Goal: Task Accomplishment & Management: Use online tool/utility

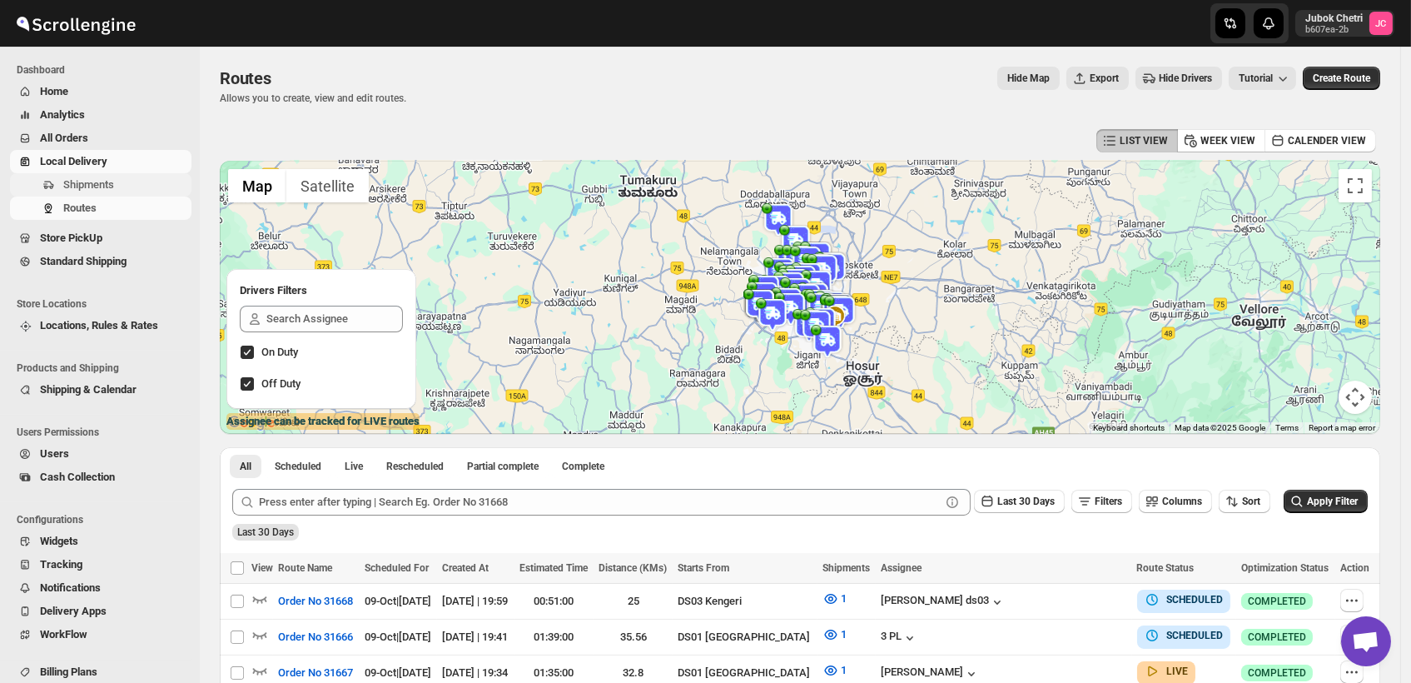
click at [132, 187] on span "Shipments" at bounding box center [125, 185] width 125 height 17
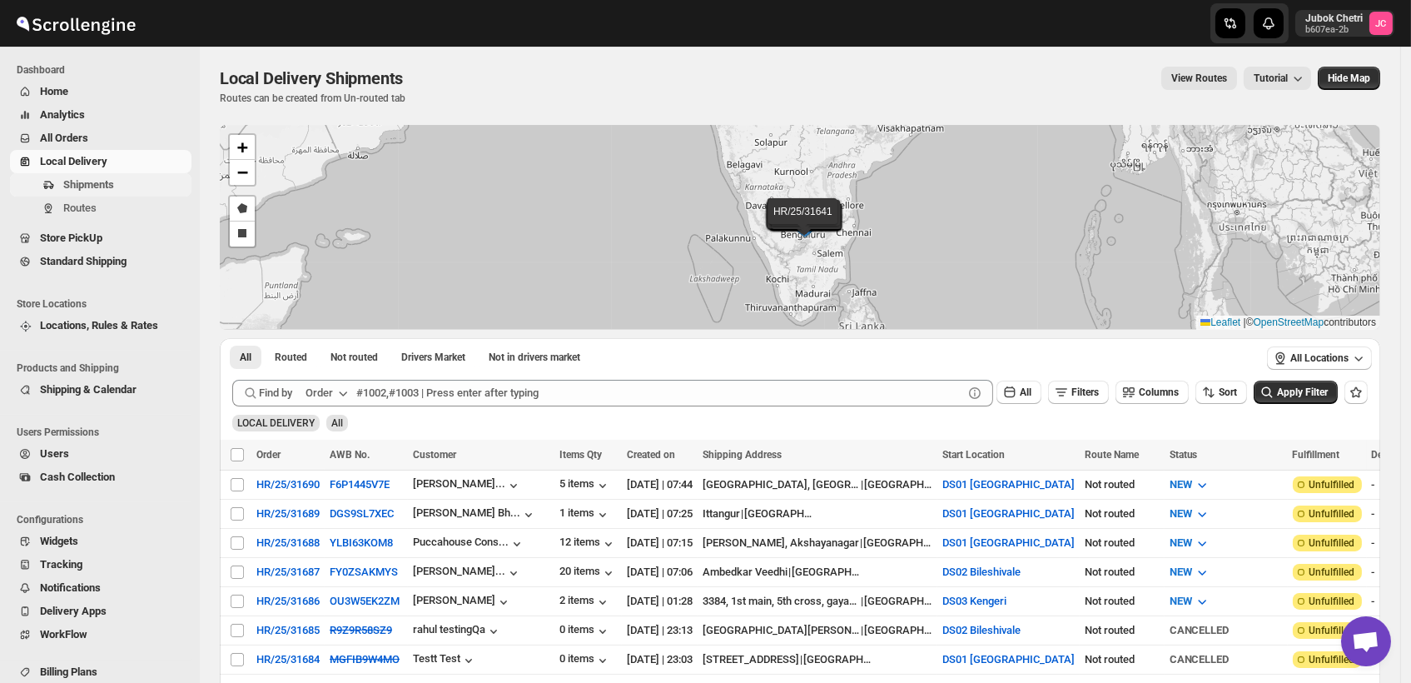
click at [127, 187] on span "Shipments" at bounding box center [125, 185] width 125 height 17
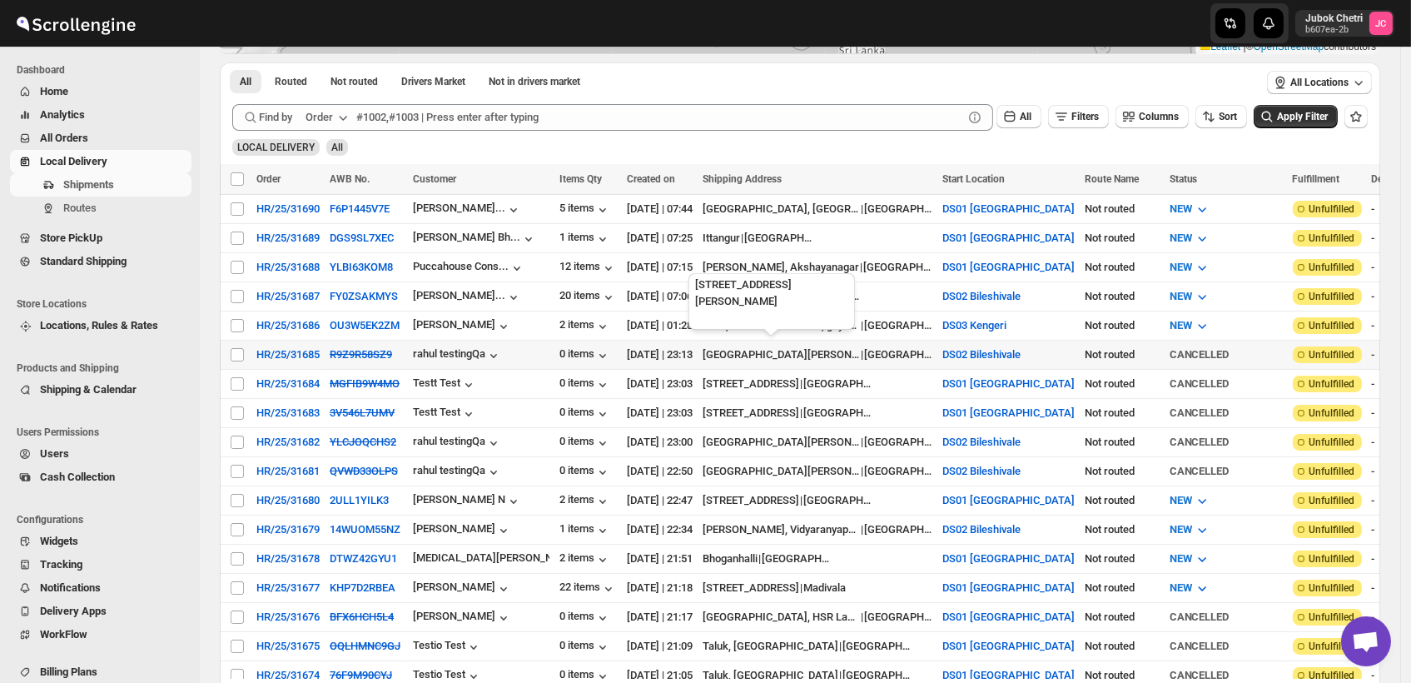
scroll to position [277, 0]
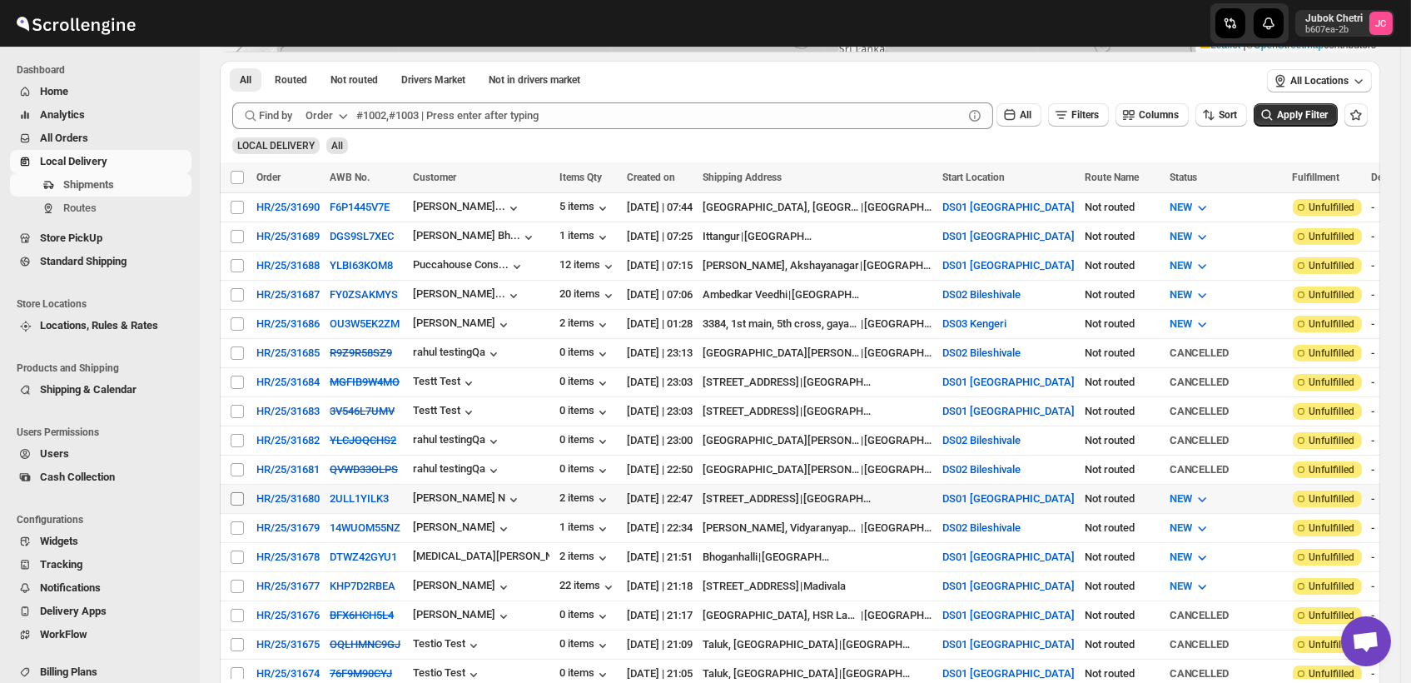
click at [231, 492] on input "Select shipment" at bounding box center [237, 498] width 13 height 13
checkbox input "true"
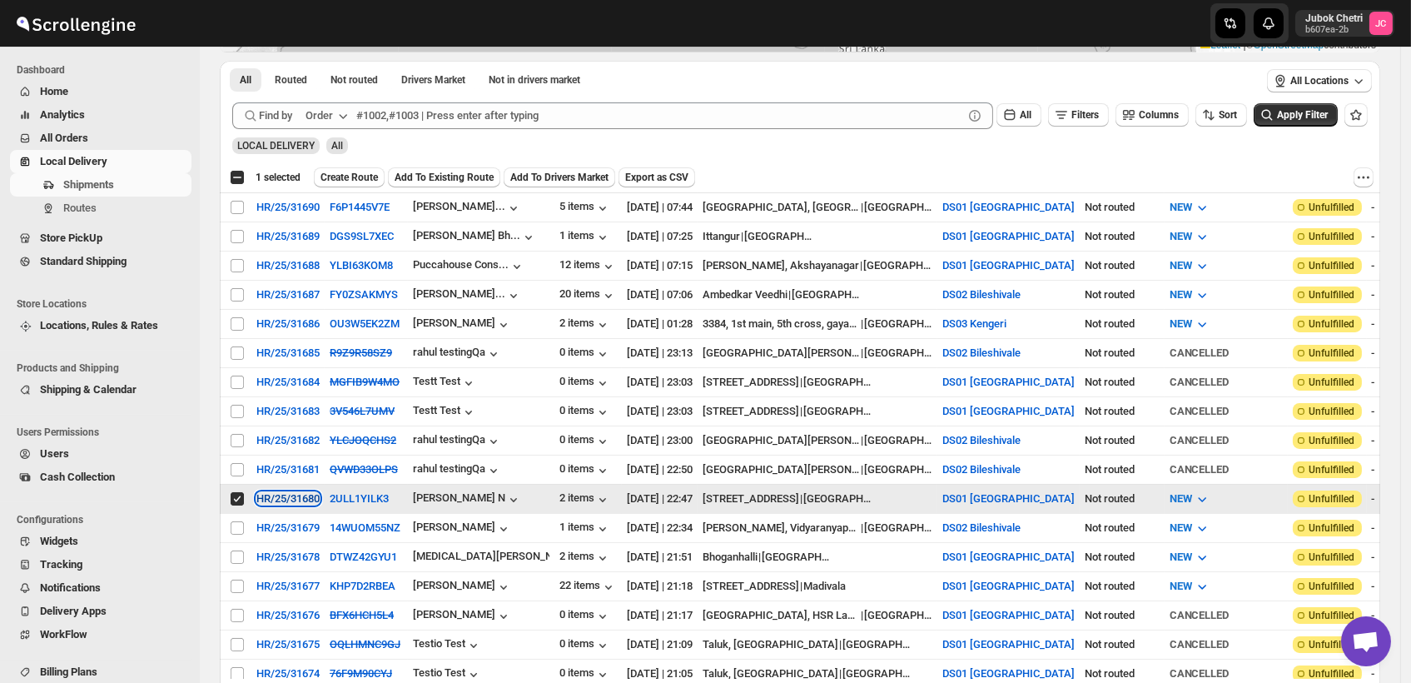
click at [292, 492] on div "HR/25/31680" at bounding box center [287, 498] width 63 height 12
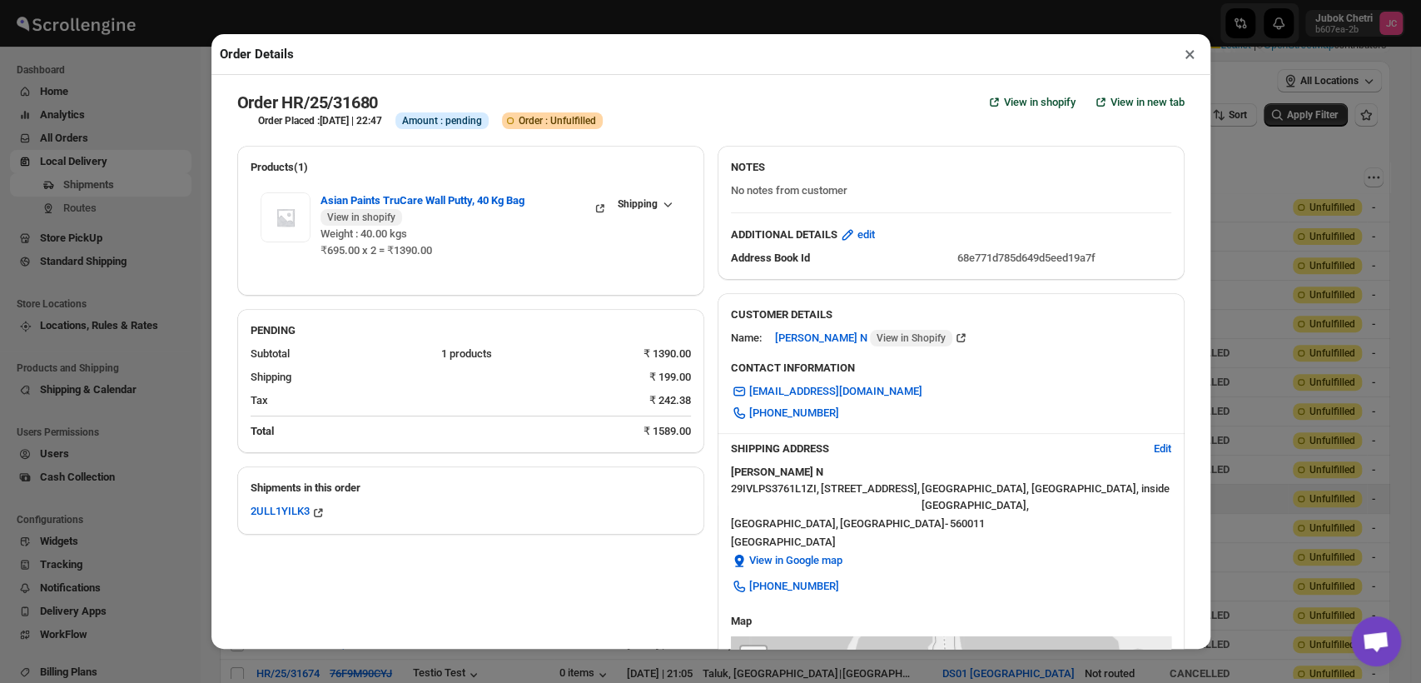
click at [1187, 52] on button "×" at bounding box center [1190, 53] width 24 height 23
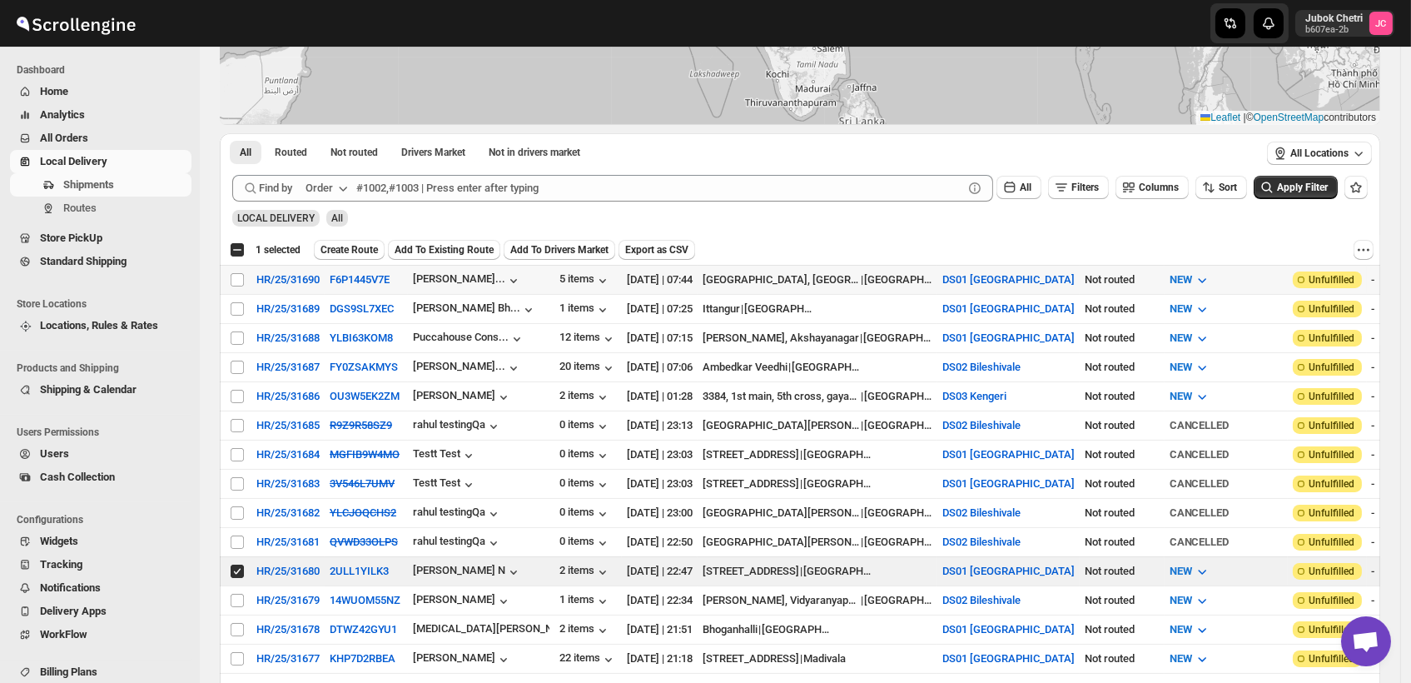
scroll to position [92, 0]
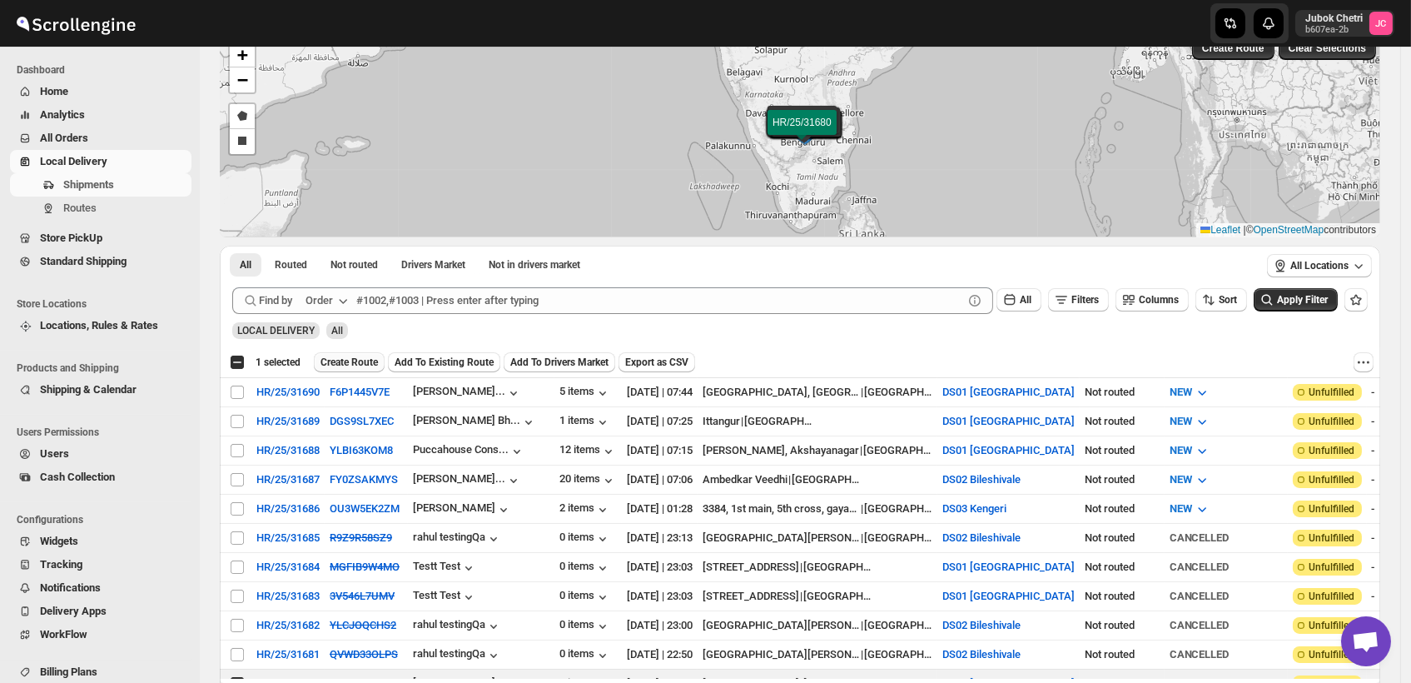
click at [361, 362] on span "Create Route" at bounding box center [349, 362] width 57 height 13
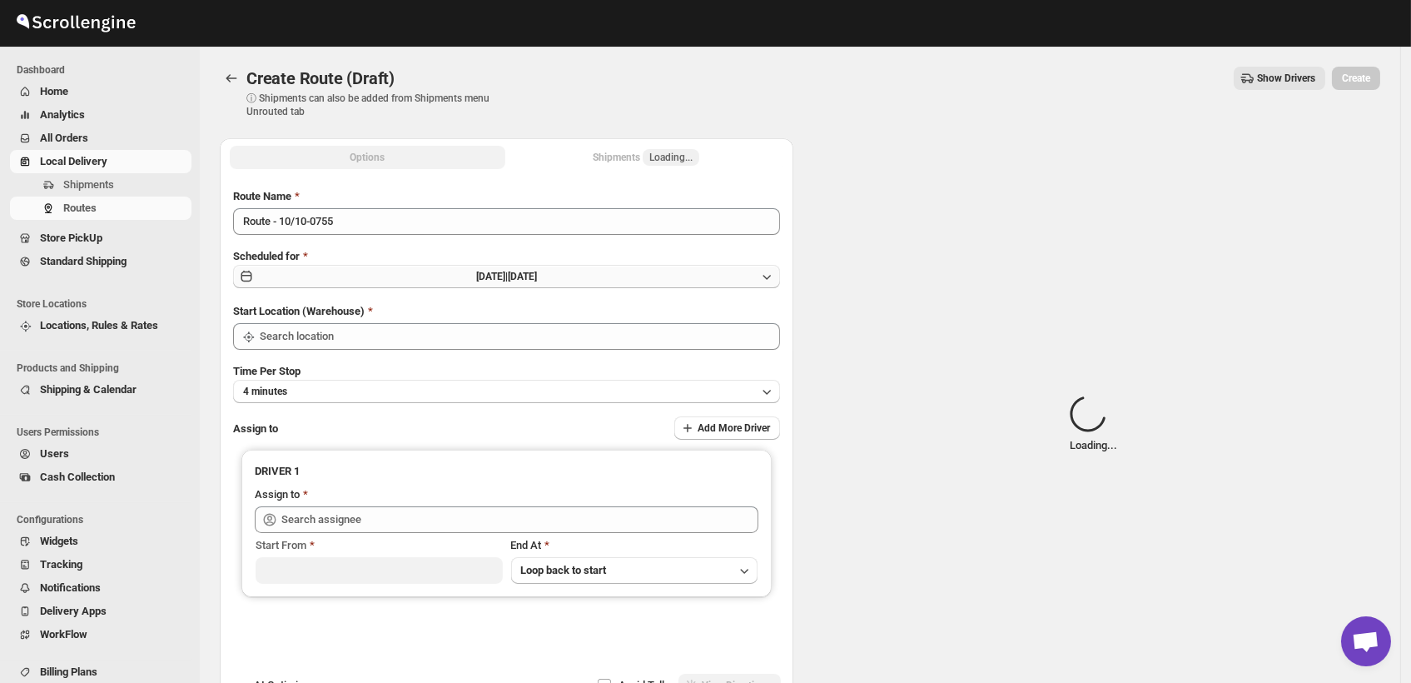
type input "DS01 [GEOGRAPHIC_DATA]"
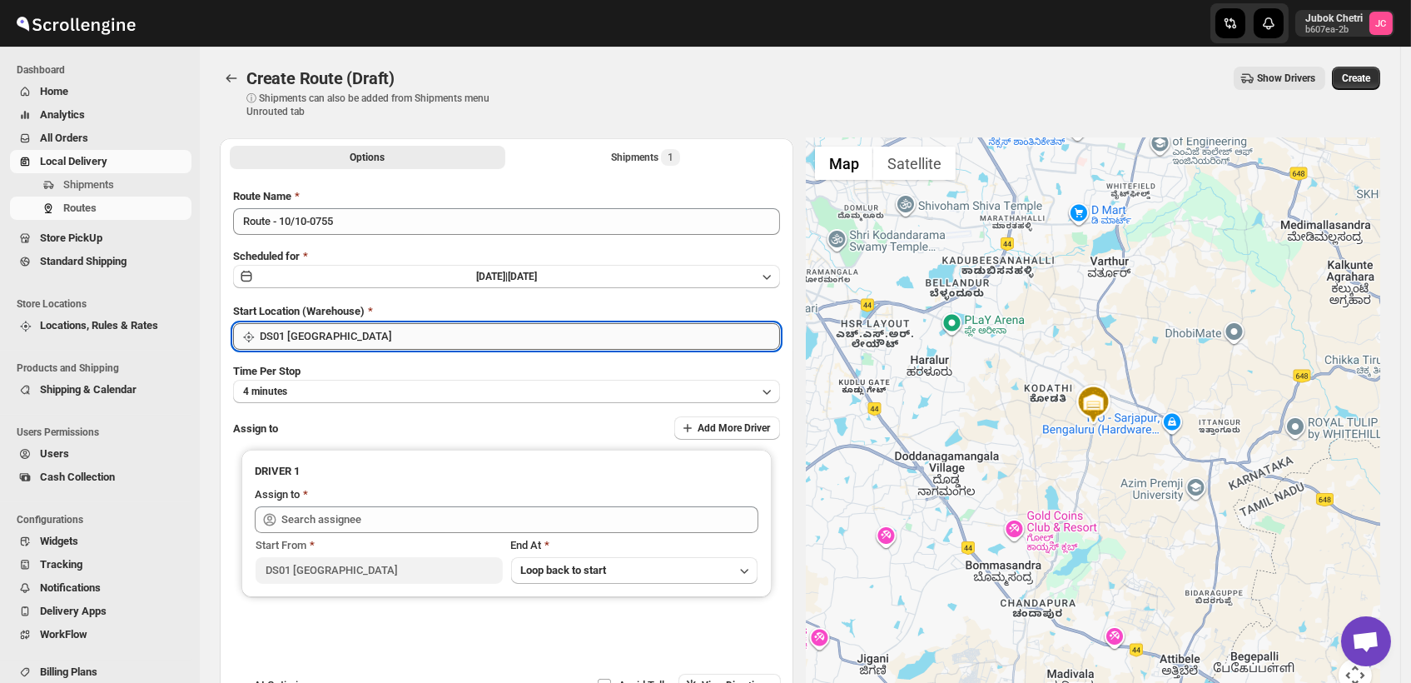
click at [351, 336] on input "DS01 [GEOGRAPHIC_DATA]" at bounding box center [520, 336] width 520 height 27
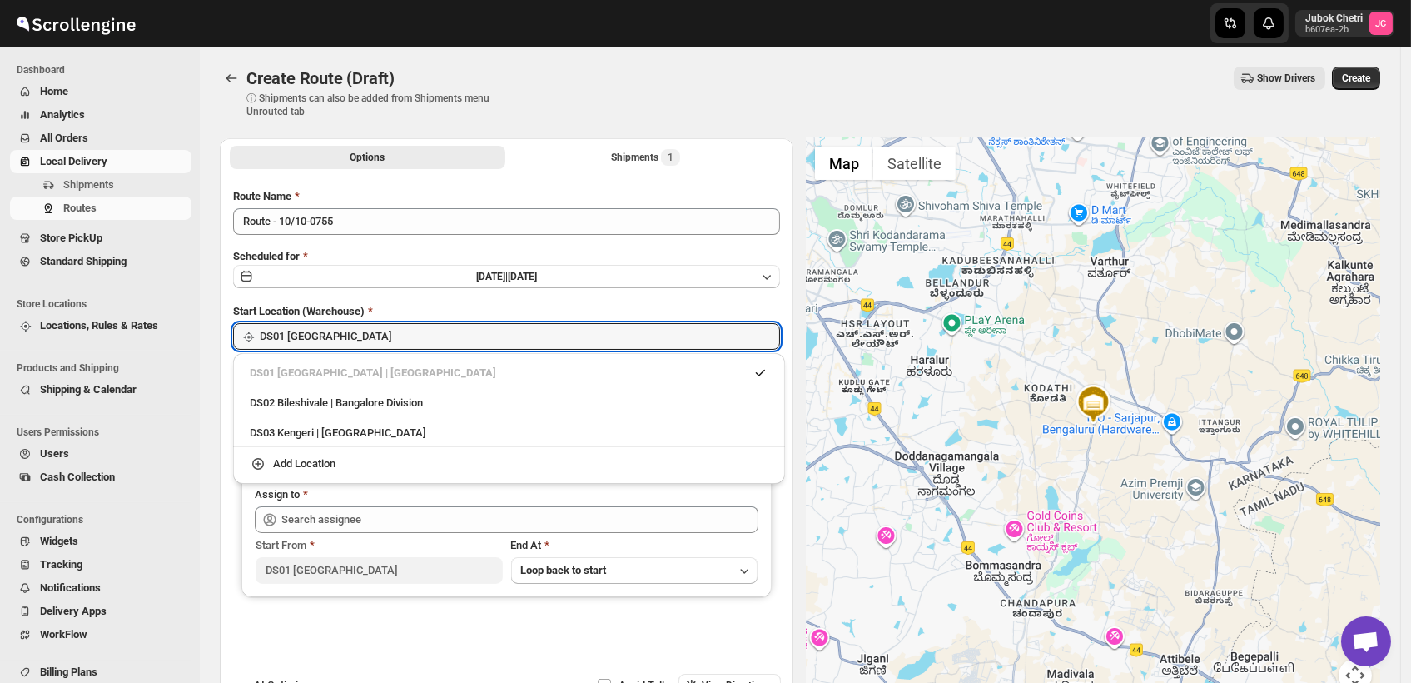
click at [335, 431] on div "DS03 Kengeri | Bengaluru" at bounding box center [509, 433] width 519 height 17
type input "DS03 Kengeri"
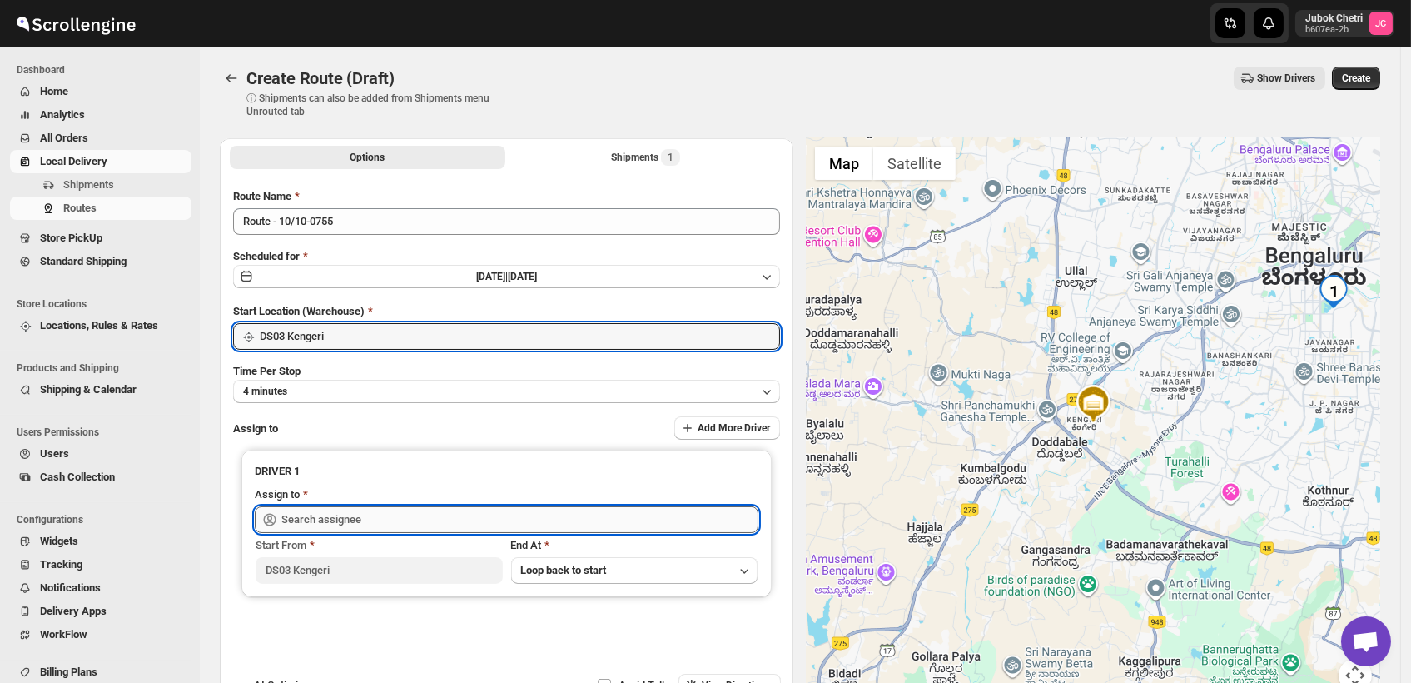
click at [345, 515] on input "text" at bounding box center [519, 519] width 477 height 27
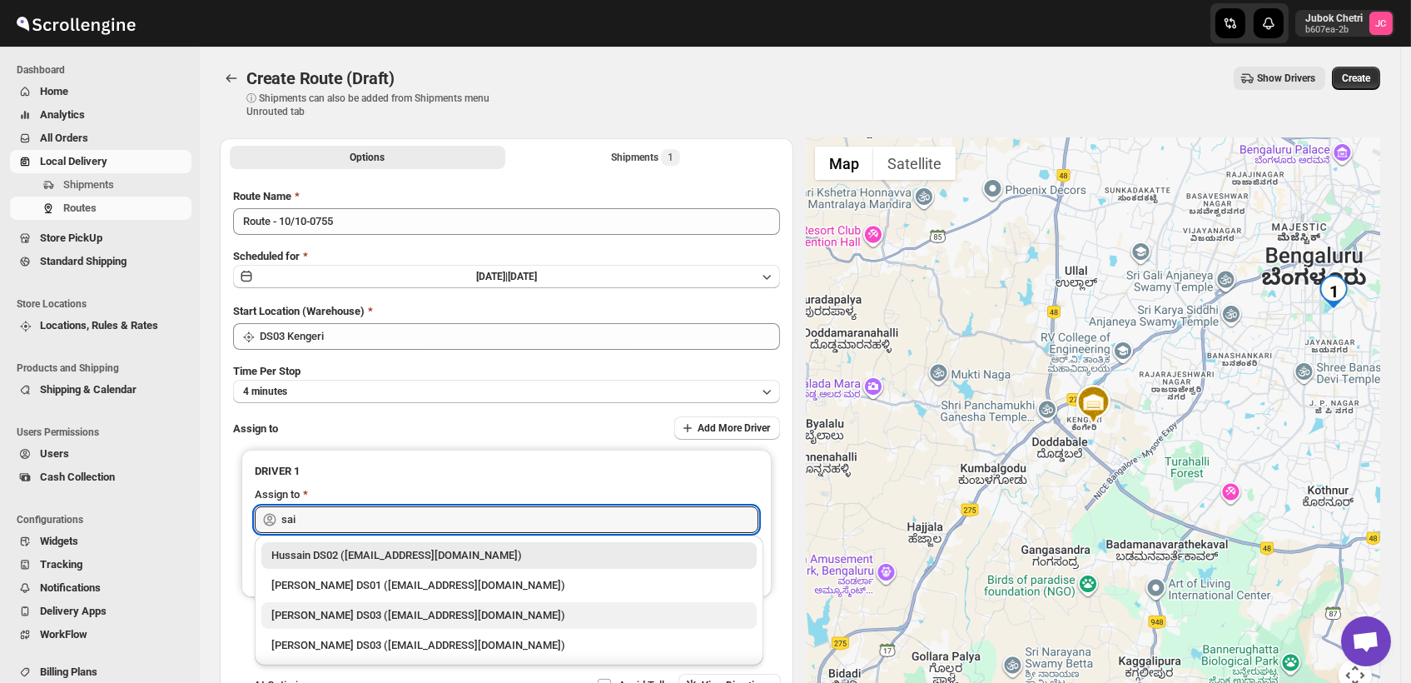
click at [391, 618] on div "Saibur Rahman DS03 (novenik154@ihnpo.com)" at bounding box center [508, 615] width 475 height 17
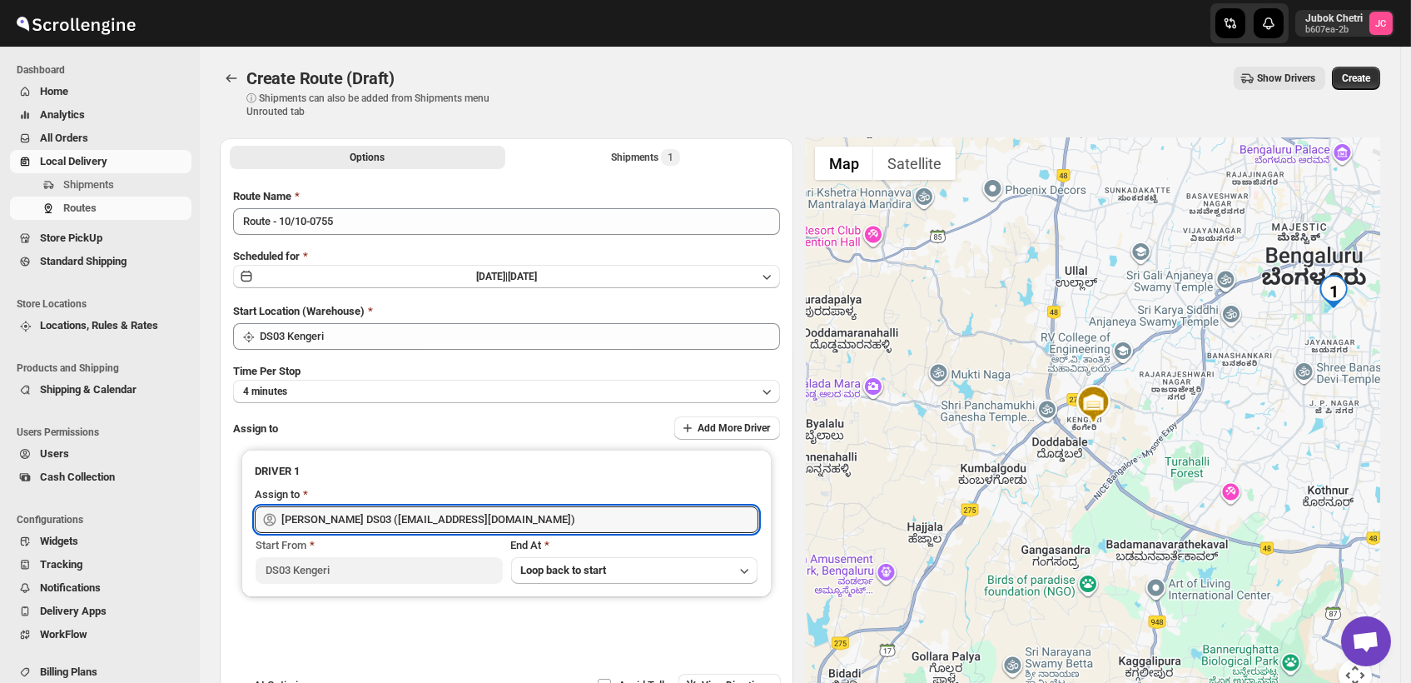
type input "Saibur Rahman DS03 (novenik154@ihnpo.com)"
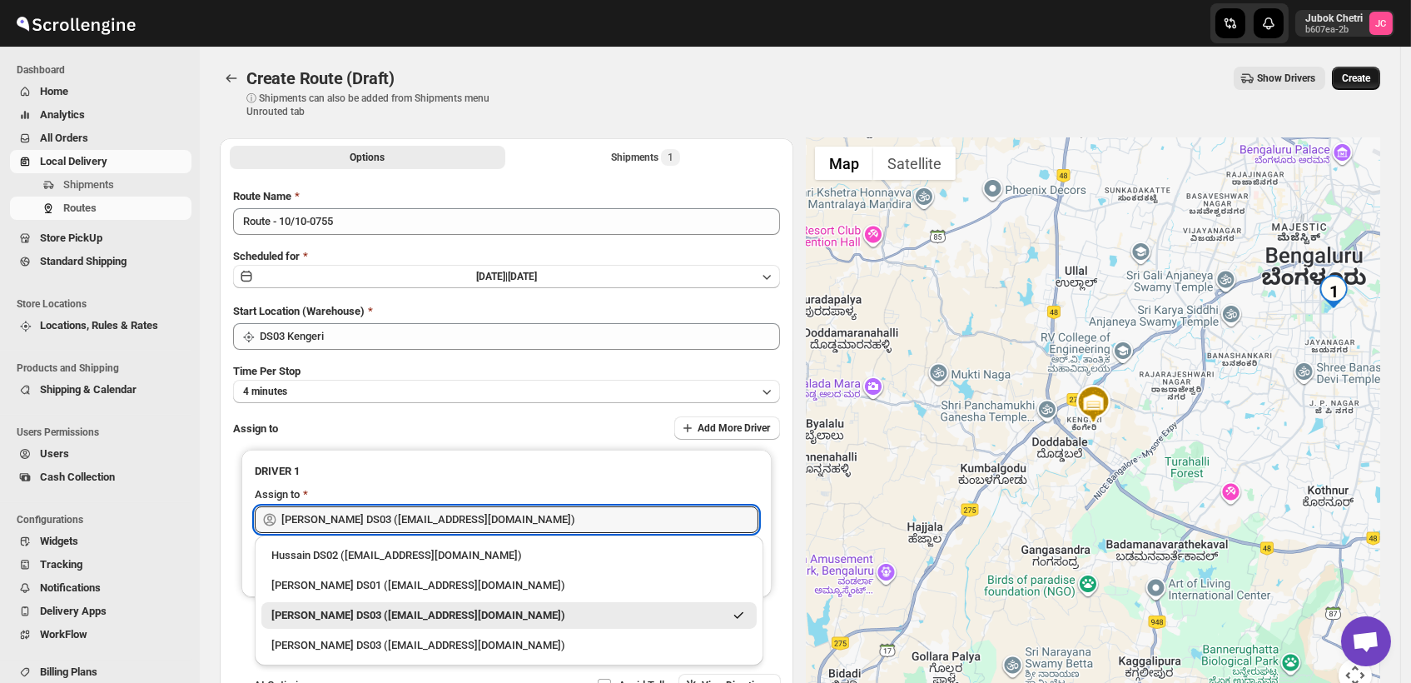
click at [1371, 74] on span "Create" at bounding box center [1356, 78] width 28 height 13
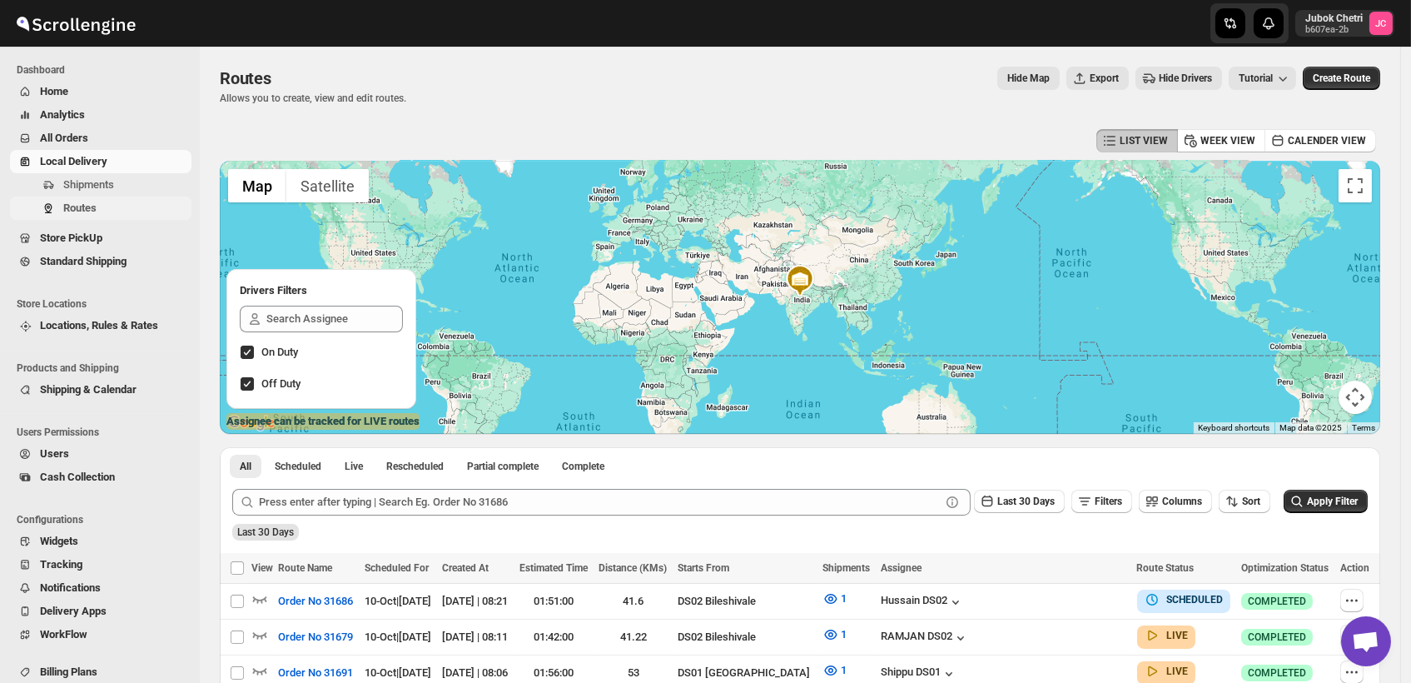
click at [115, 211] on span "Routes" at bounding box center [125, 208] width 125 height 17
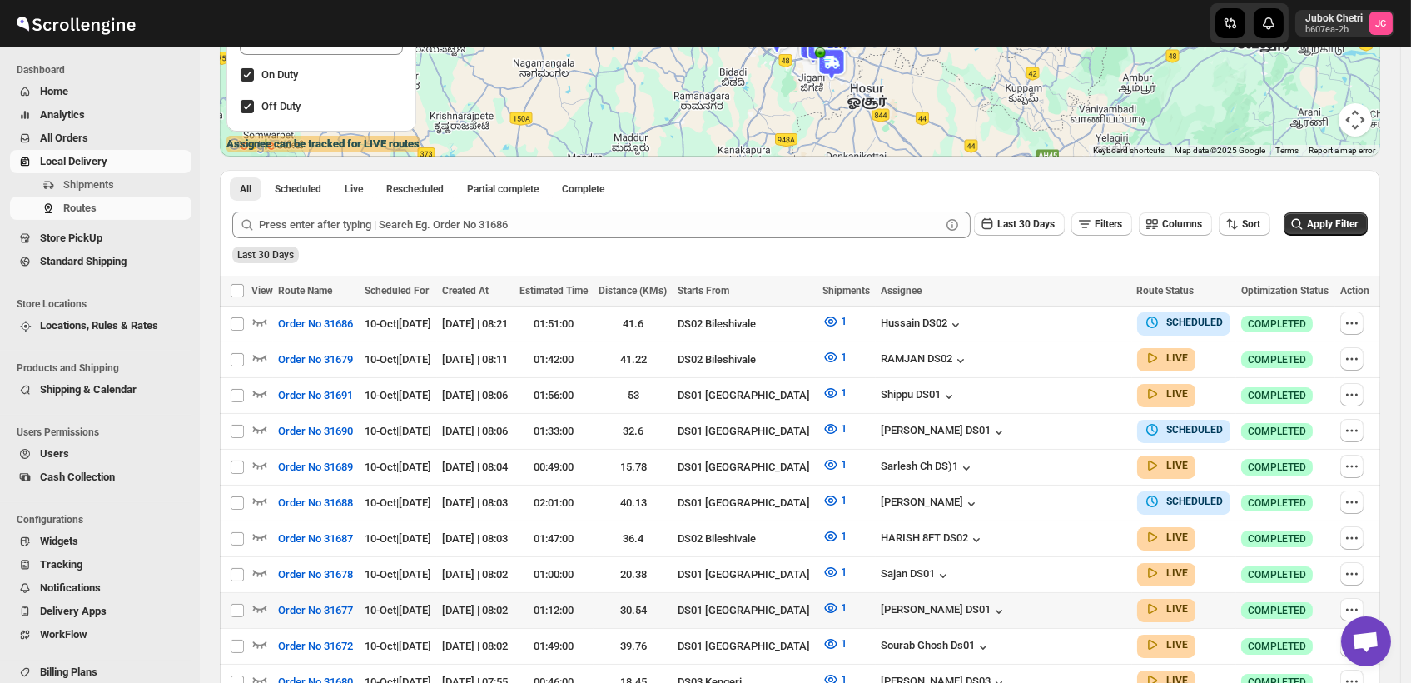
scroll to position [370, 0]
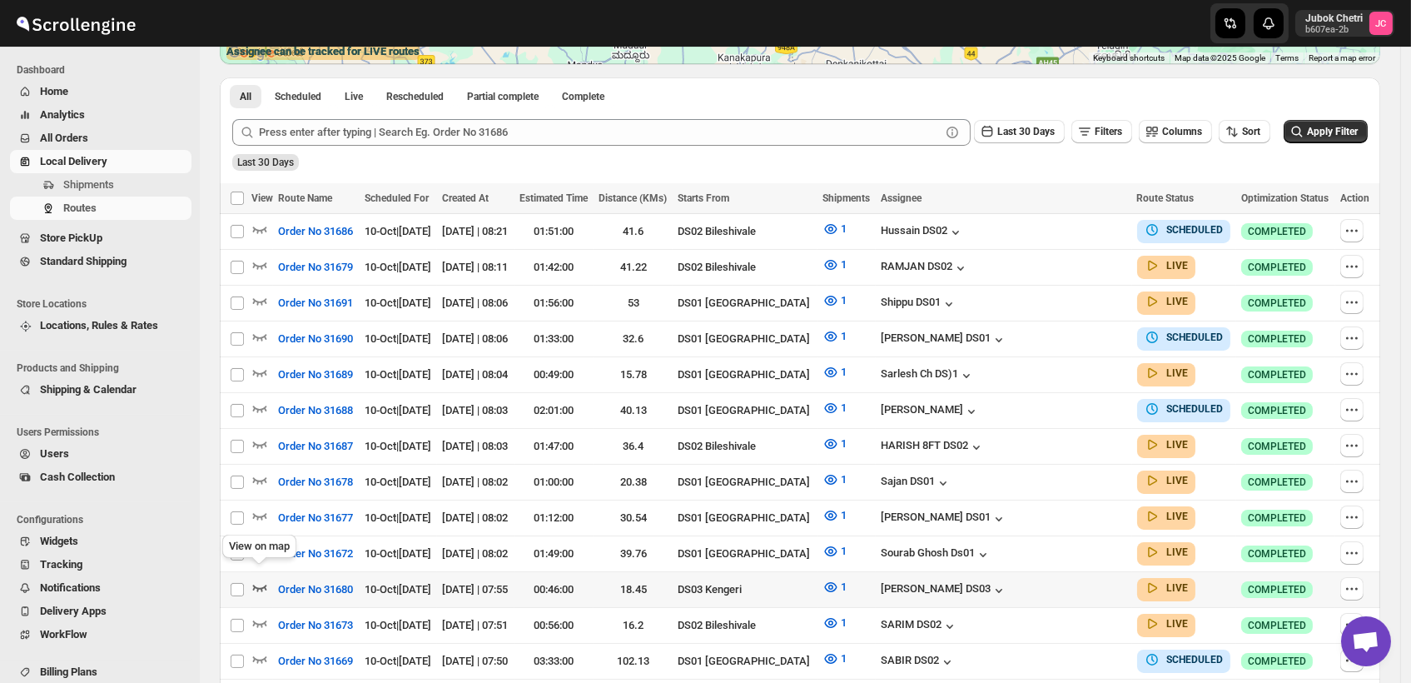
click at [260, 585] on icon "button" at bounding box center [260, 588] width 14 height 7
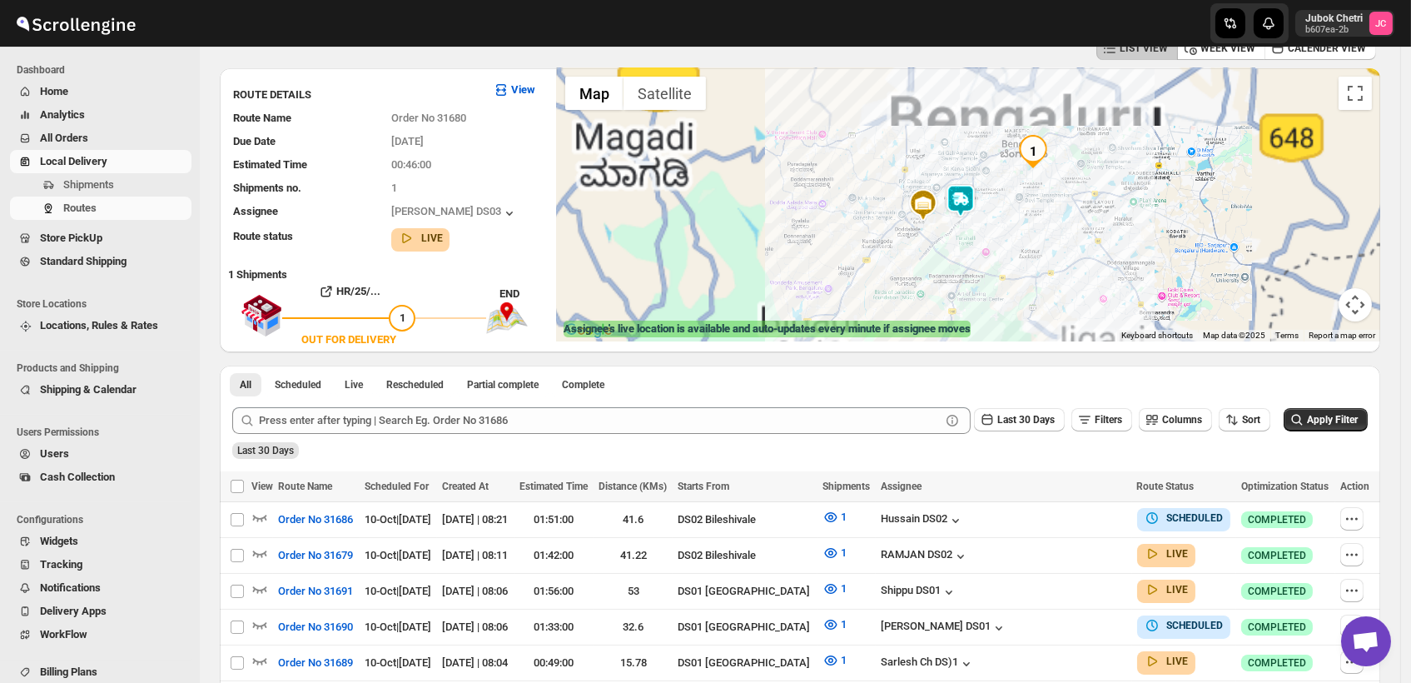
scroll to position [0, 0]
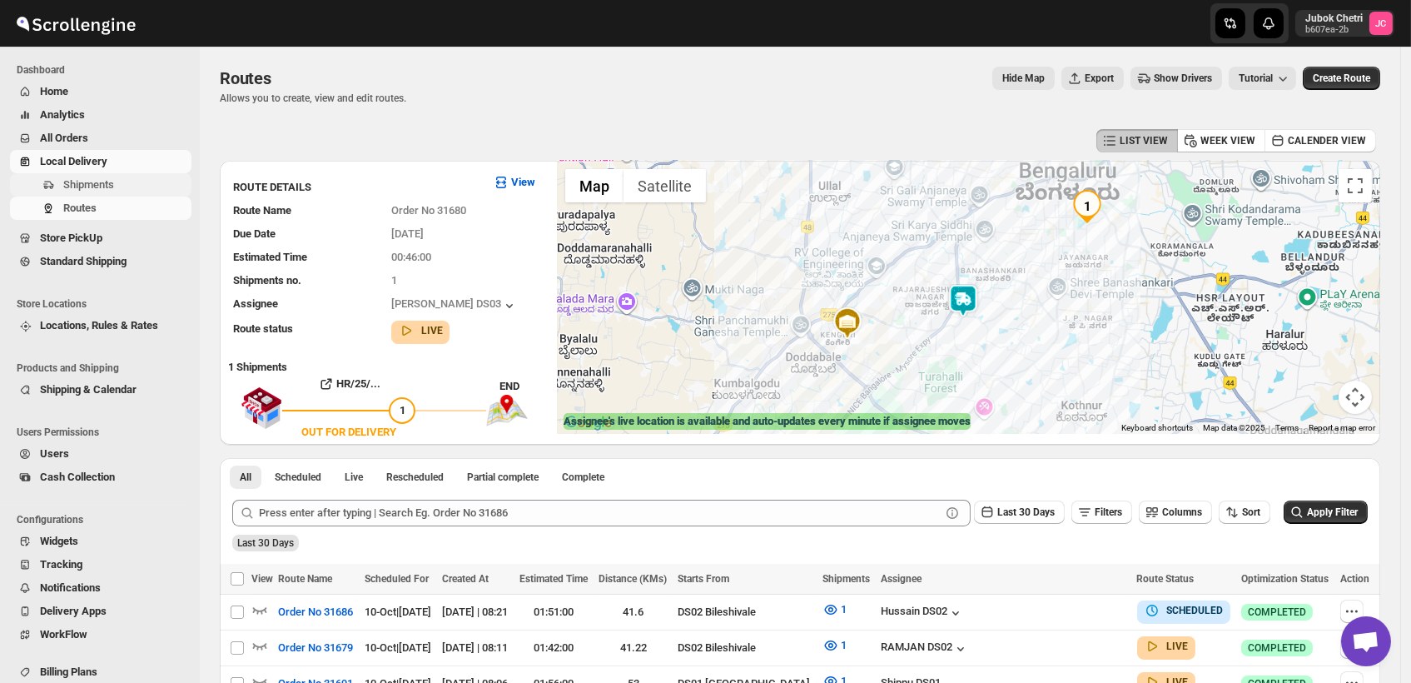
click at [135, 181] on span "Shipments" at bounding box center [125, 185] width 125 height 17
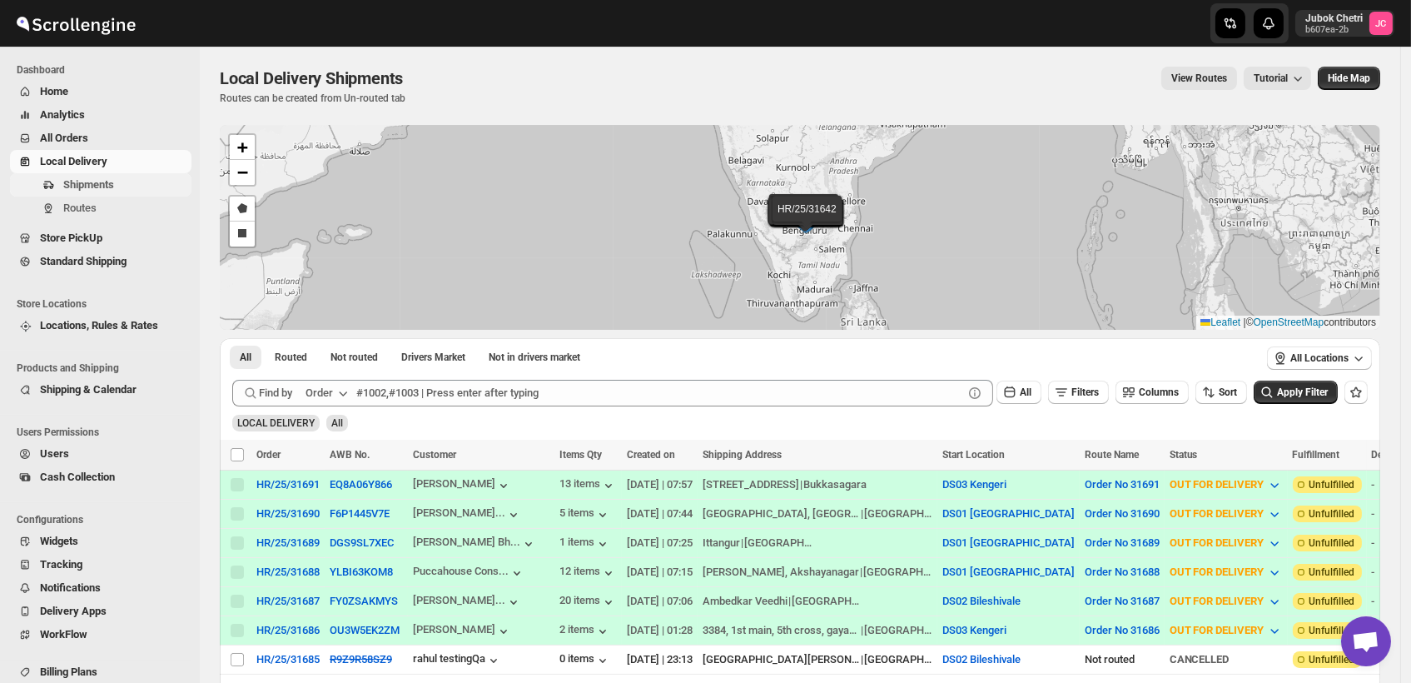
click at [95, 179] on span "Shipments" at bounding box center [88, 184] width 51 height 12
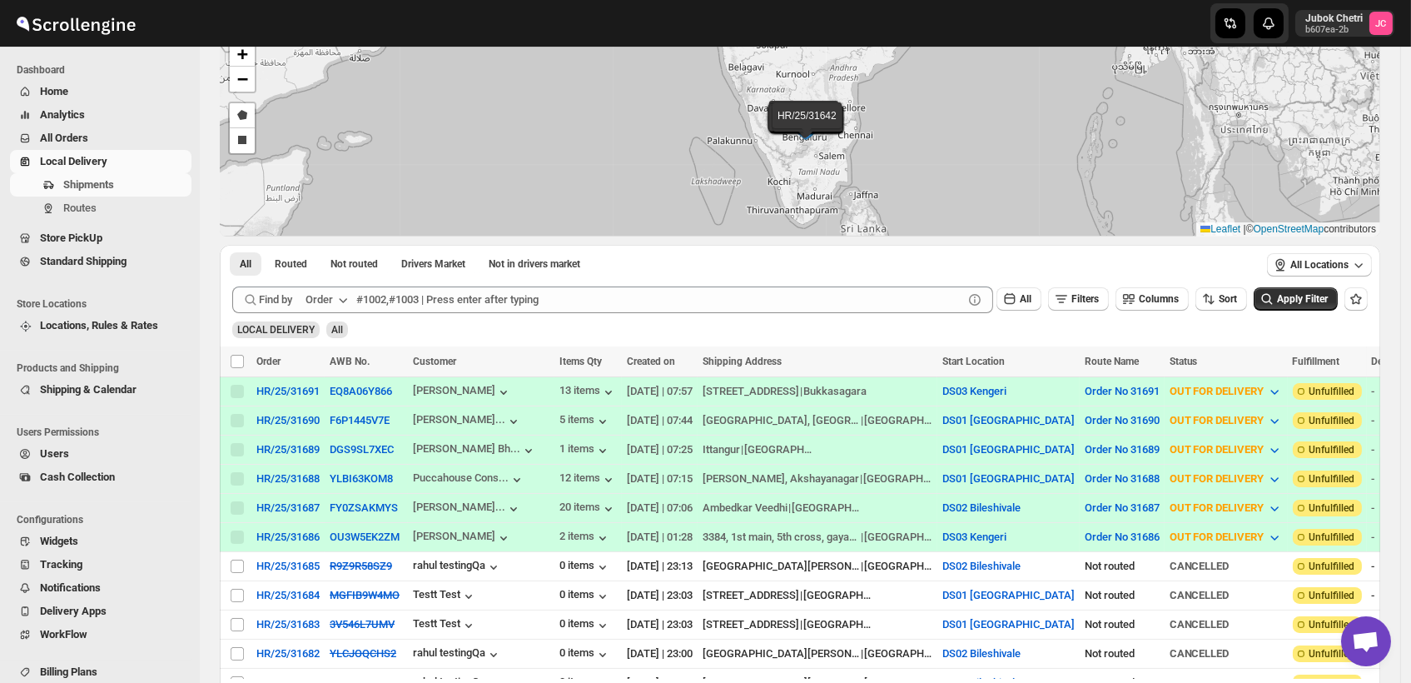
scroll to position [92, 0]
click at [113, 188] on span "Shipments" at bounding box center [88, 184] width 51 height 12
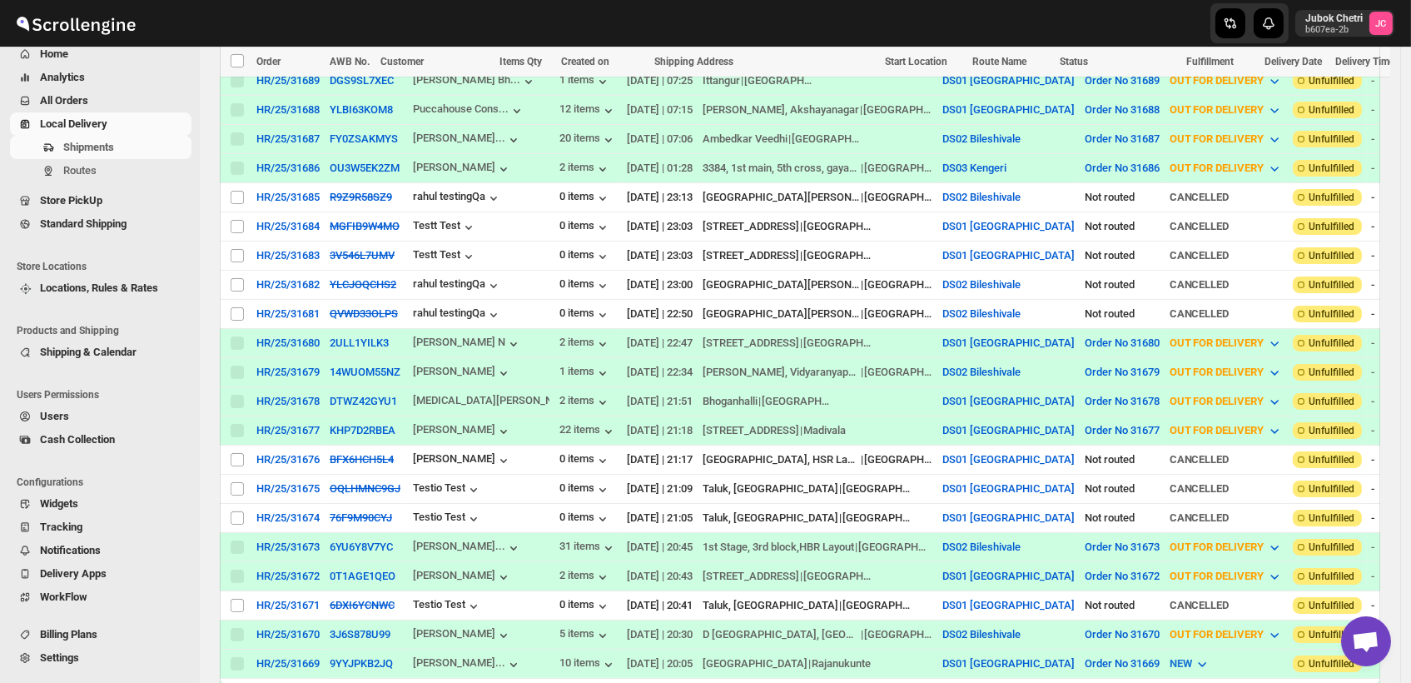
scroll to position [555, 0]
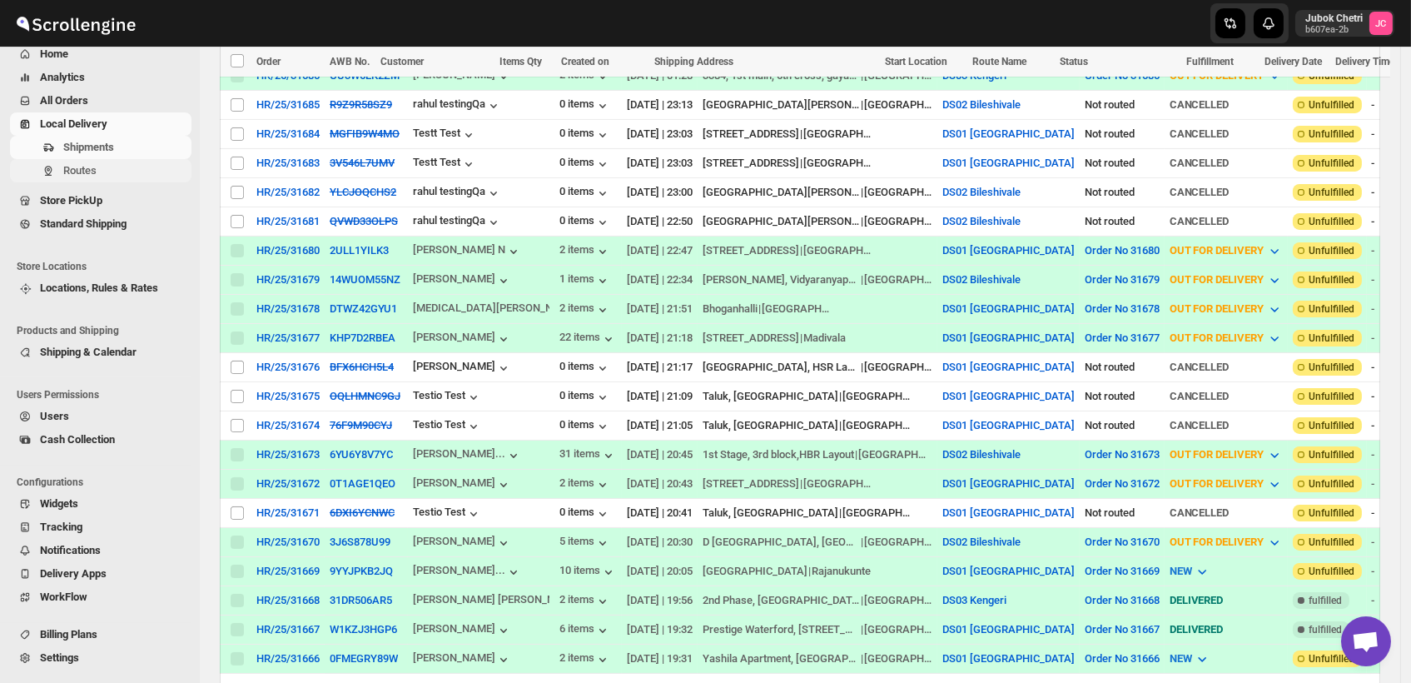
click at [120, 175] on span "Routes" at bounding box center [125, 170] width 125 height 17
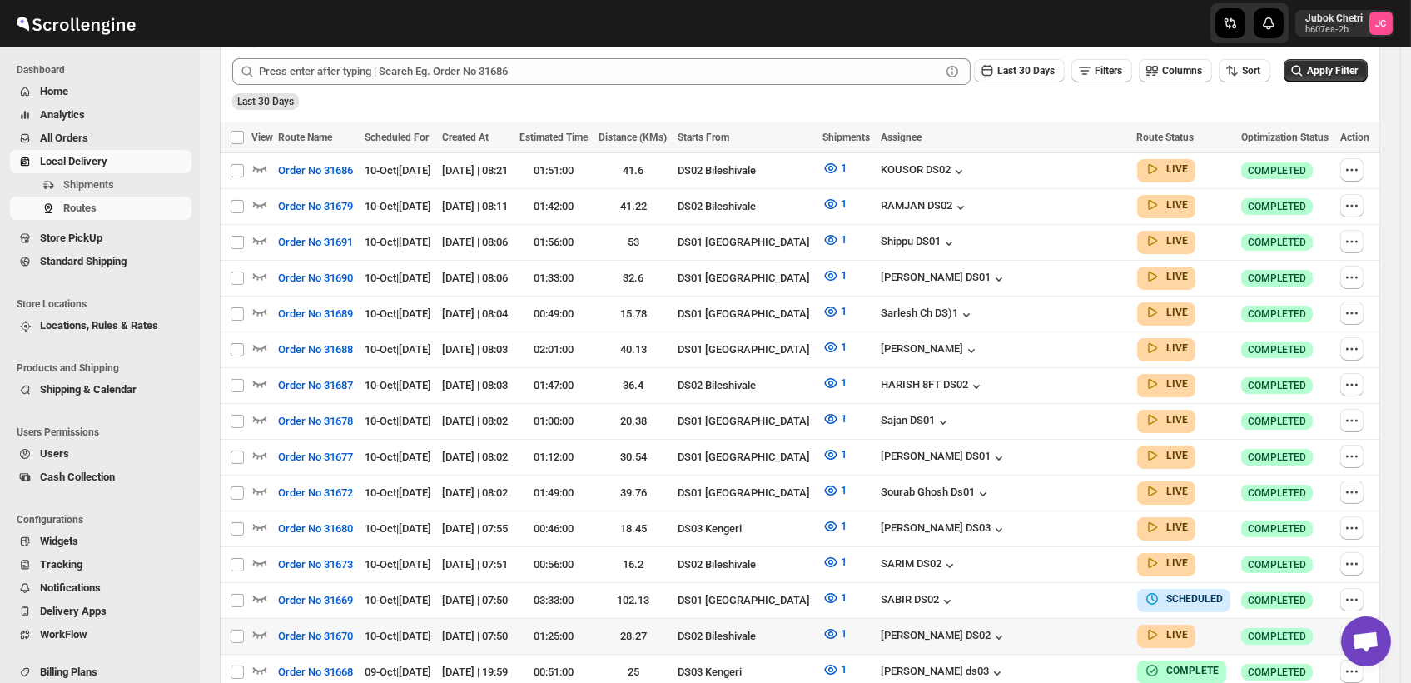
scroll to position [462, 0]
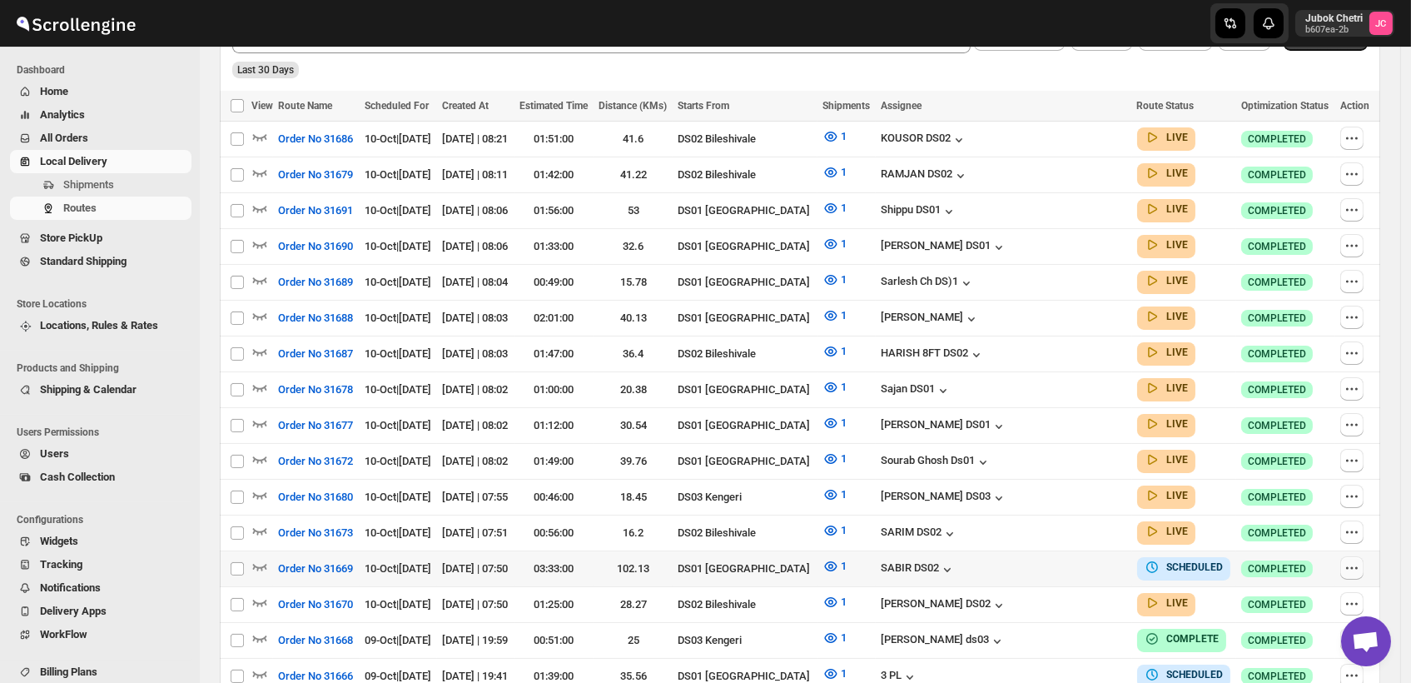
click at [1354, 560] on icon "button" at bounding box center [1352, 568] width 17 height 17
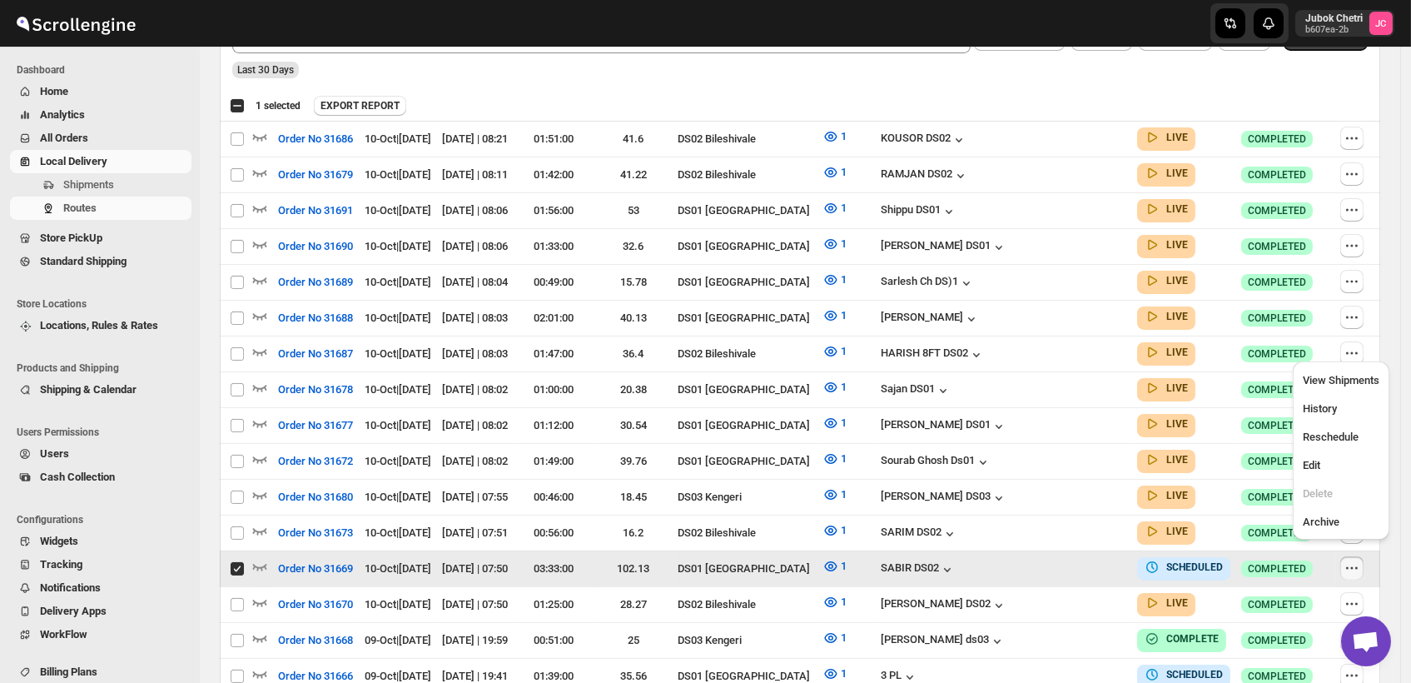
click at [1319, 448] on button "Reschedule" at bounding box center [1341, 436] width 87 height 27
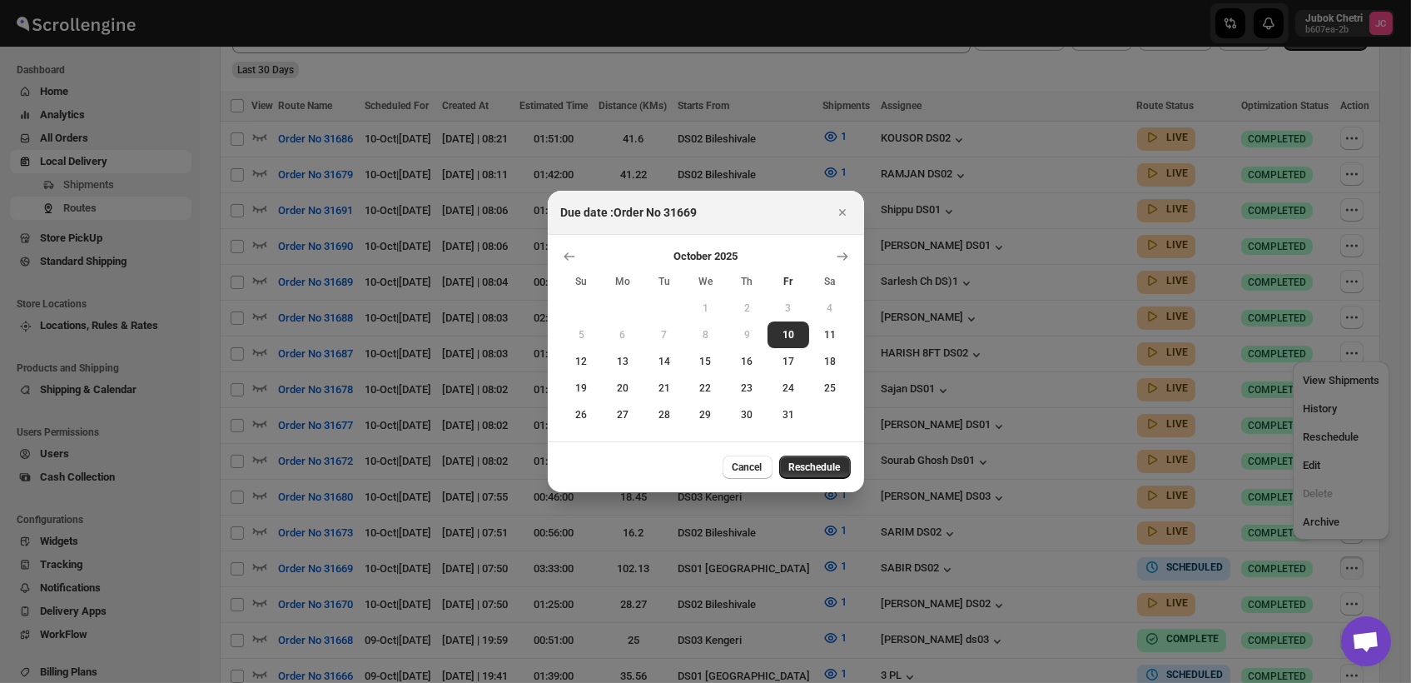
click at [1330, 475] on div at bounding box center [705, 341] width 1411 height 683
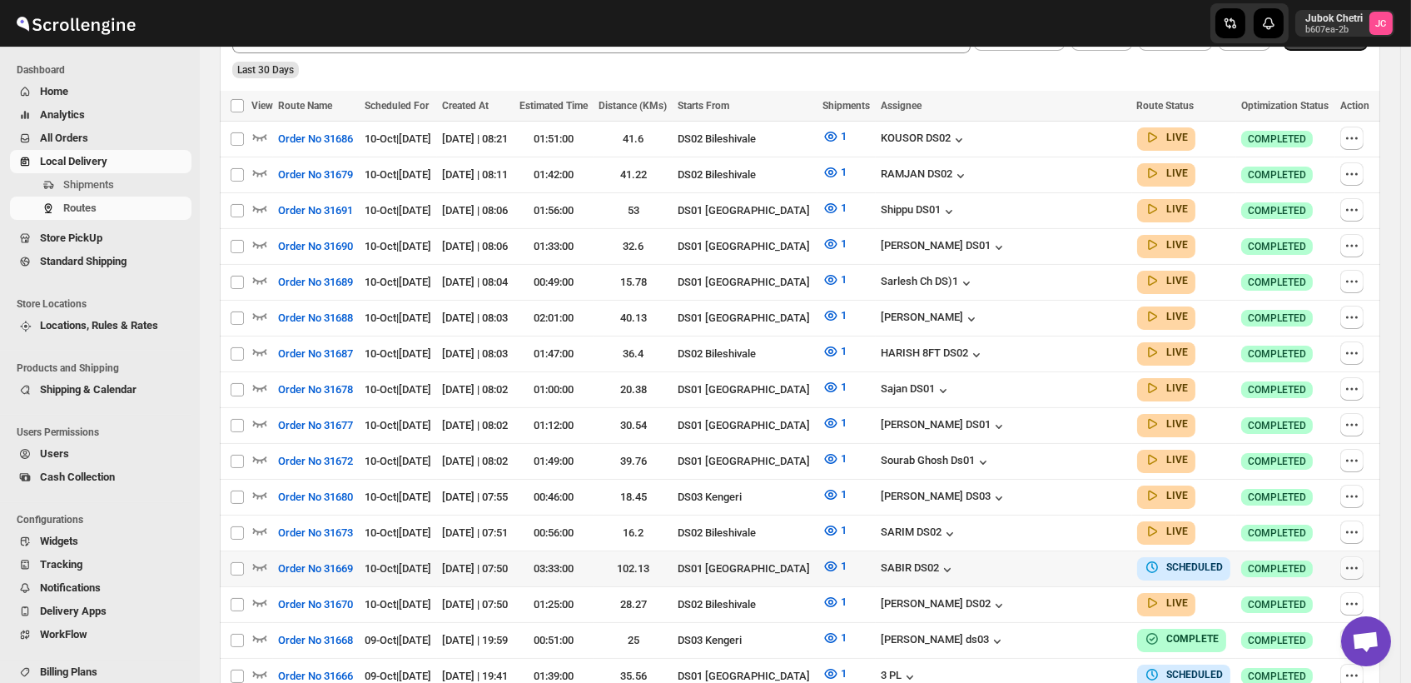
click at [1354, 567] on icon "button" at bounding box center [1352, 568] width 2 height 2
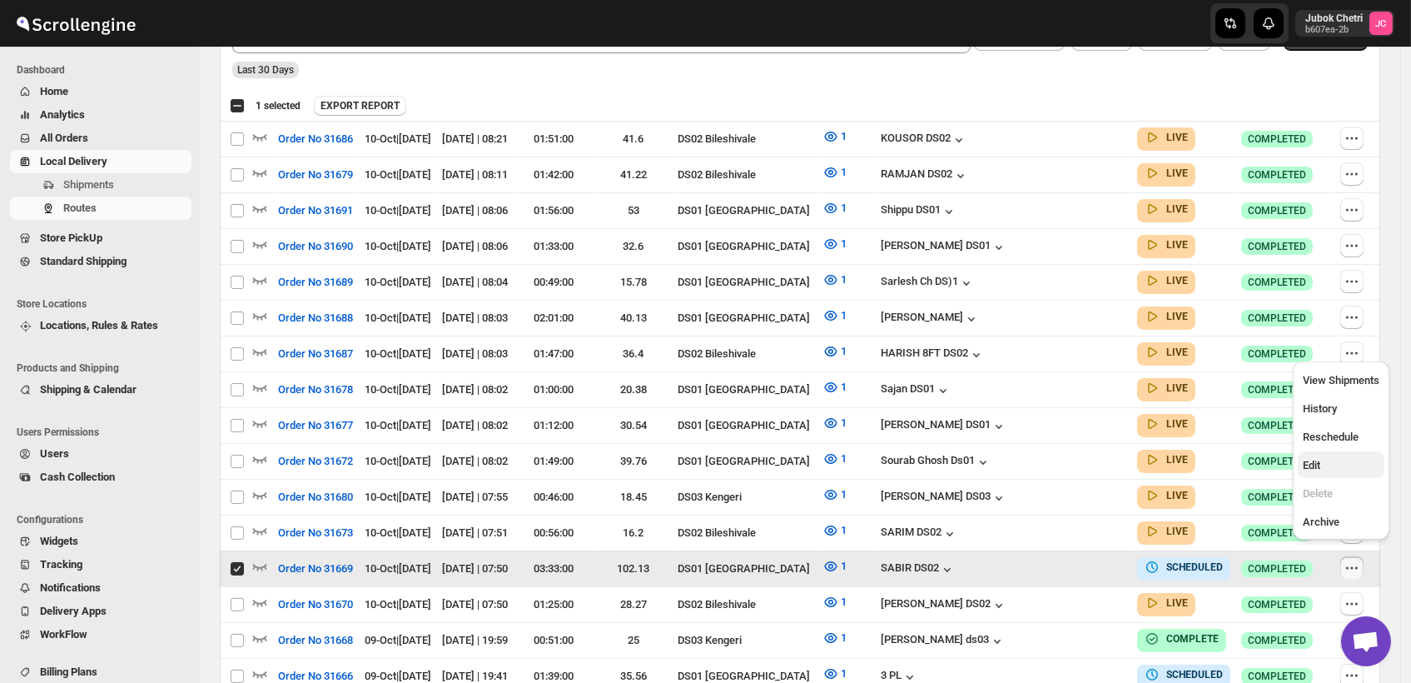
click at [1323, 460] on span "Edit" at bounding box center [1341, 465] width 77 height 17
checkbox input "false"
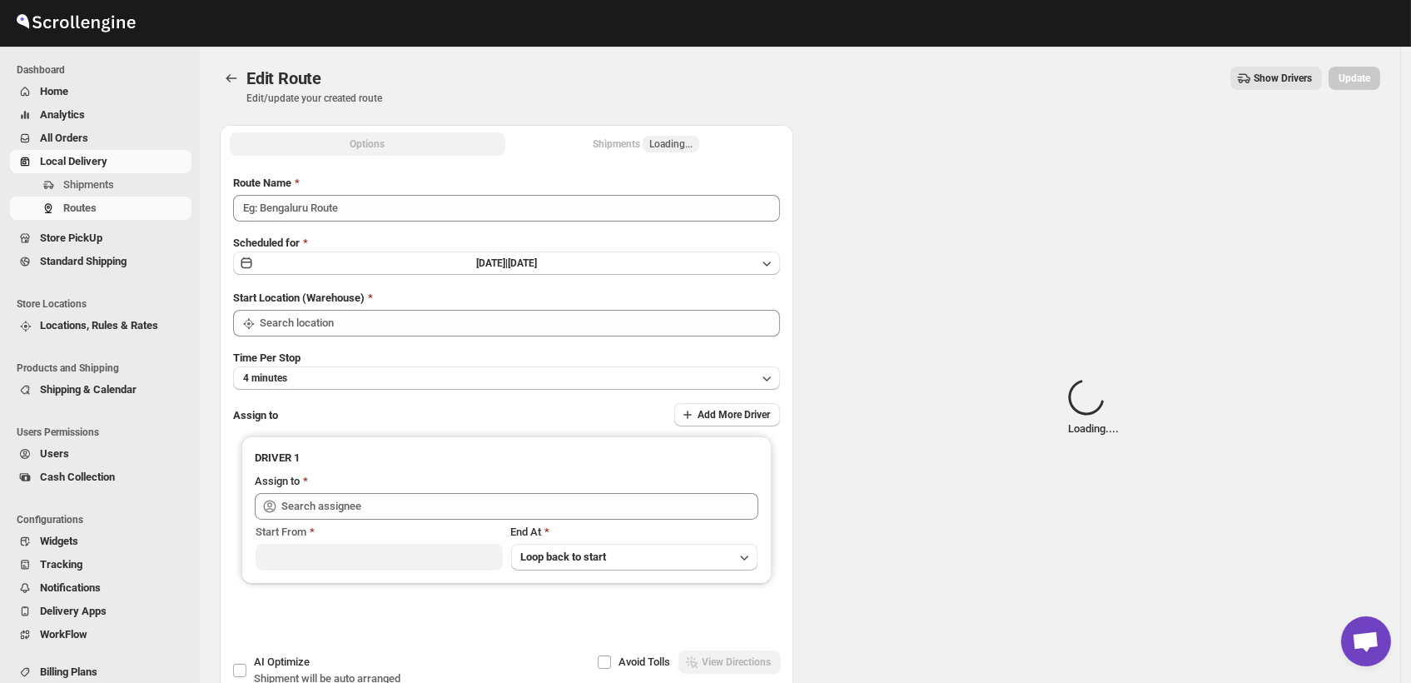
type input "Order No 31669"
type input "DS01 [GEOGRAPHIC_DATA]"
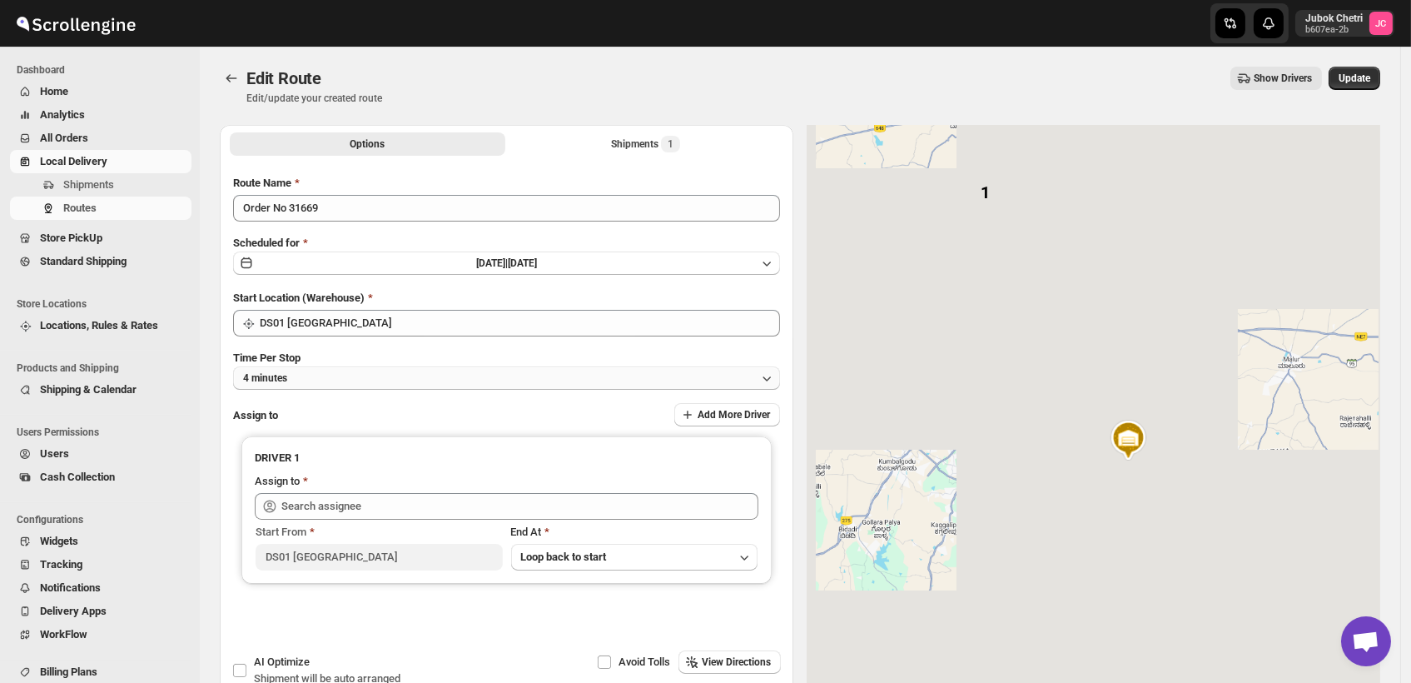
type input "SABIR DS02 ([EMAIL_ADDRESS][DOMAIN_NAME])"
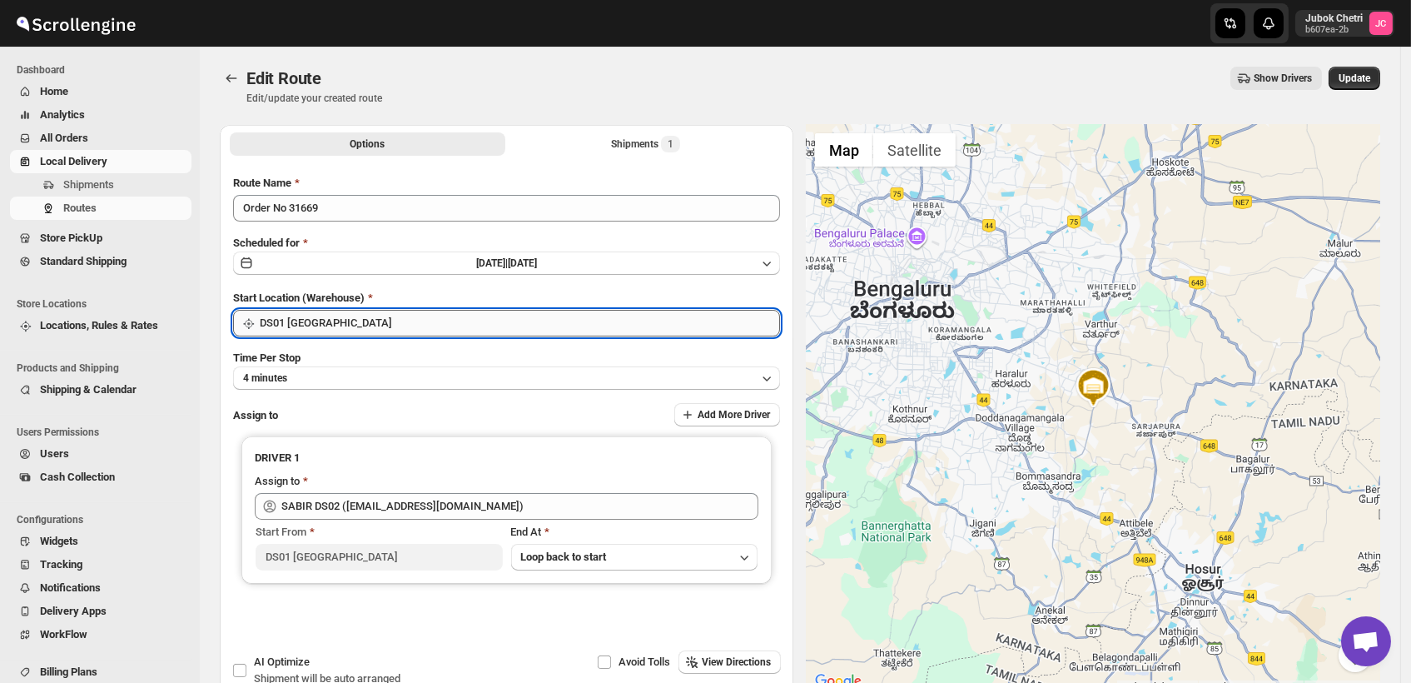
click at [341, 331] on input "DS01 [GEOGRAPHIC_DATA]" at bounding box center [520, 323] width 520 height 27
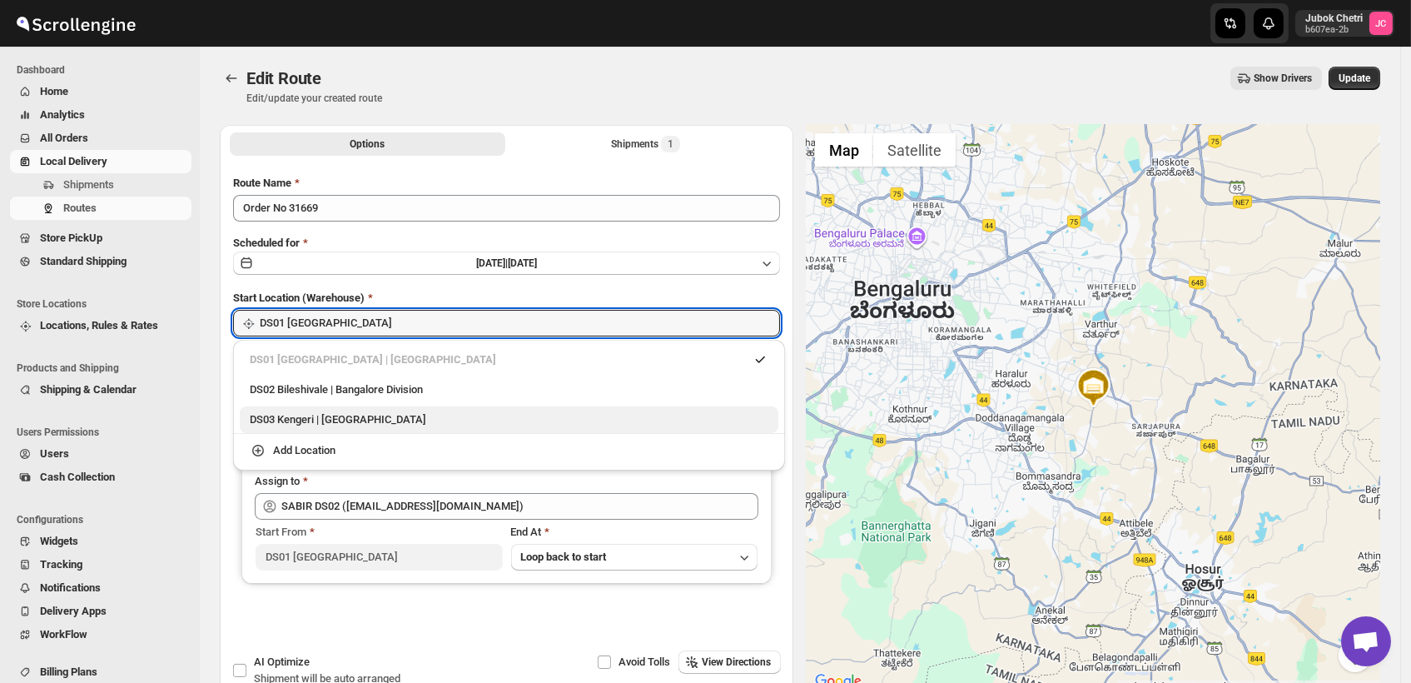
click at [315, 415] on div "DS03 Kengeri | Bengaluru" at bounding box center [509, 419] width 519 height 17
type input "DS03 Kengeri"
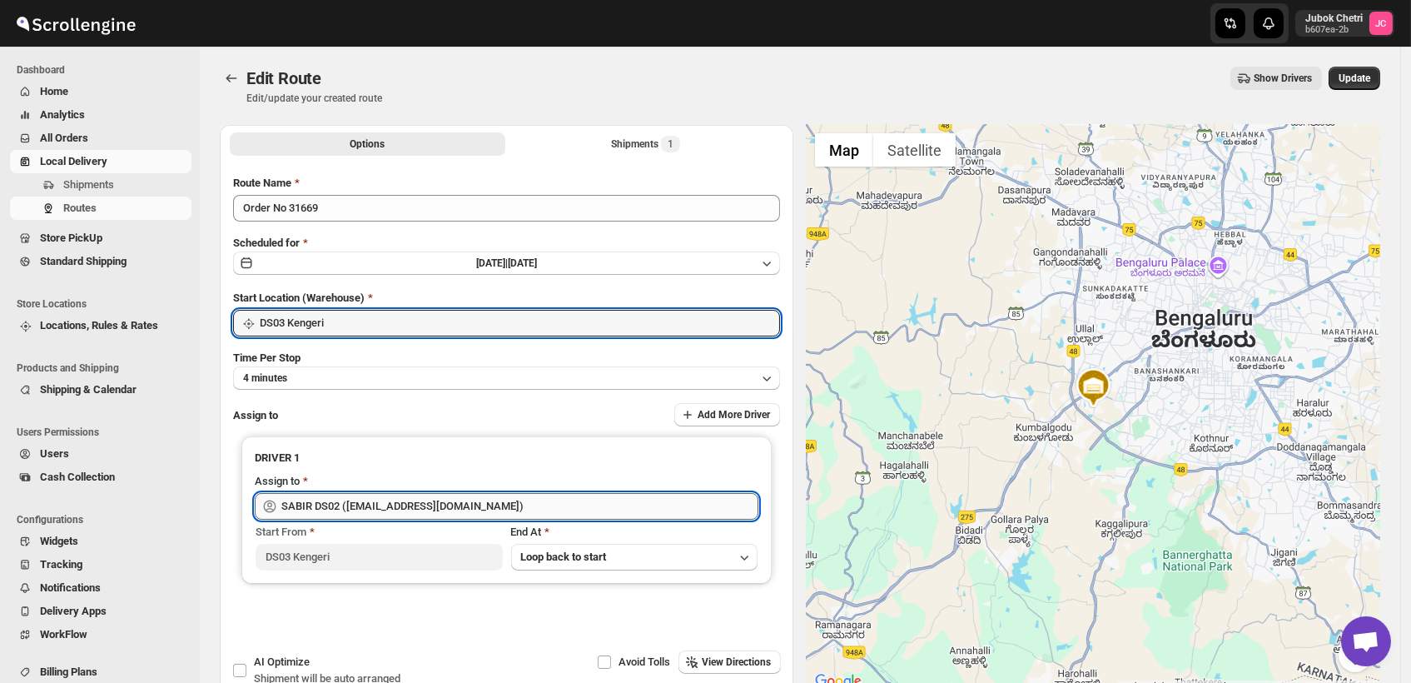
click at [498, 505] on input "SABIR DS02 ([EMAIL_ADDRESS][DOMAIN_NAME])" at bounding box center [519, 506] width 477 height 27
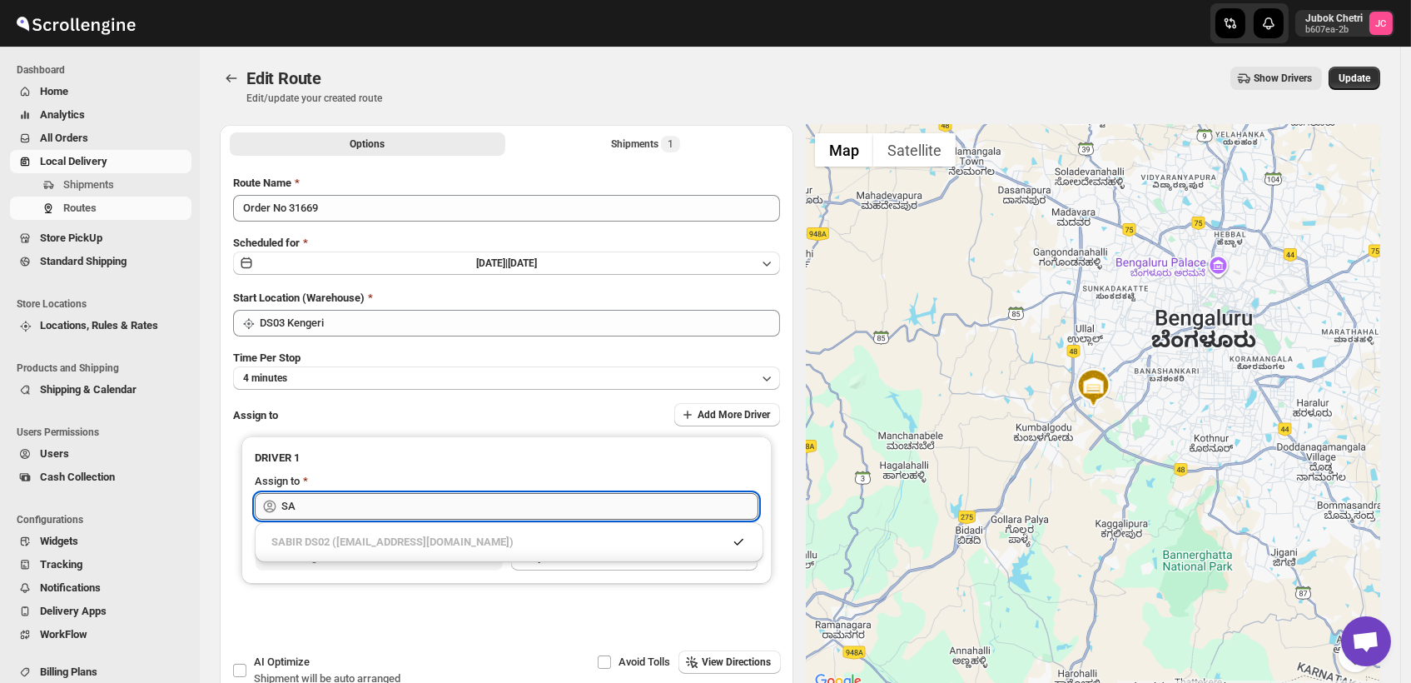
type input "S"
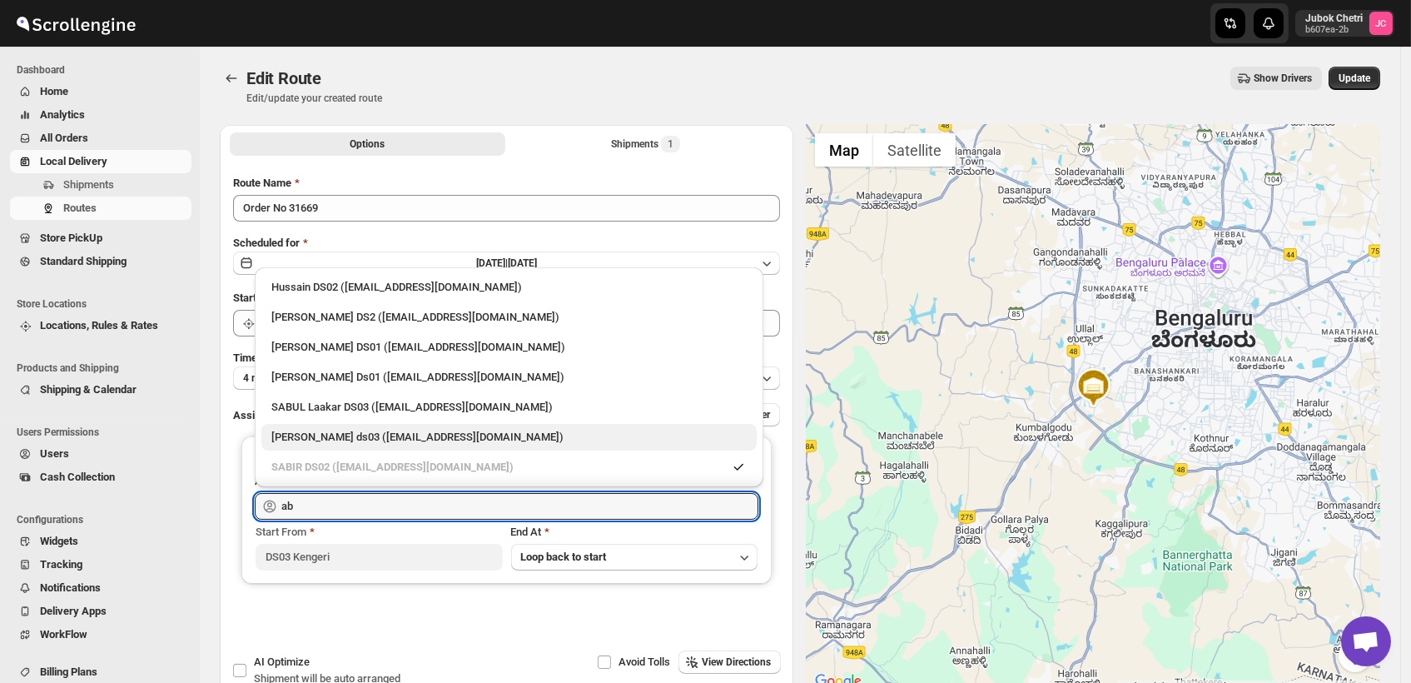
click at [400, 442] on div "[PERSON_NAME] ds03 ([EMAIL_ADDRESS][DOMAIN_NAME])" at bounding box center [508, 437] width 475 height 17
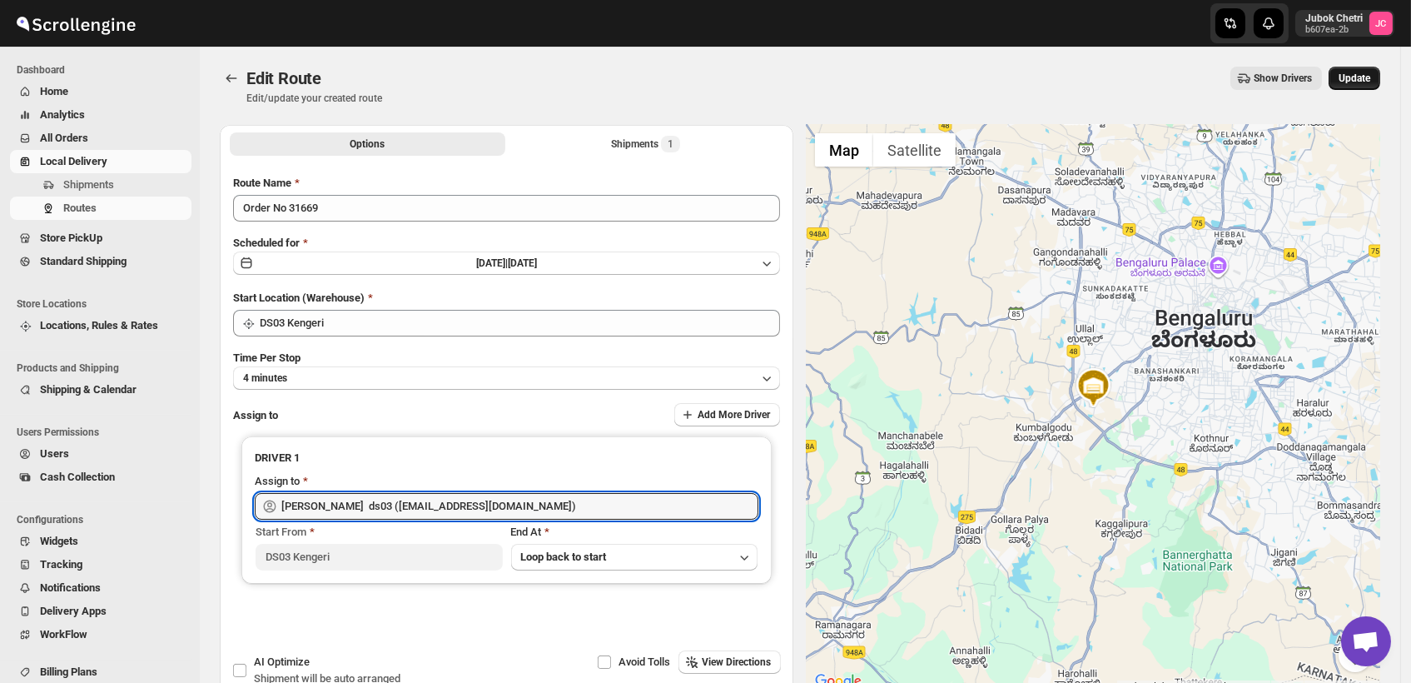
type input "[PERSON_NAME] ds03 ([EMAIL_ADDRESS][DOMAIN_NAME])"
click at [1362, 77] on span "Update" at bounding box center [1355, 78] width 32 height 13
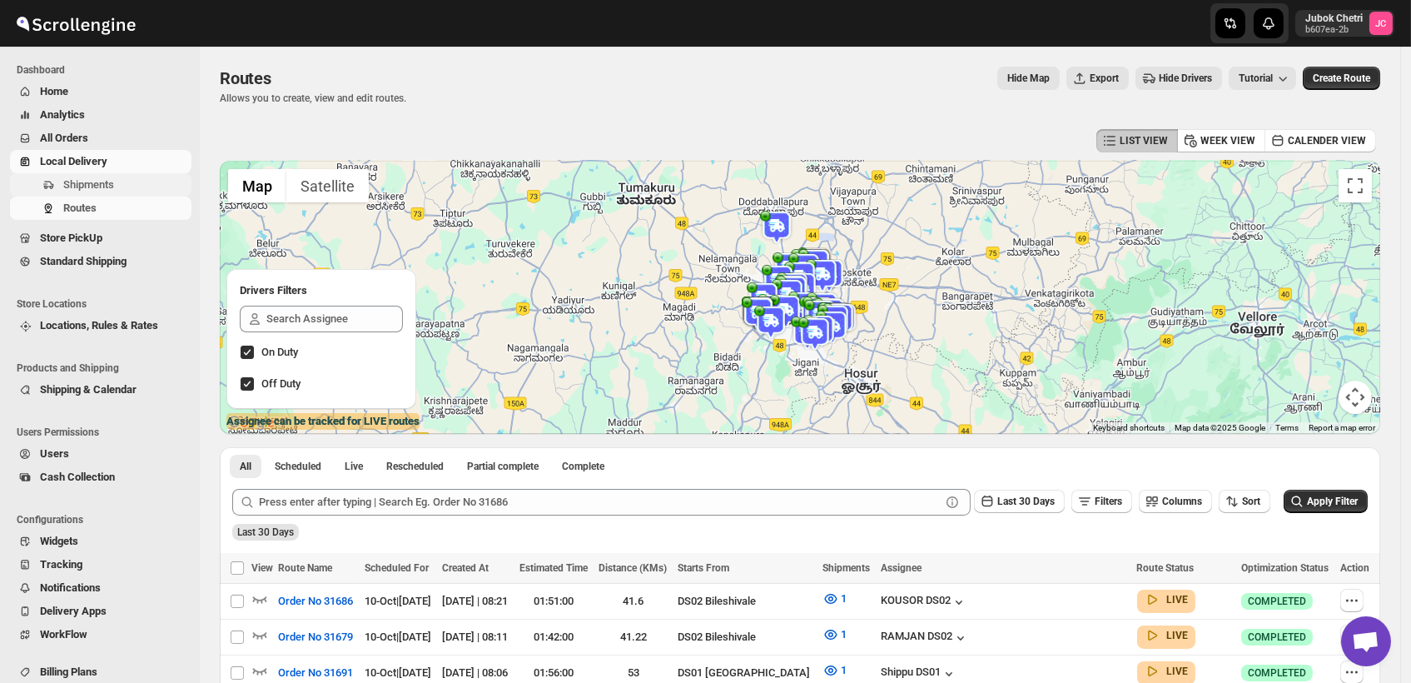
click at [142, 181] on span "Shipments" at bounding box center [125, 185] width 125 height 17
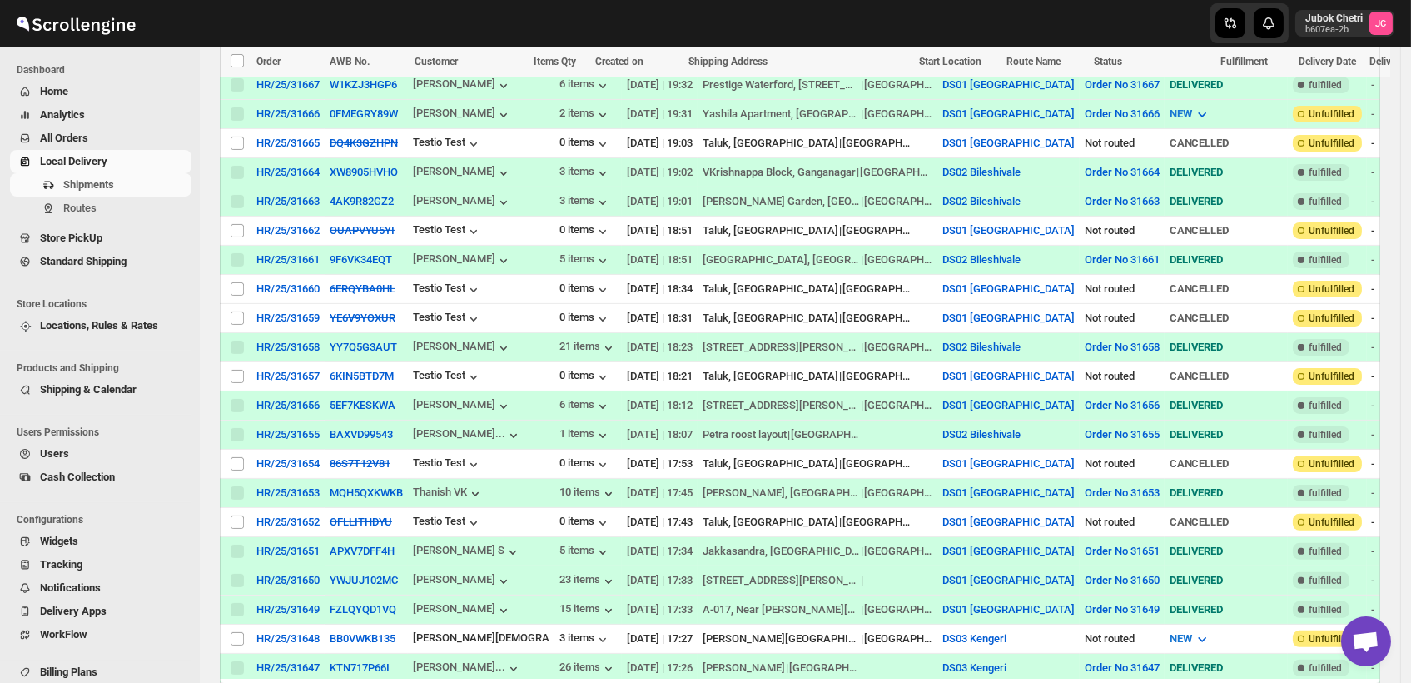
scroll to position [1110, 0]
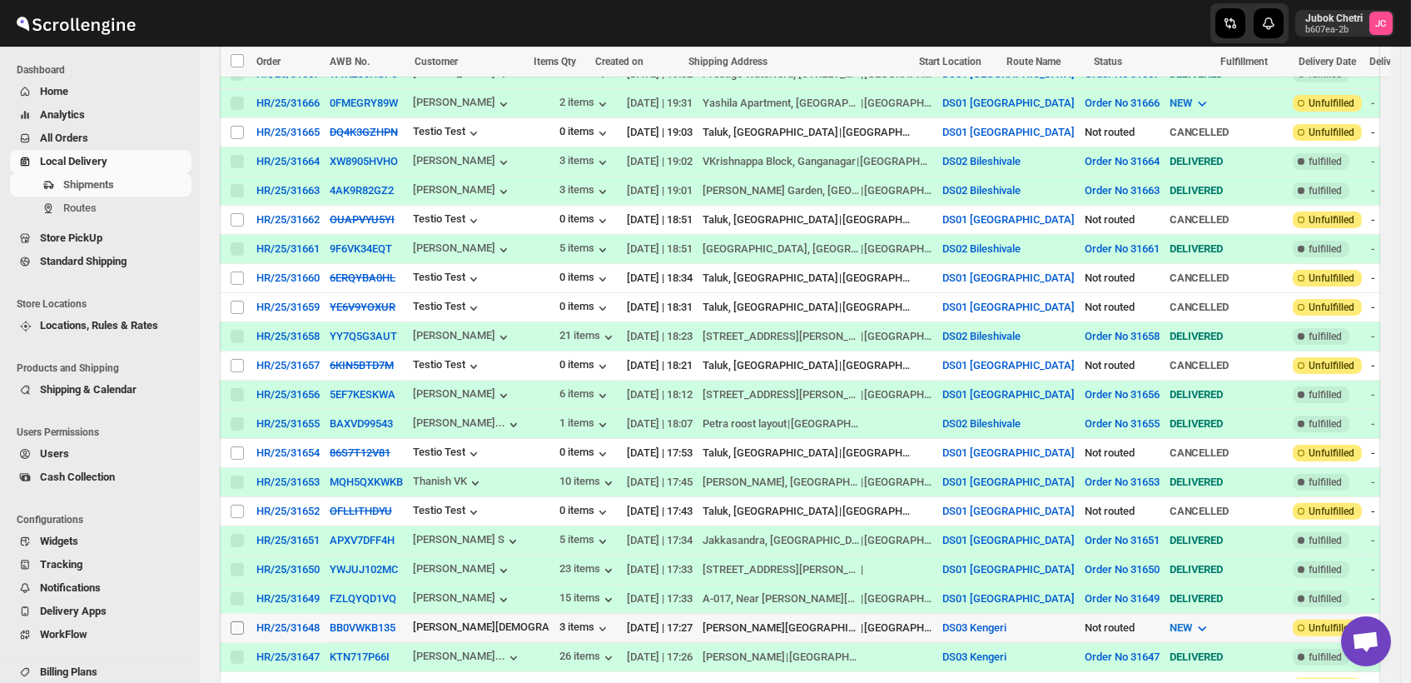
click at [238, 621] on input "Select shipment" at bounding box center [237, 627] width 13 height 13
checkbox input "true"
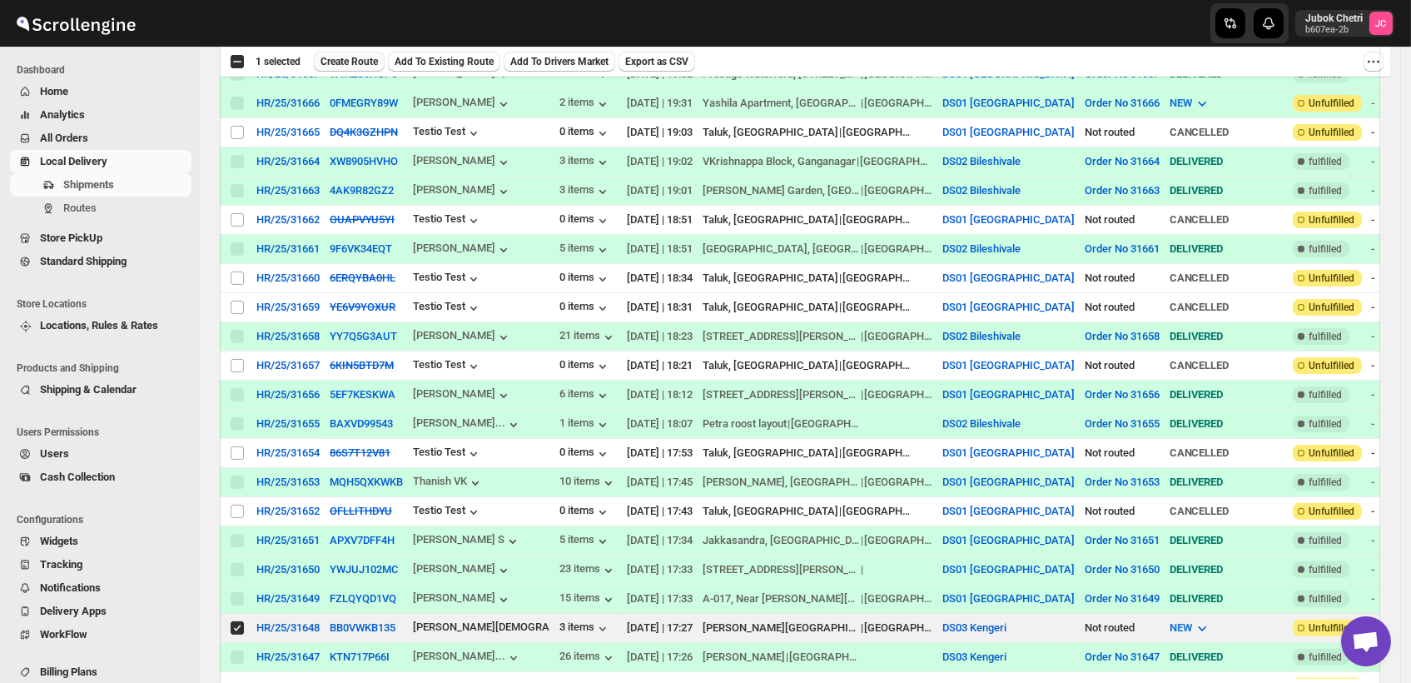
click at [365, 56] on span "Create Route" at bounding box center [349, 61] width 57 height 13
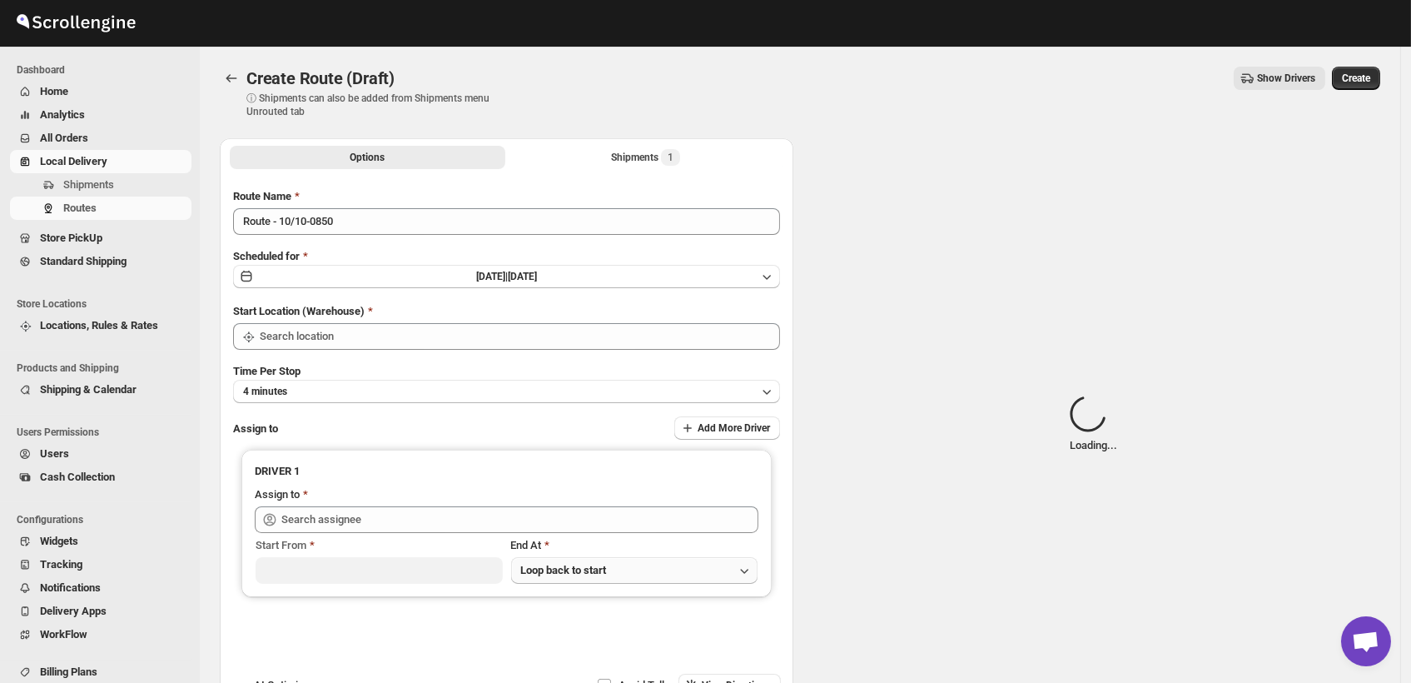
type input "DS03 Kengeri"
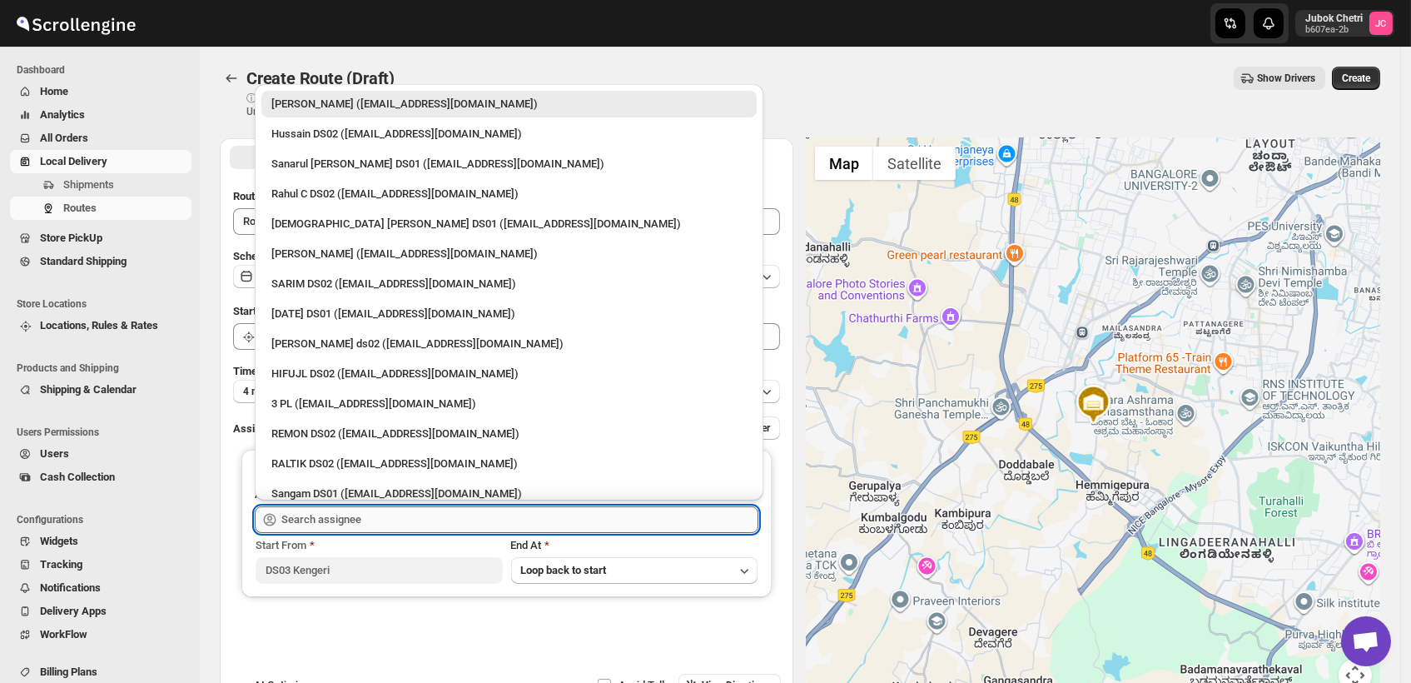
click at [373, 512] on input "text" at bounding box center [519, 519] width 477 height 27
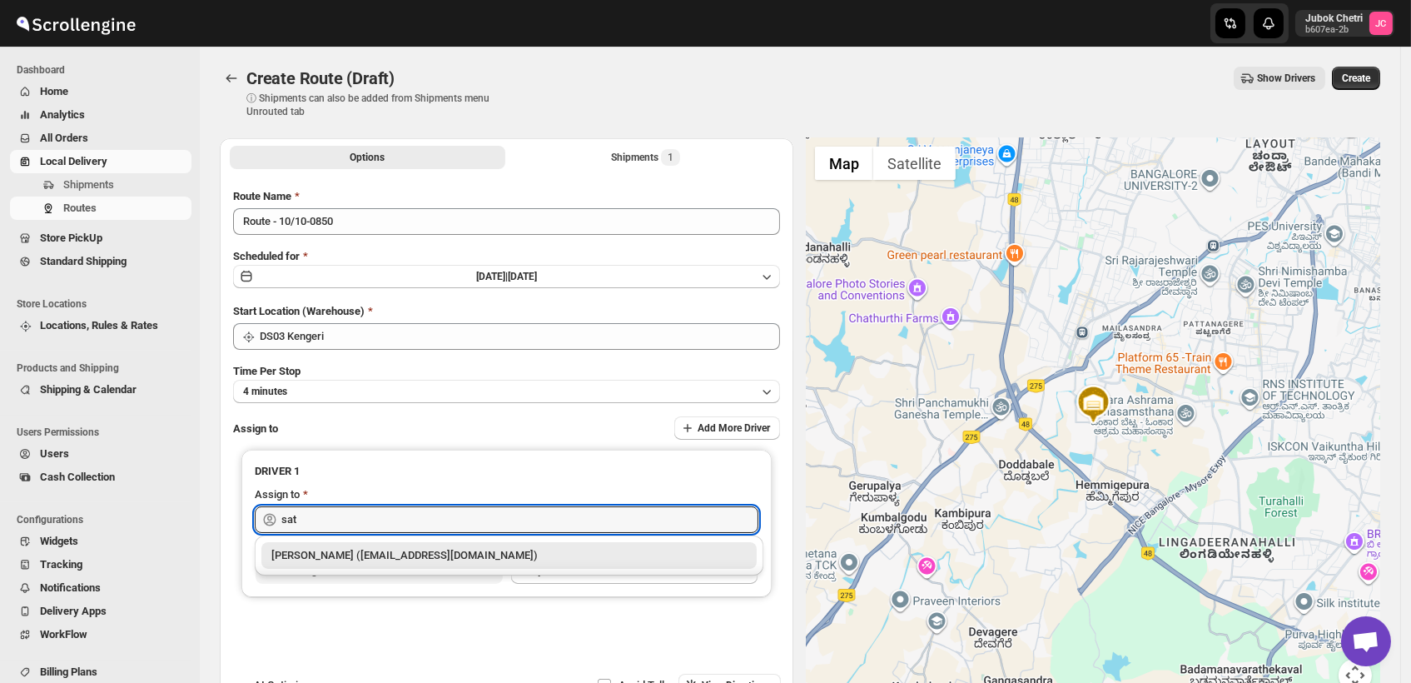
click at [396, 558] on div "[PERSON_NAME] ([EMAIL_ADDRESS][DOMAIN_NAME])" at bounding box center [508, 555] width 475 height 17
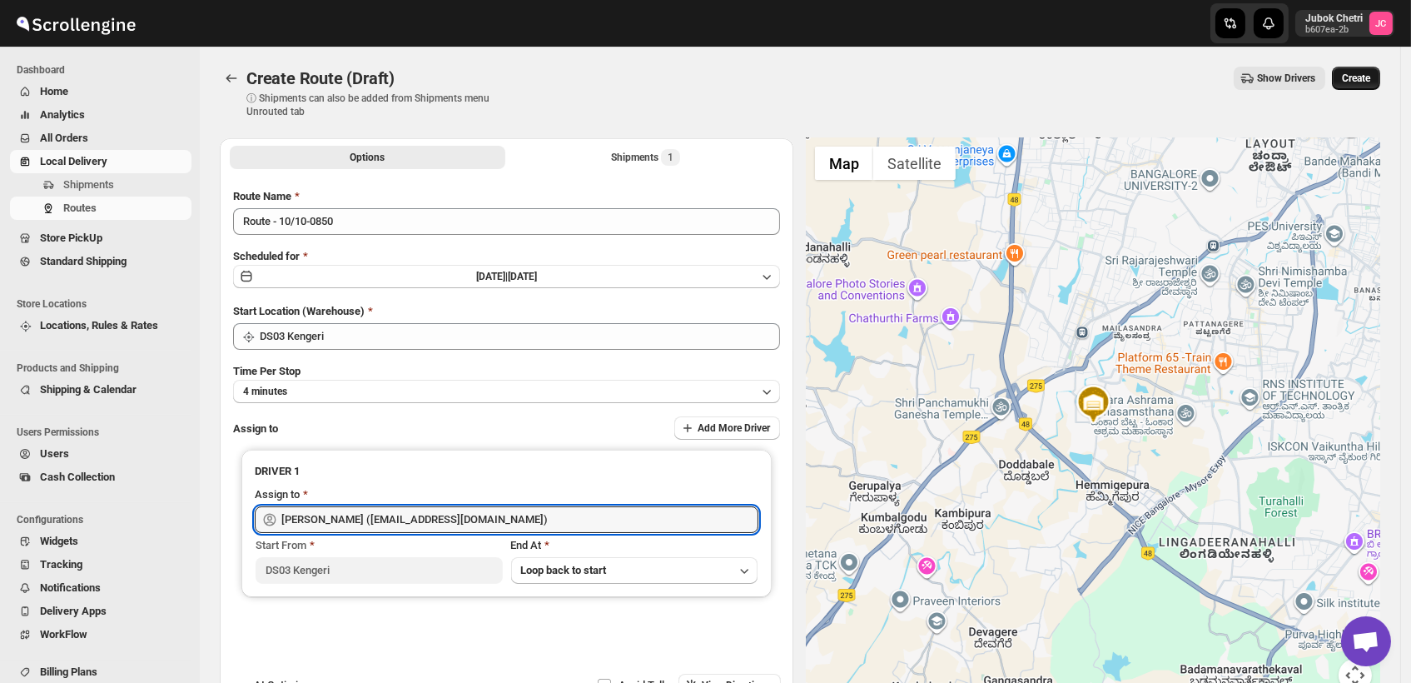
type input "[PERSON_NAME] ([EMAIL_ADDRESS][DOMAIN_NAME])"
click at [1369, 76] on span "Create" at bounding box center [1356, 78] width 28 height 13
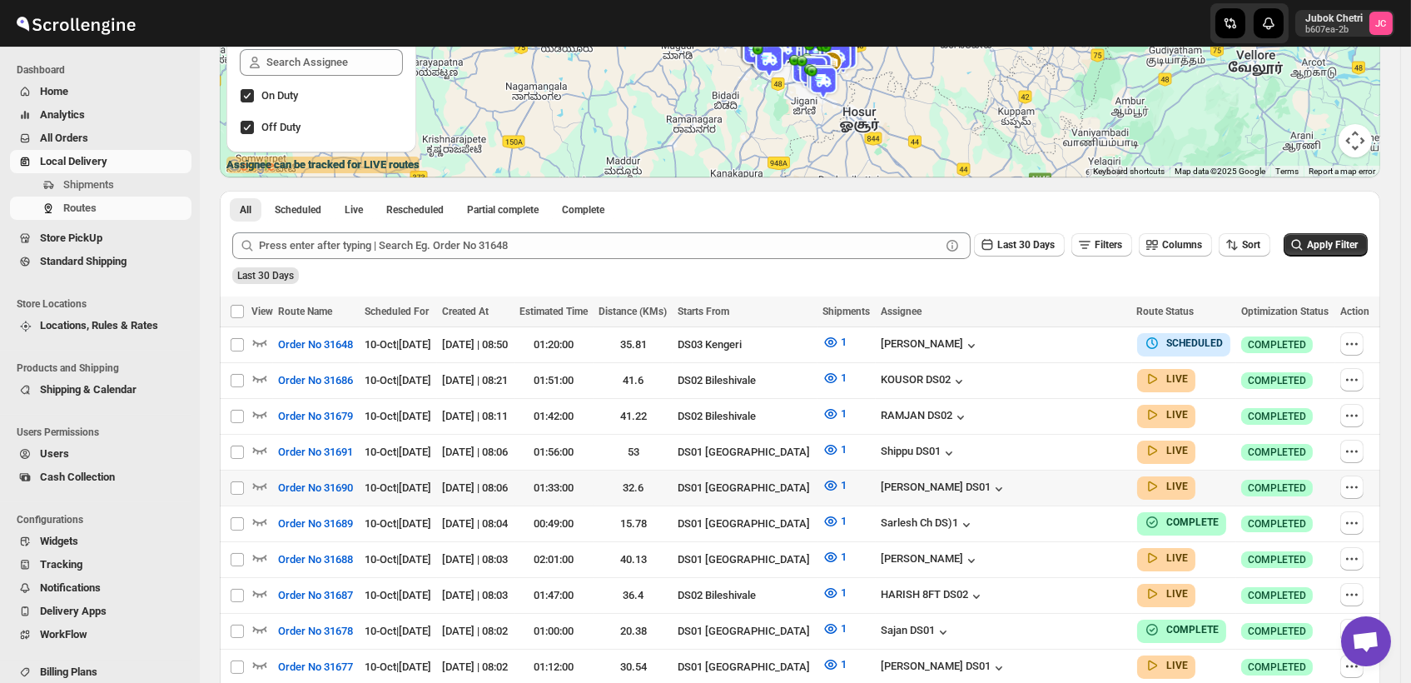
scroll to position [277, 0]
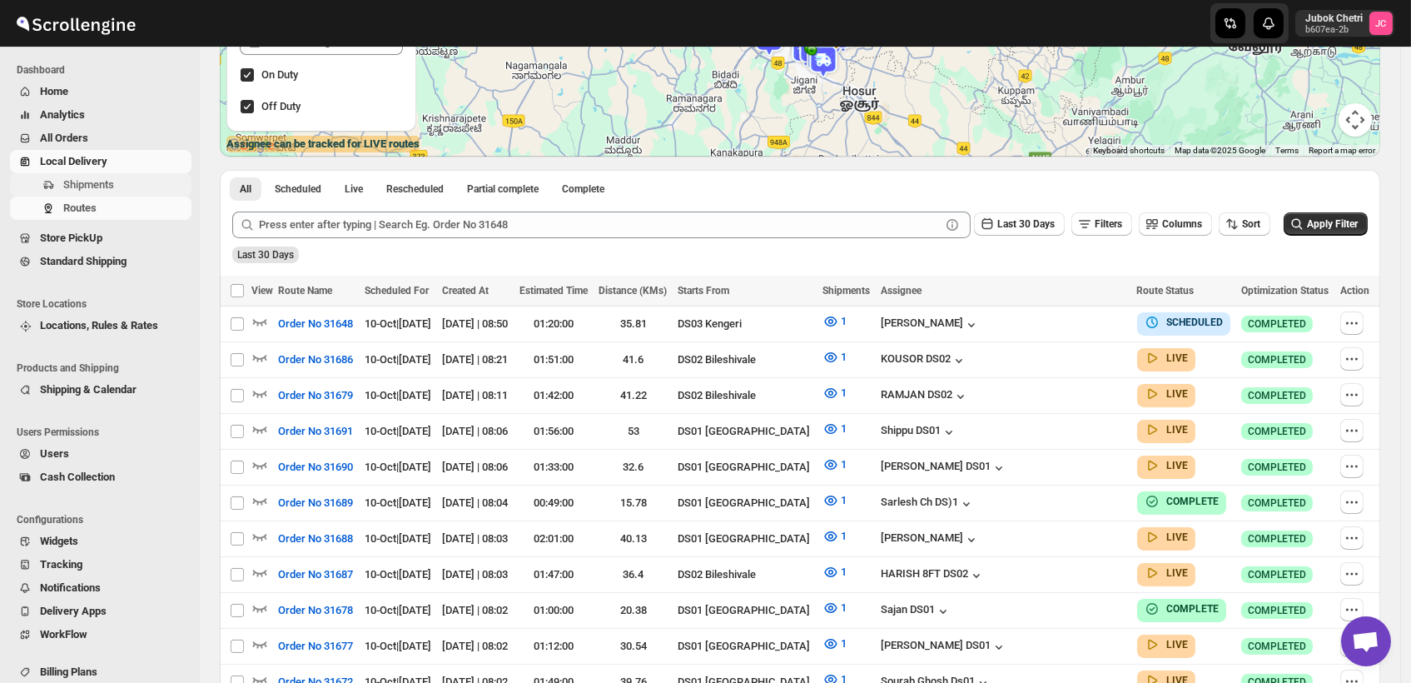
click at [142, 192] on span "Shipments" at bounding box center [125, 185] width 125 height 17
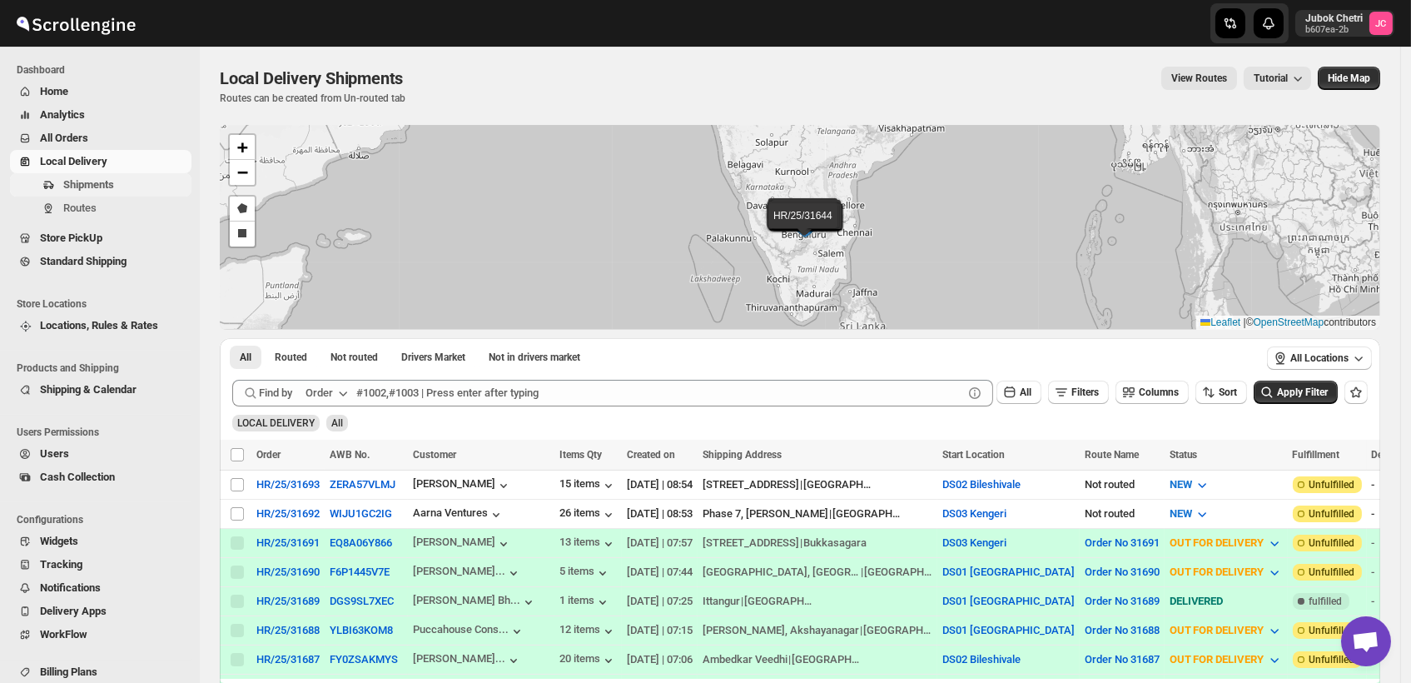
click at [120, 185] on span "Shipments" at bounding box center [125, 185] width 125 height 17
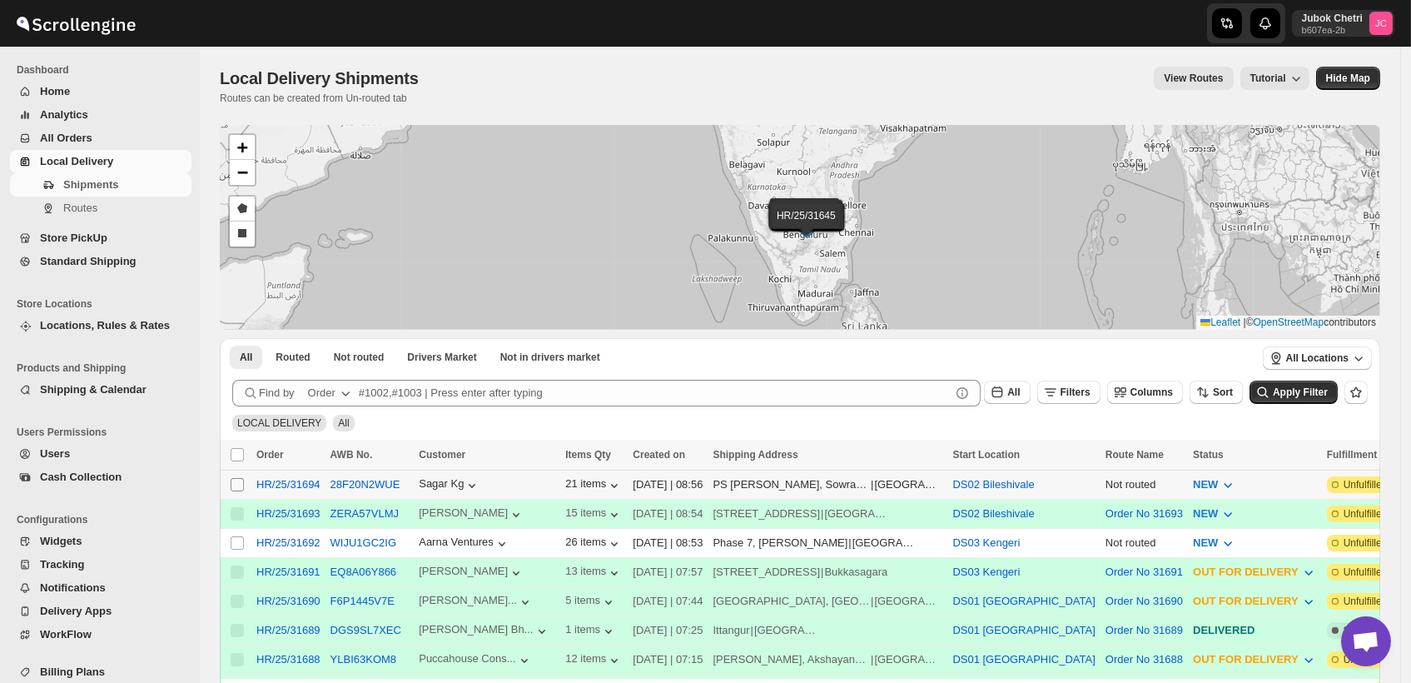
click at [236, 480] on input "Select shipment" at bounding box center [237, 484] width 13 height 13
checkbox input "true"
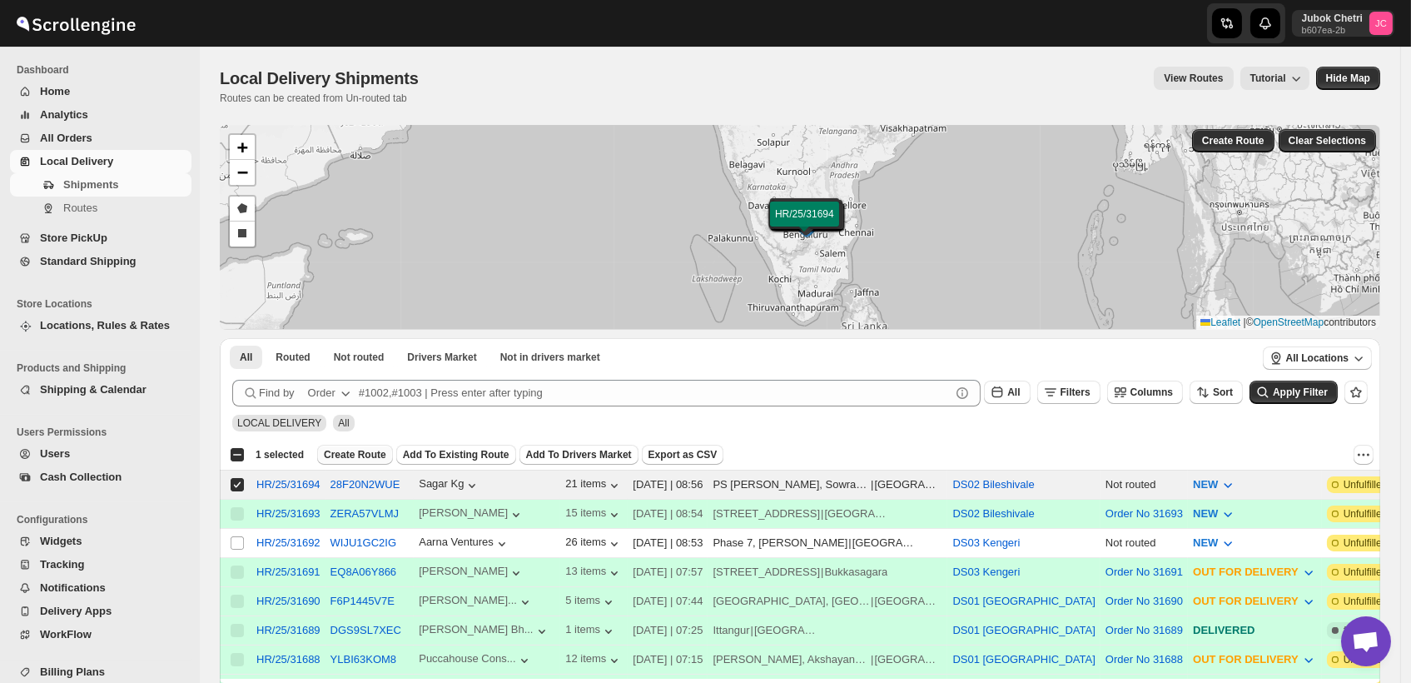
click at [352, 451] on span "Create Route" at bounding box center [355, 454] width 62 height 13
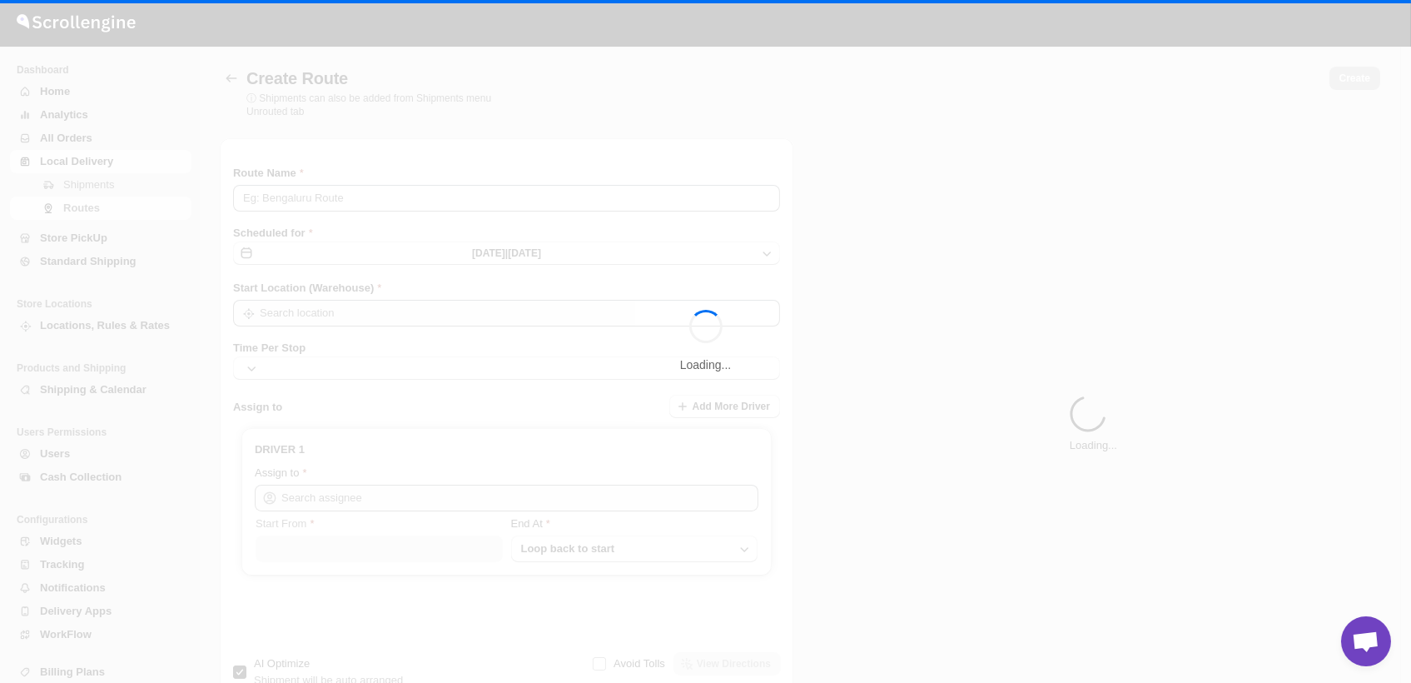
type input "Route - 10/10-0900"
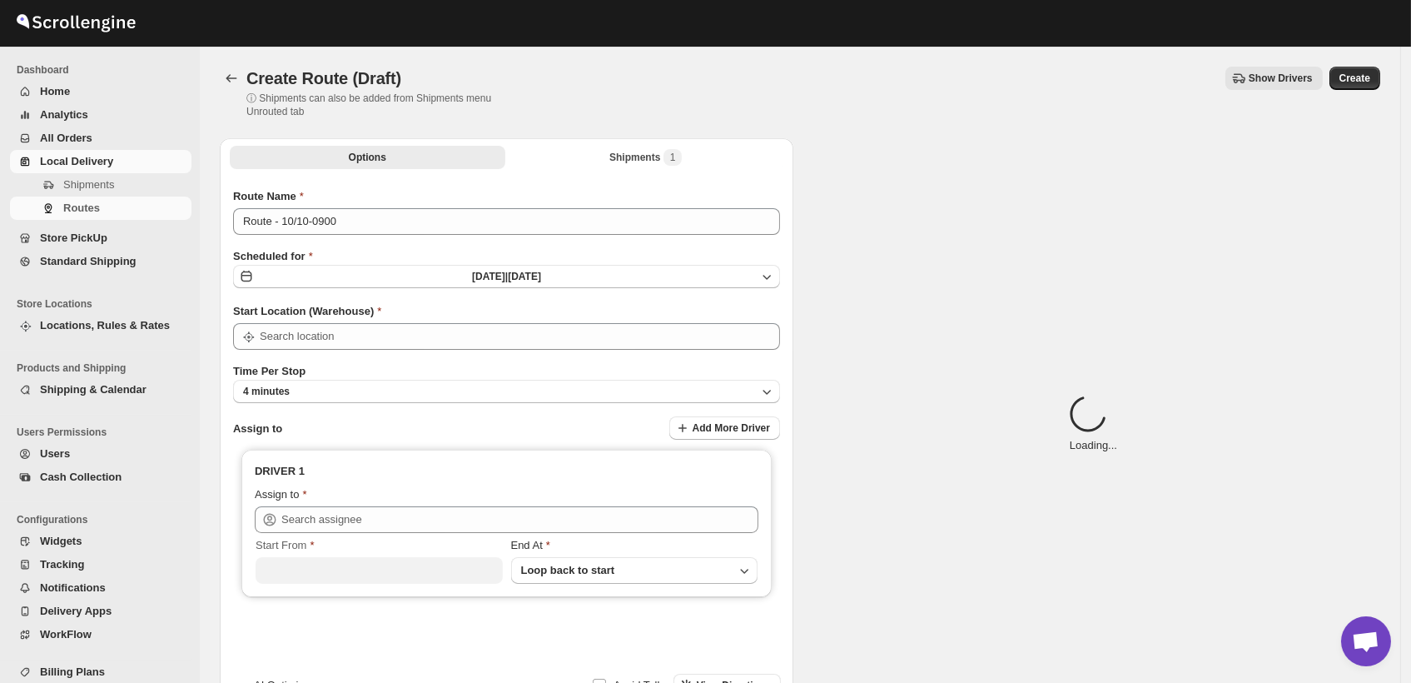
type input "DS02 Bileshivale"
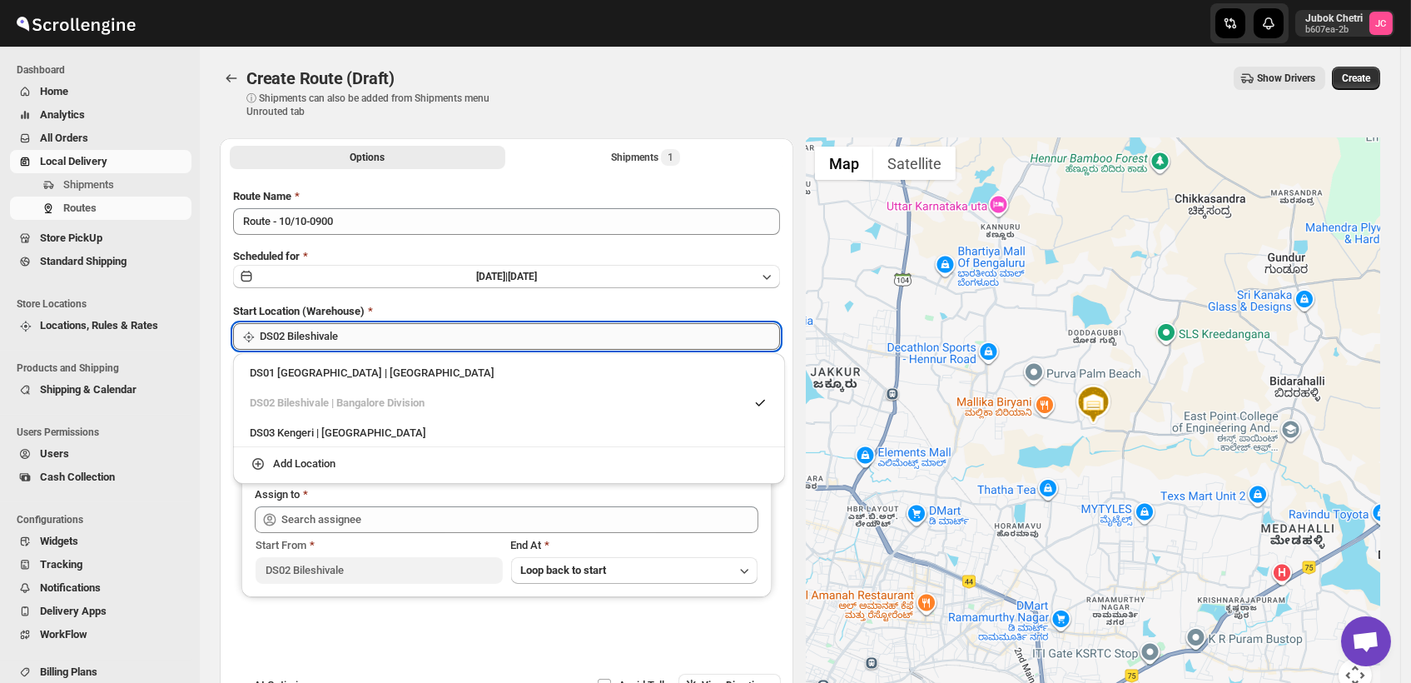
click at [401, 332] on input "DS02 Bileshivale" at bounding box center [520, 336] width 520 height 27
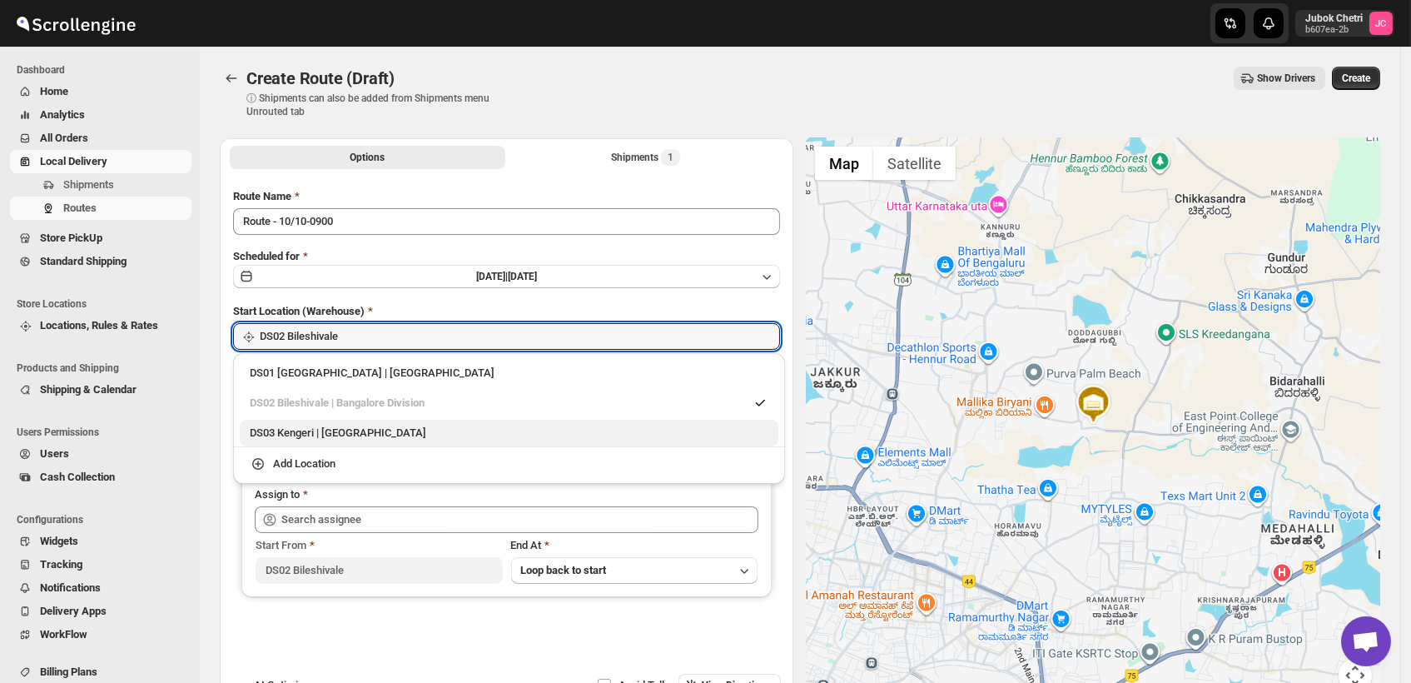
click at [381, 436] on div "DS03 Kengeri | Bengaluru" at bounding box center [509, 433] width 519 height 17
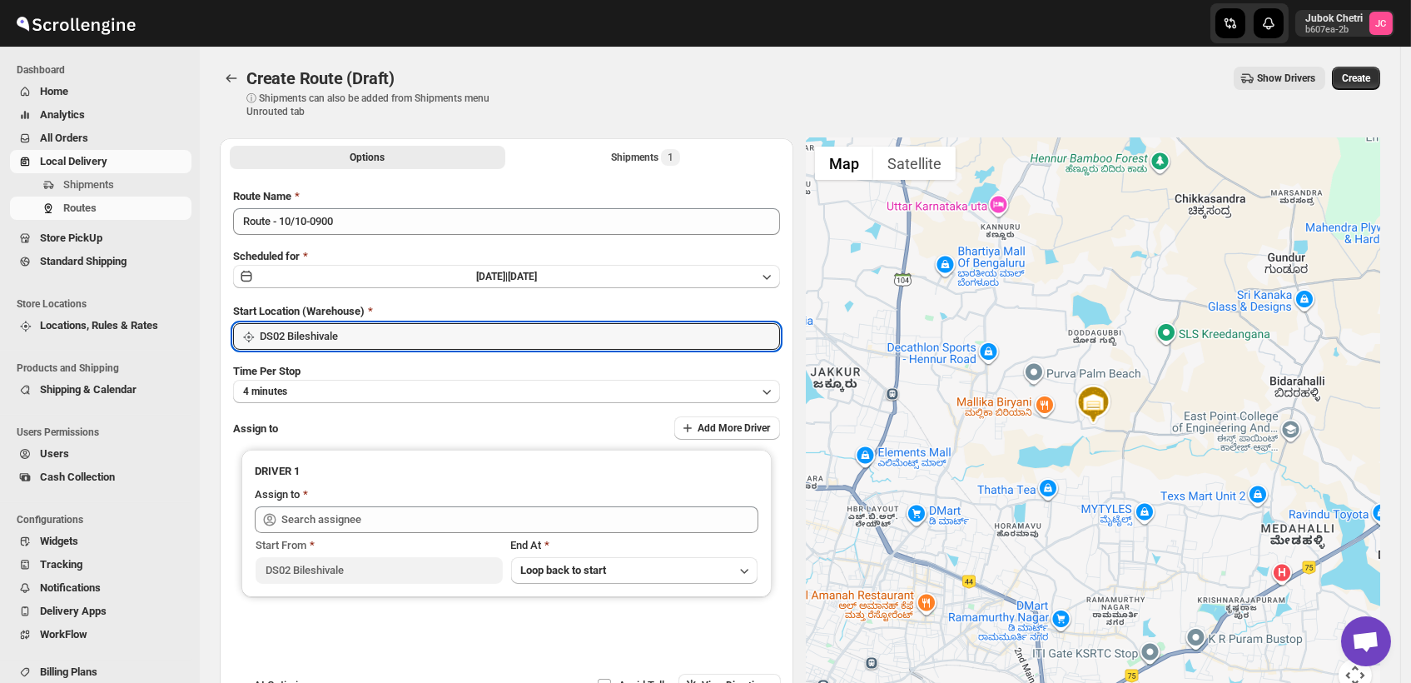
type input "DS03 Kengeri"
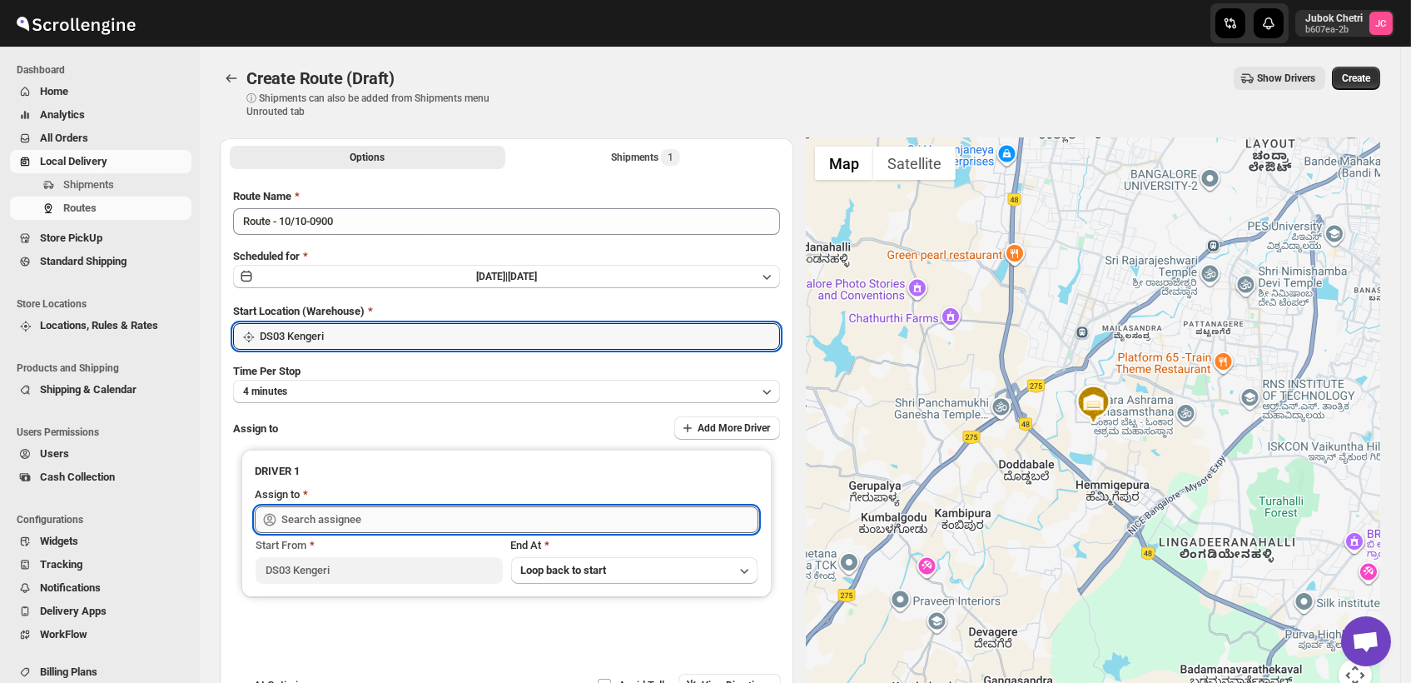
click at [386, 527] on input "text" at bounding box center [519, 519] width 477 height 27
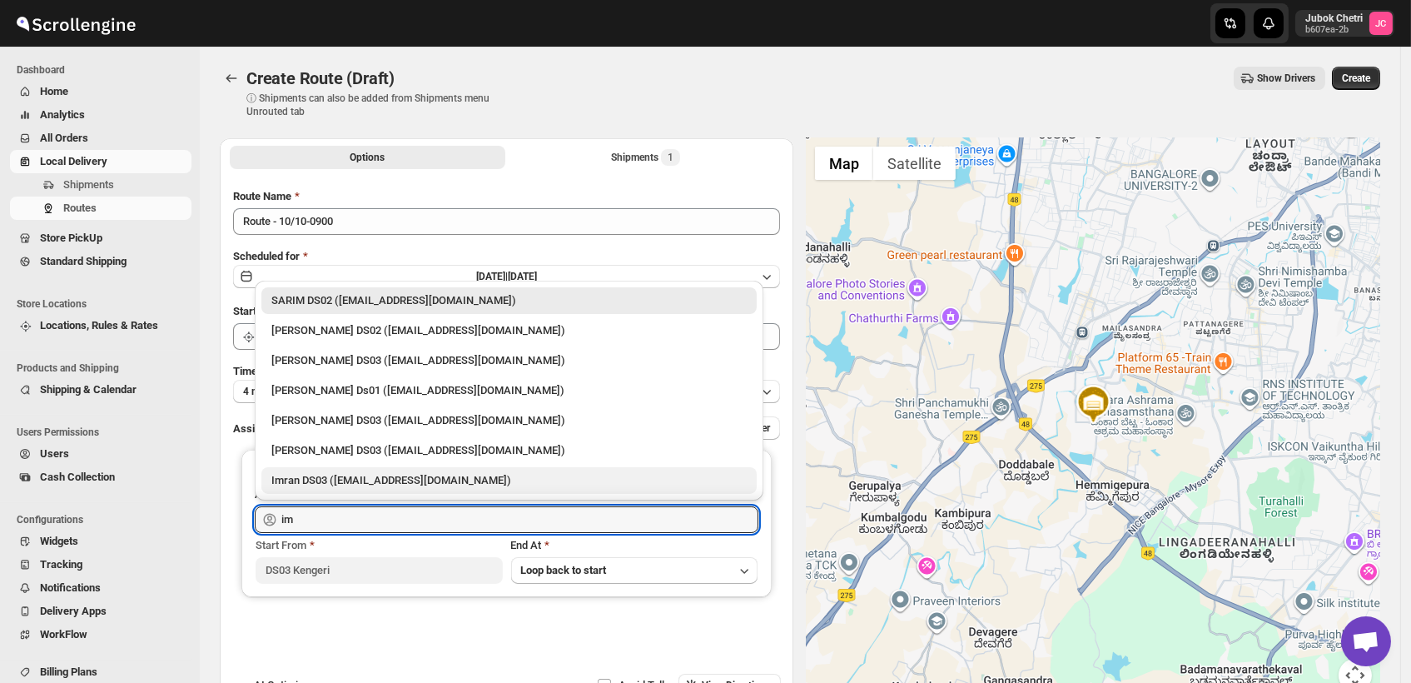
click at [386, 484] on div "Imran DS03 (tiwowe6147@mv6a.com)" at bounding box center [508, 480] width 475 height 17
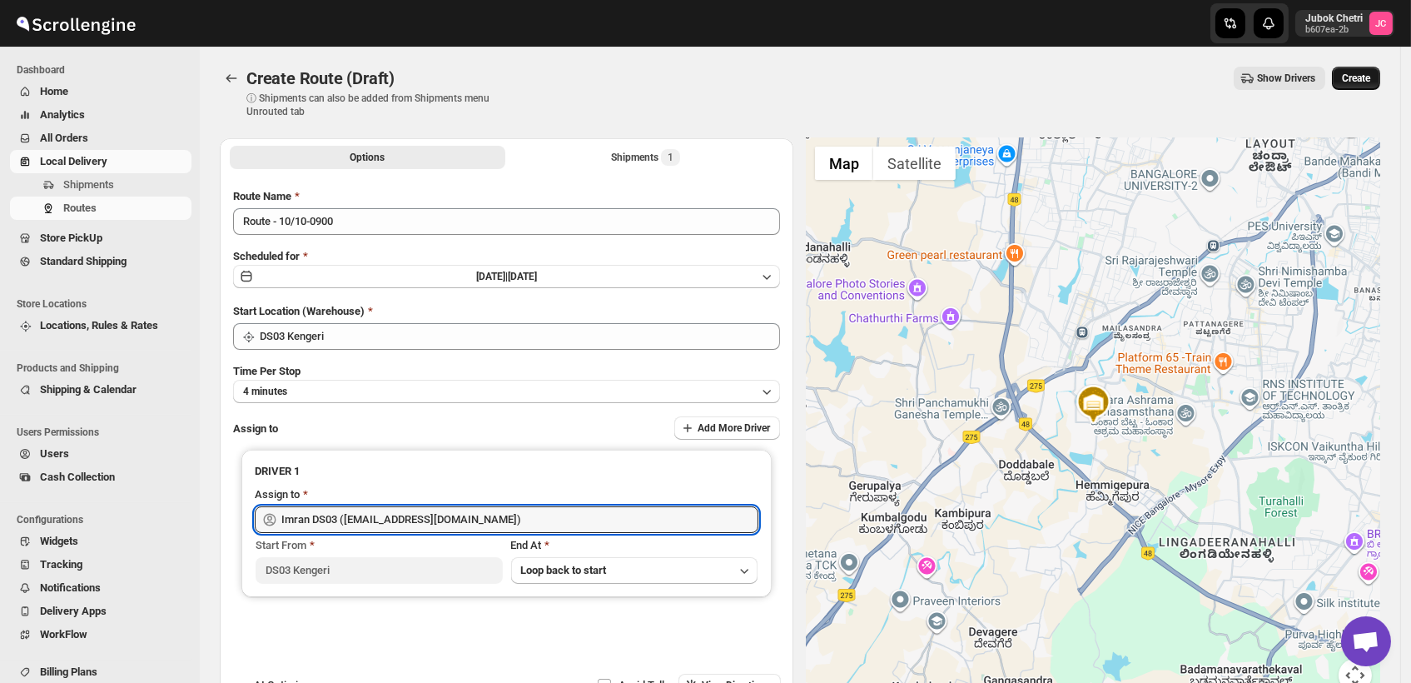
type input "Imran DS03 (tiwowe6147@mv6a.com)"
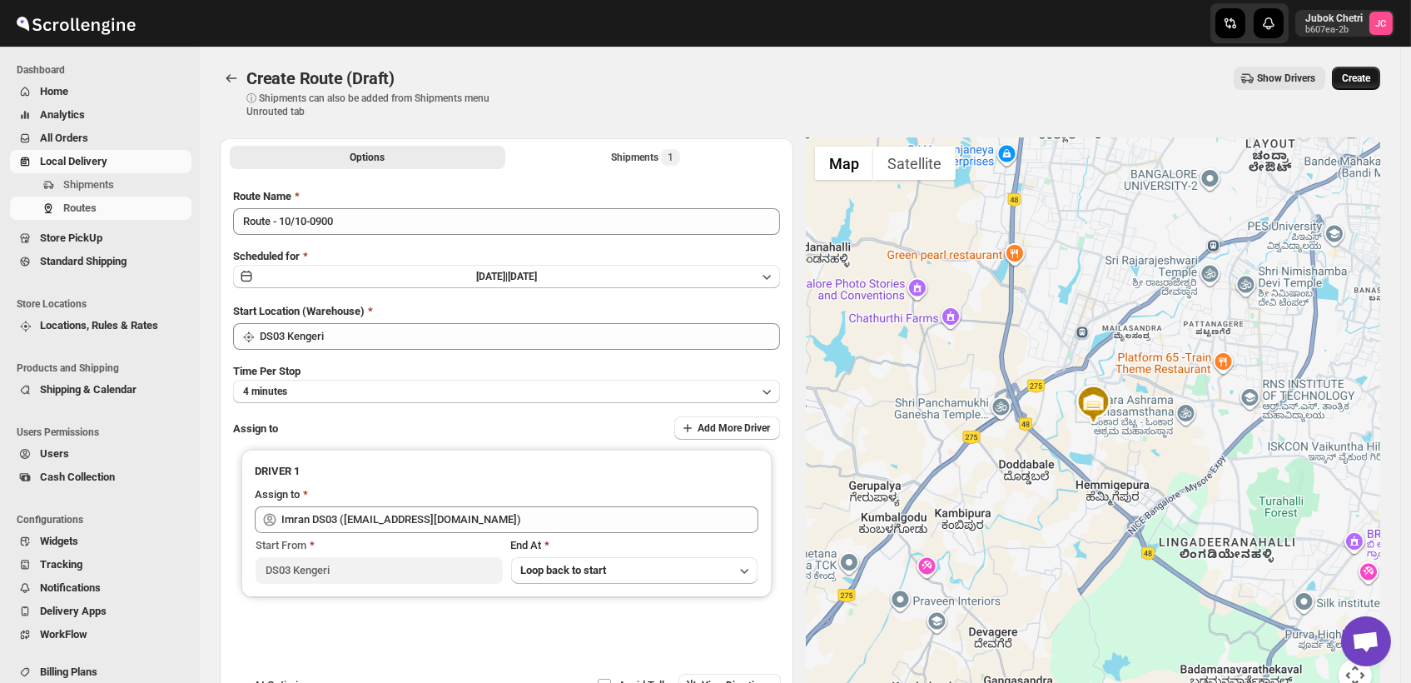
click at [1371, 77] on span "Create" at bounding box center [1356, 78] width 28 height 13
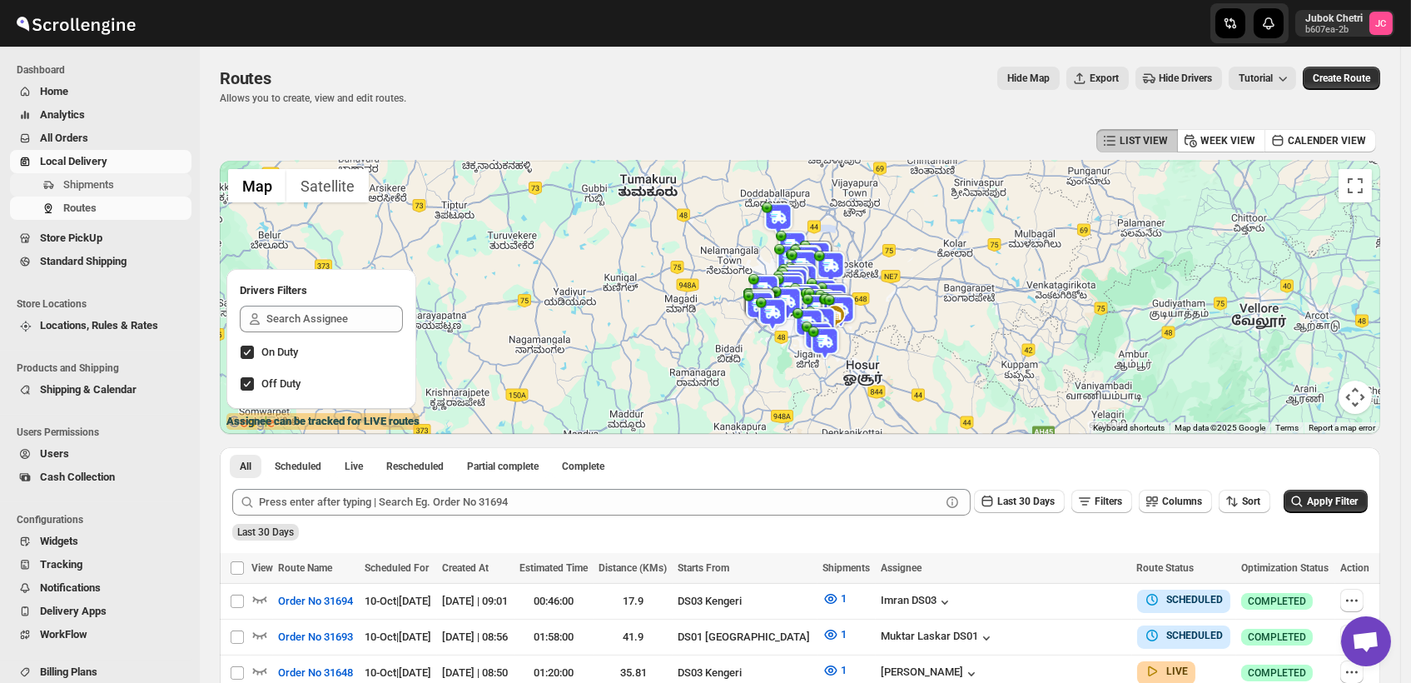
click at [122, 186] on span "Shipments" at bounding box center [125, 185] width 125 height 17
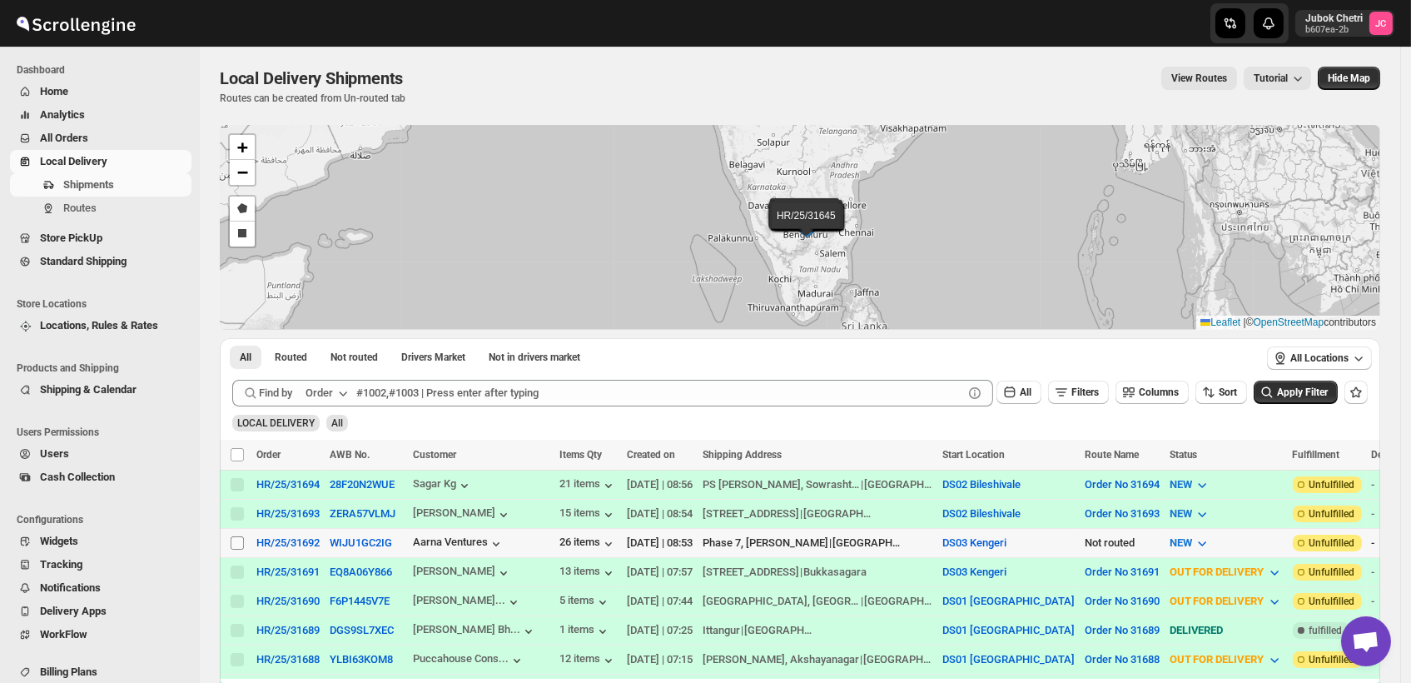
click at [238, 536] on input "Select shipment" at bounding box center [237, 542] width 13 height 13
checkbox input "true"
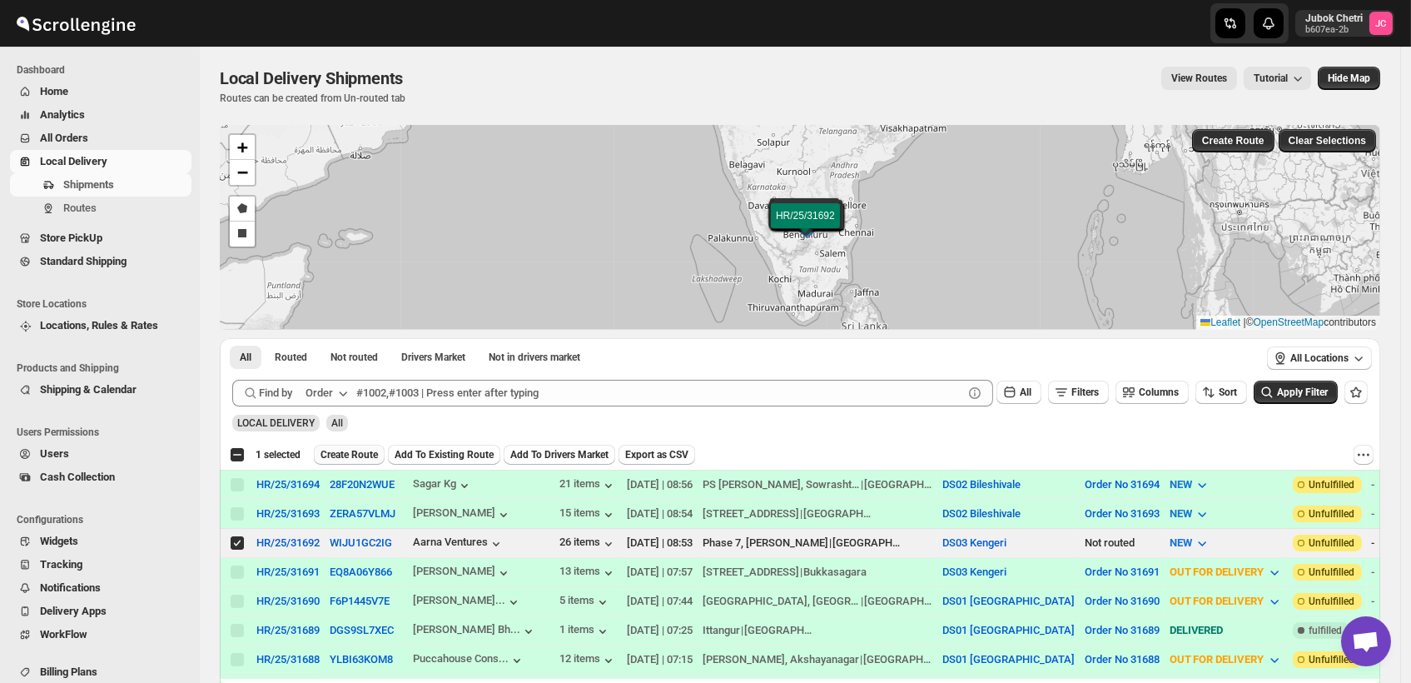
click at [344, 455] on span "Create Route" at bounding box center [349, 454] width 57 height 13
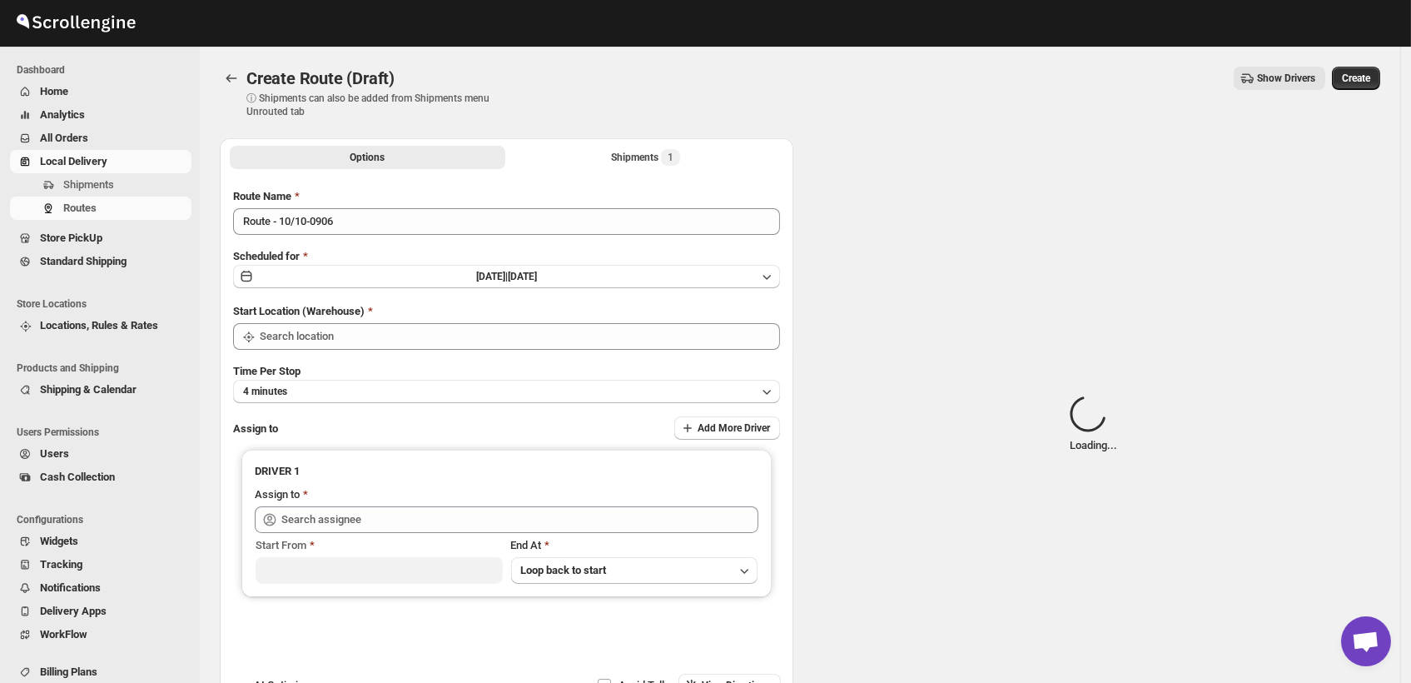
type input "DS03 Kengeri"
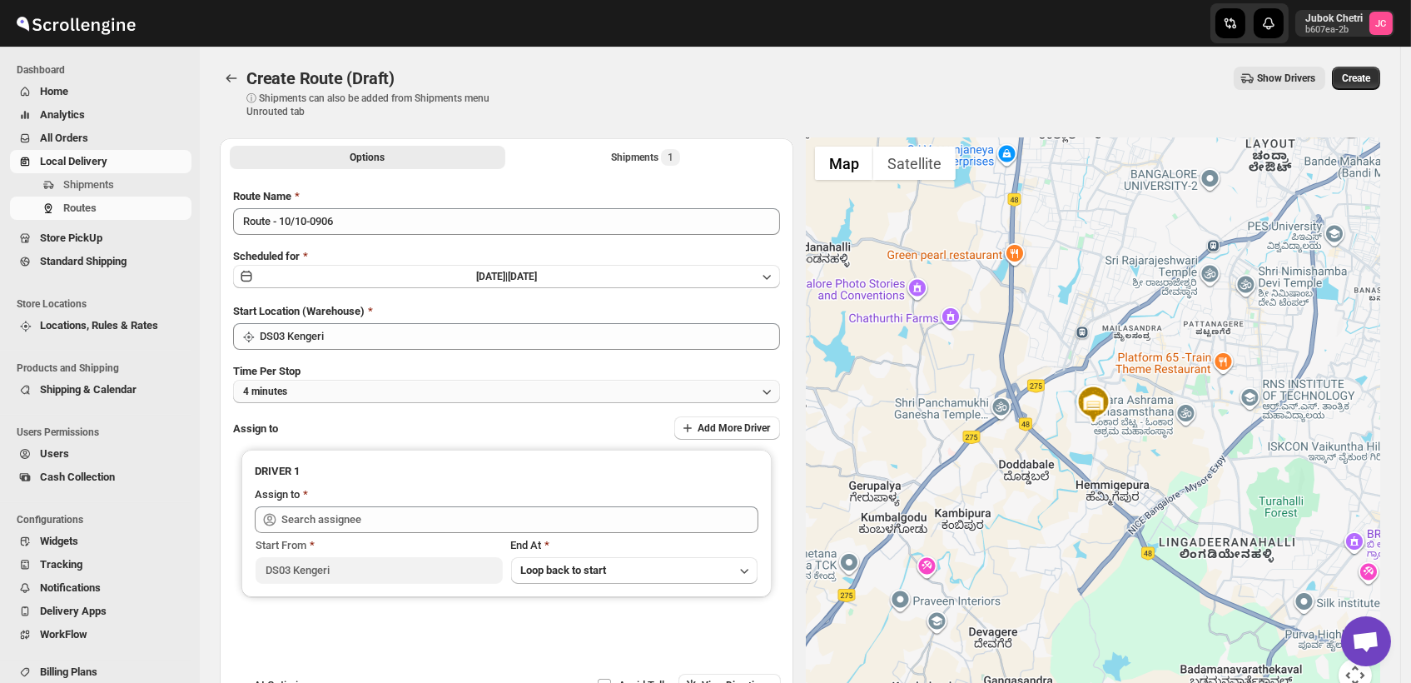
click at [432, 394] on button "4 minutes" at bounding box center [506, 391] width 547 height 23
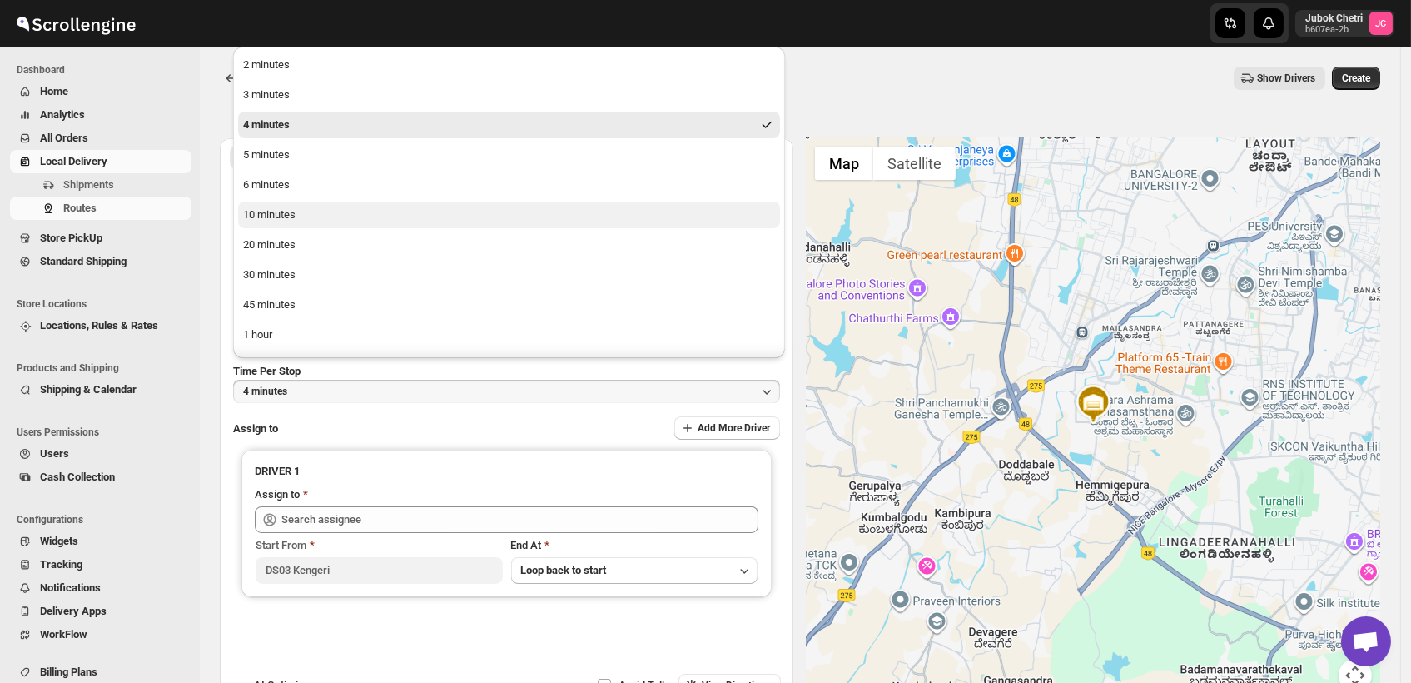
click at [326, 212] on button "10 minutes" at bounding box center [509, 215] width 542 height 27
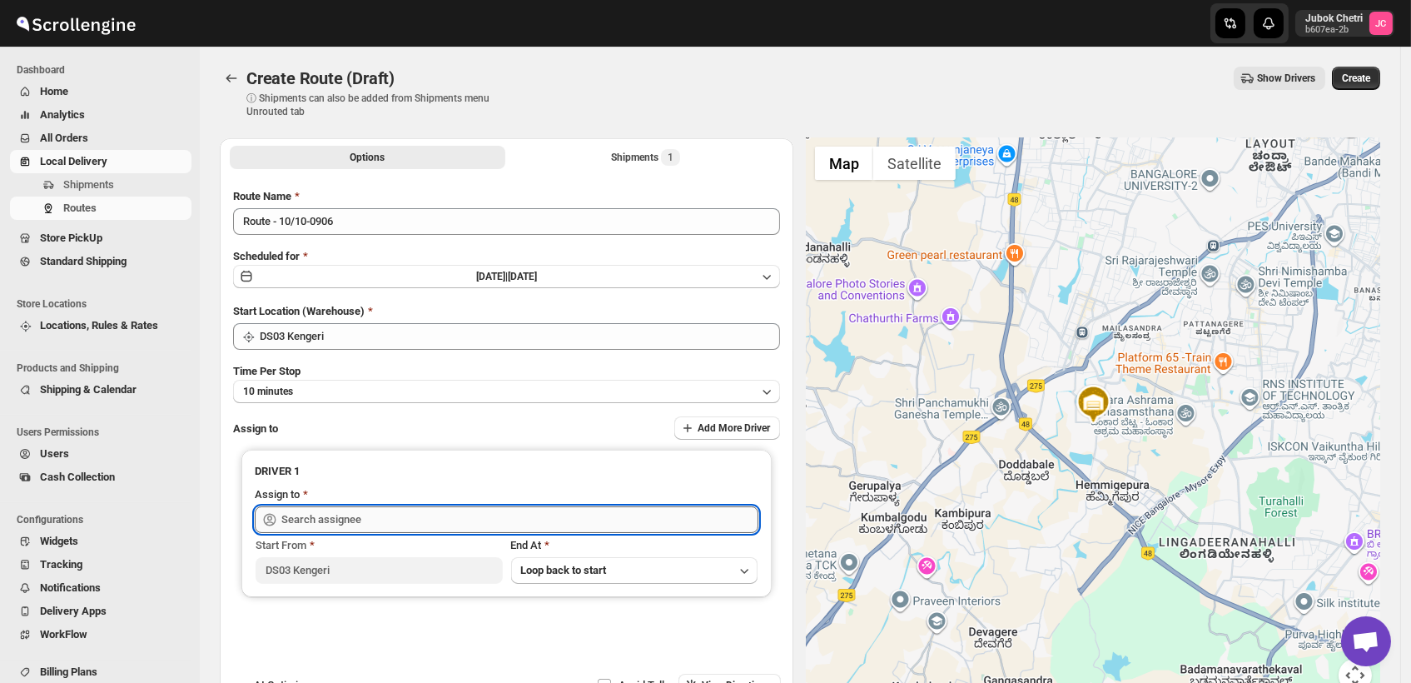
click at [371, 527] on input "text" at bounding box center [519, 519] width 477 height 27
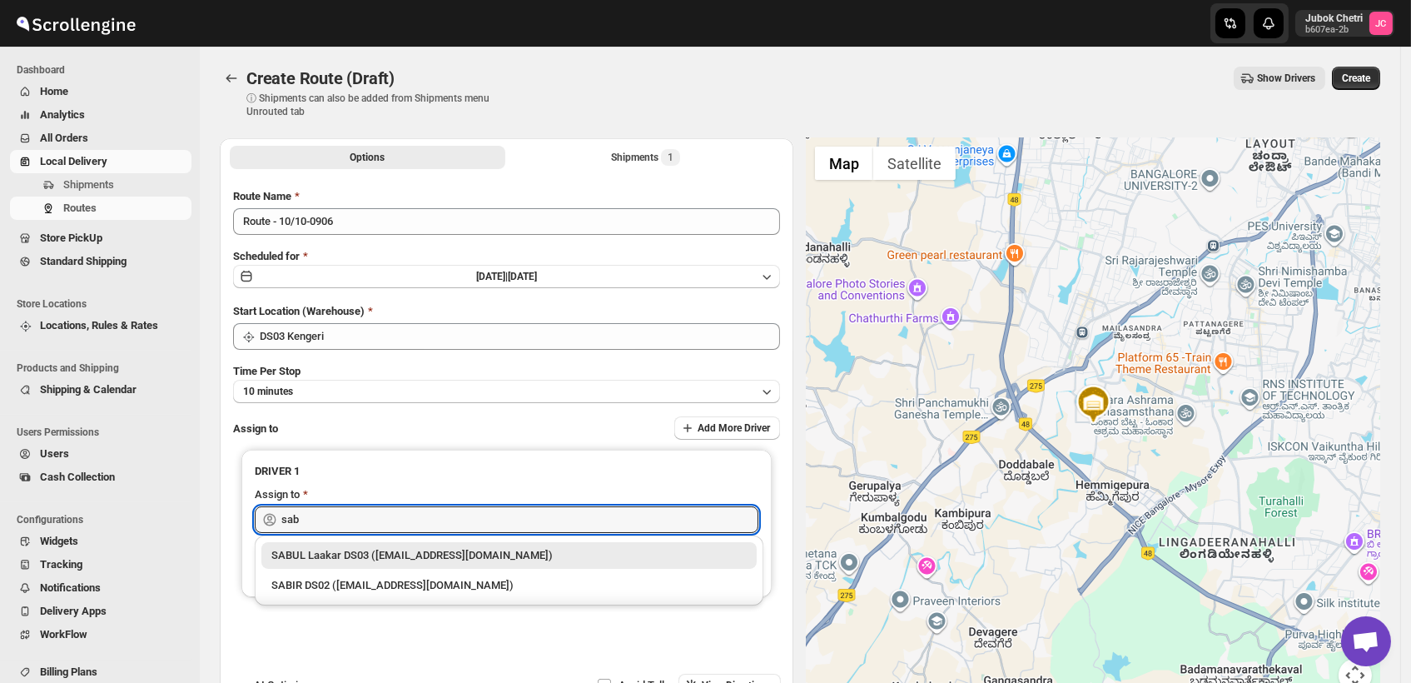
click at [526, 553] on div "SABUL Laakar DS03 ([EMAIL_ADDRESS][DOMAIN_NAME])" at bounding box center [508, 555] width 475 height 17
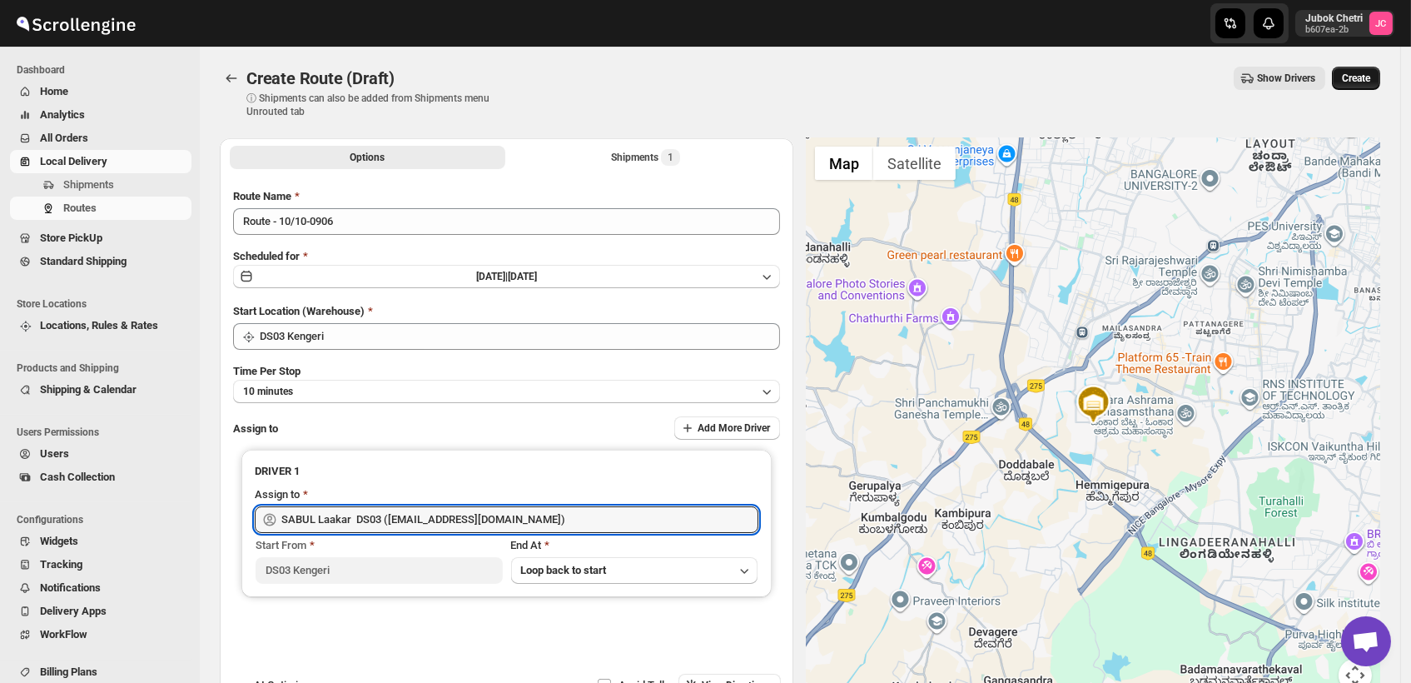
type input "SABUL Laakar DS03 ([EMAIL_ADDRESS][DOMAIN_NAME])"
click at [1371, 77] on span "Create" at bounding box center [1356, 78] width 28 height 13
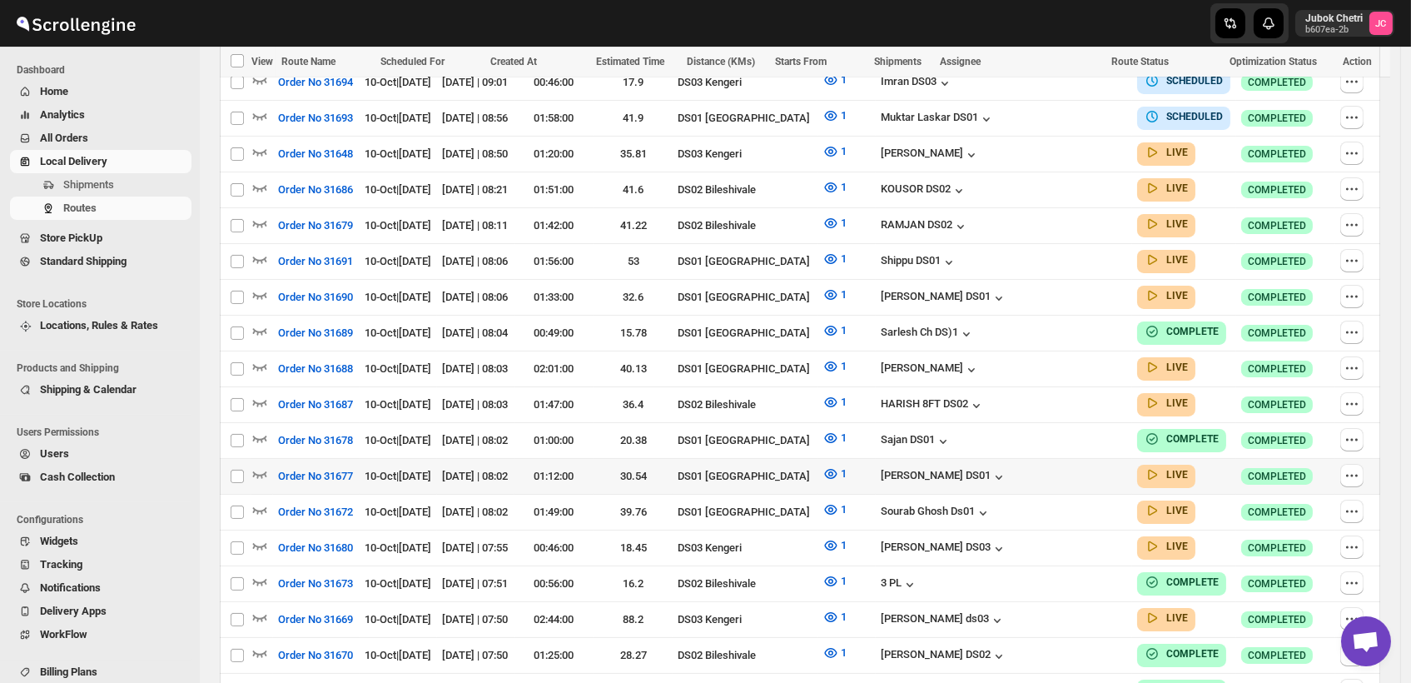
scroll to position [185, 0]
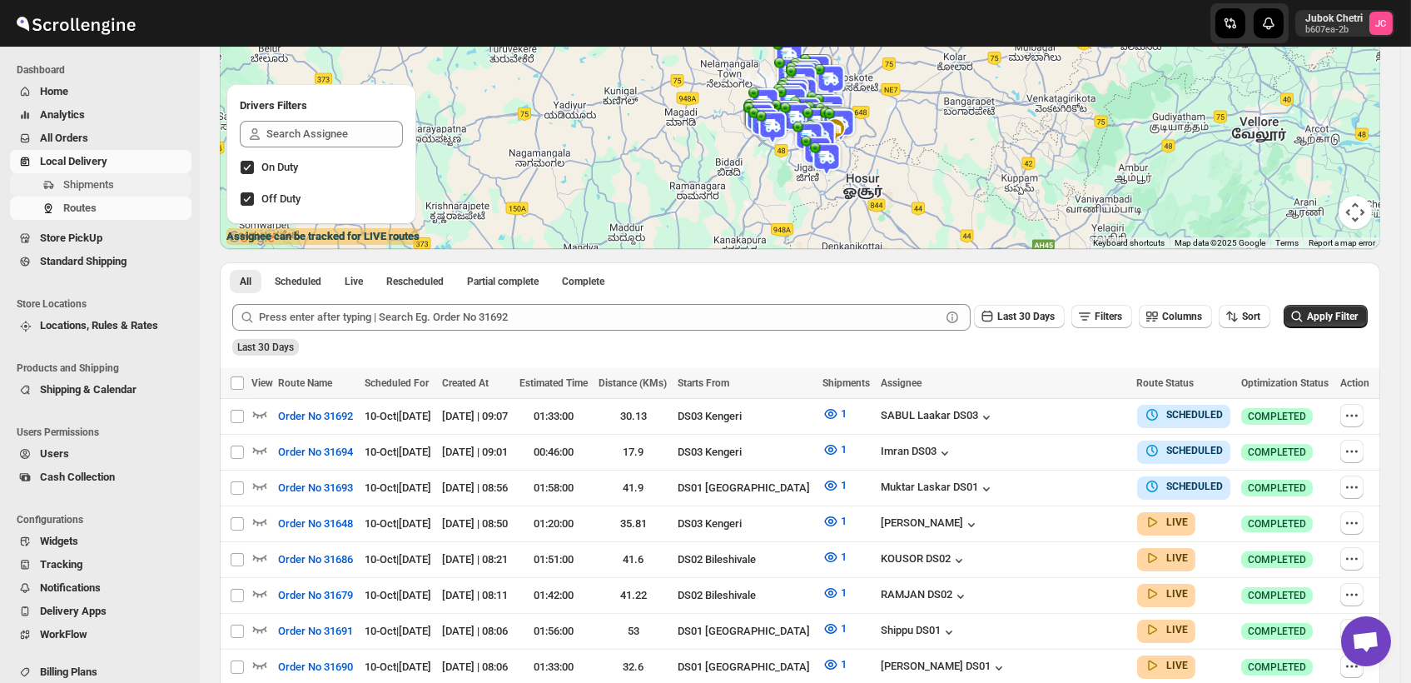
click at [109, 185] on span "Shipments" at bounding box center [88, 184] width 51 height 12
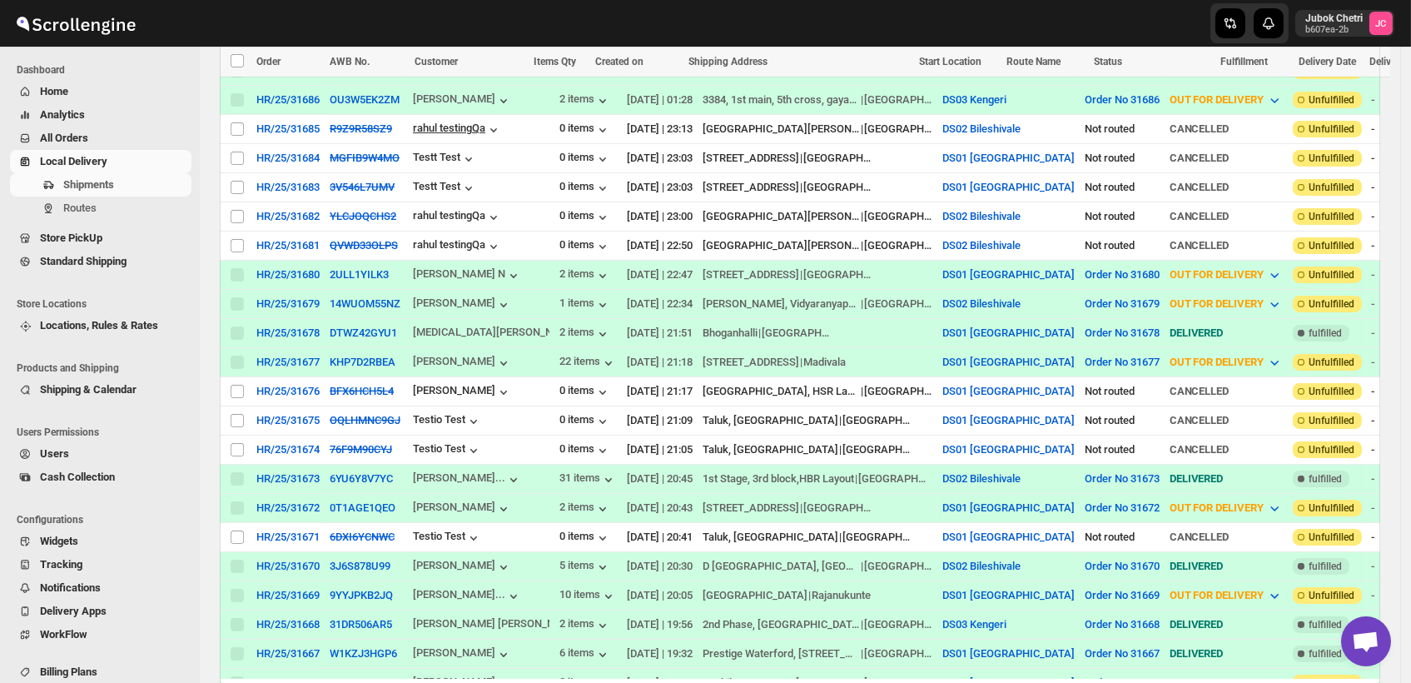
scroll to position [739, 0]
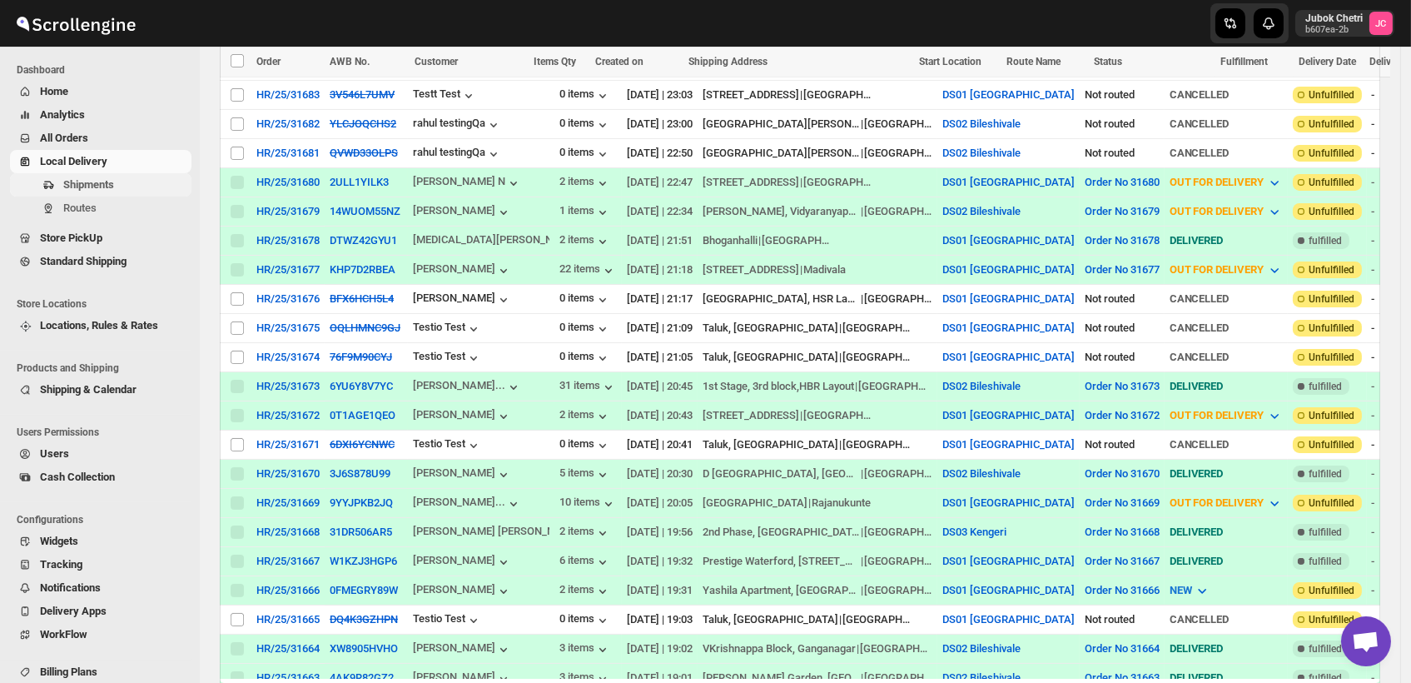
click at [102, 184] on span "Shipments" at bounding box center [88, 184] width 51 height 12
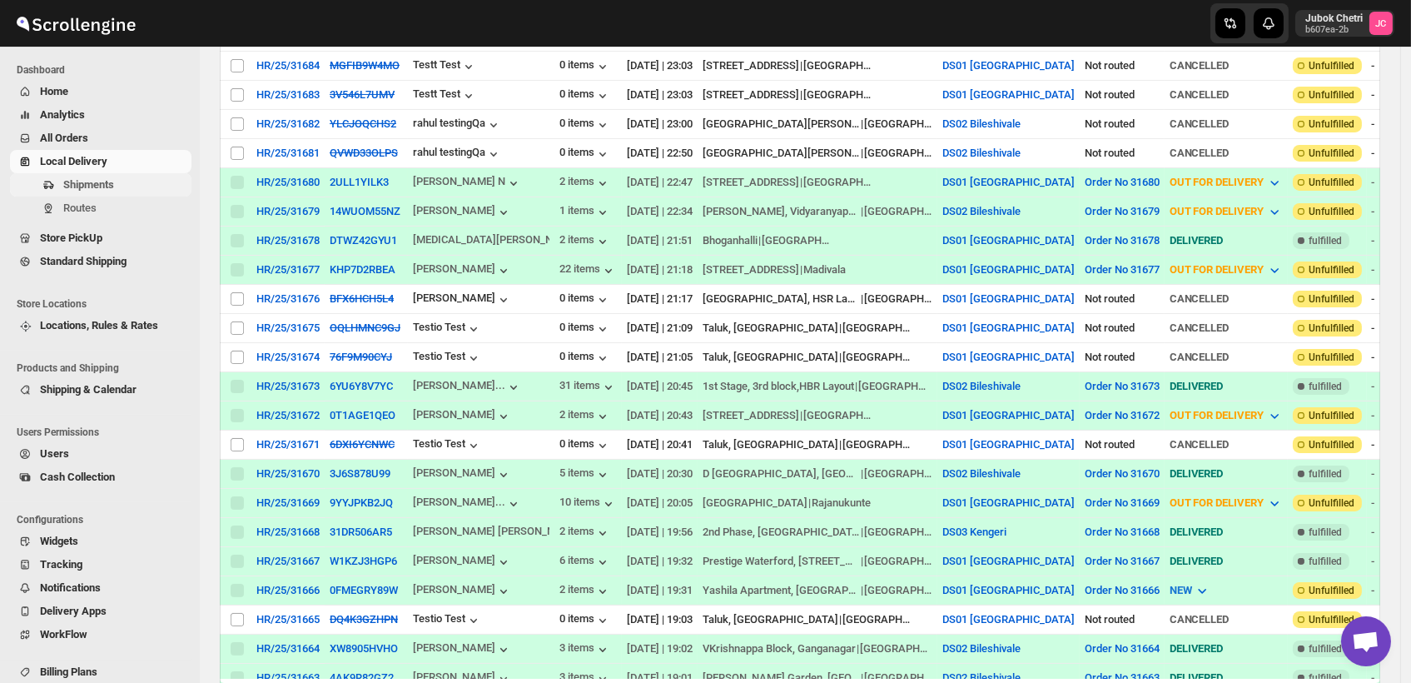
scroll to position [0, 0]
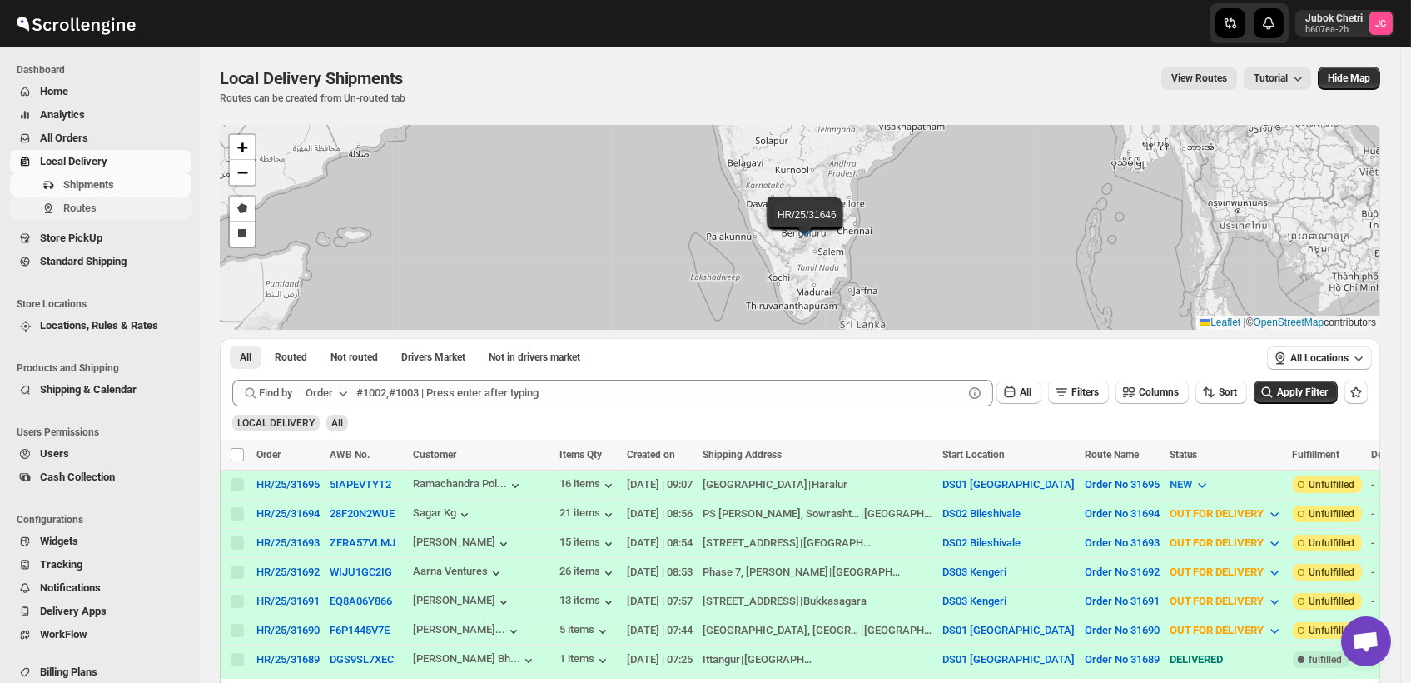
click at [83, 207] on span "Routes" at bounding box center [79, 208] width 33 height 12
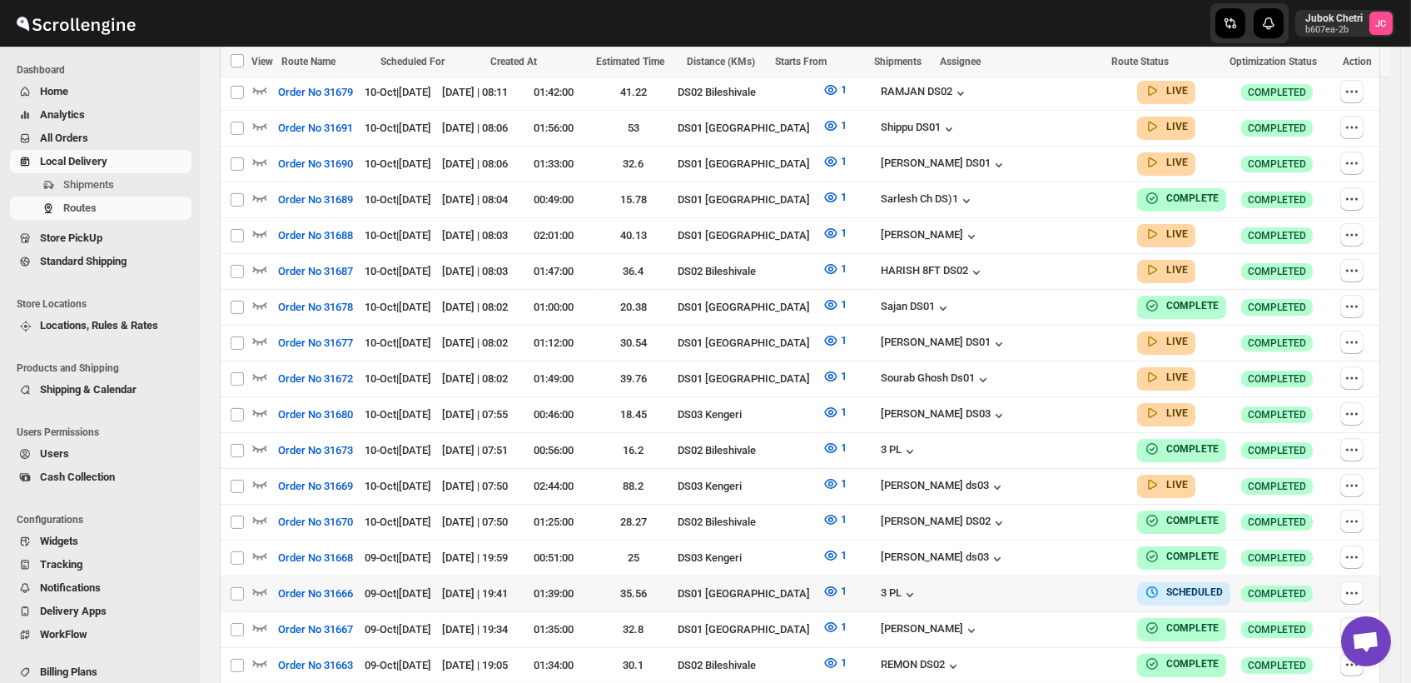
scroll to position [739, 0]
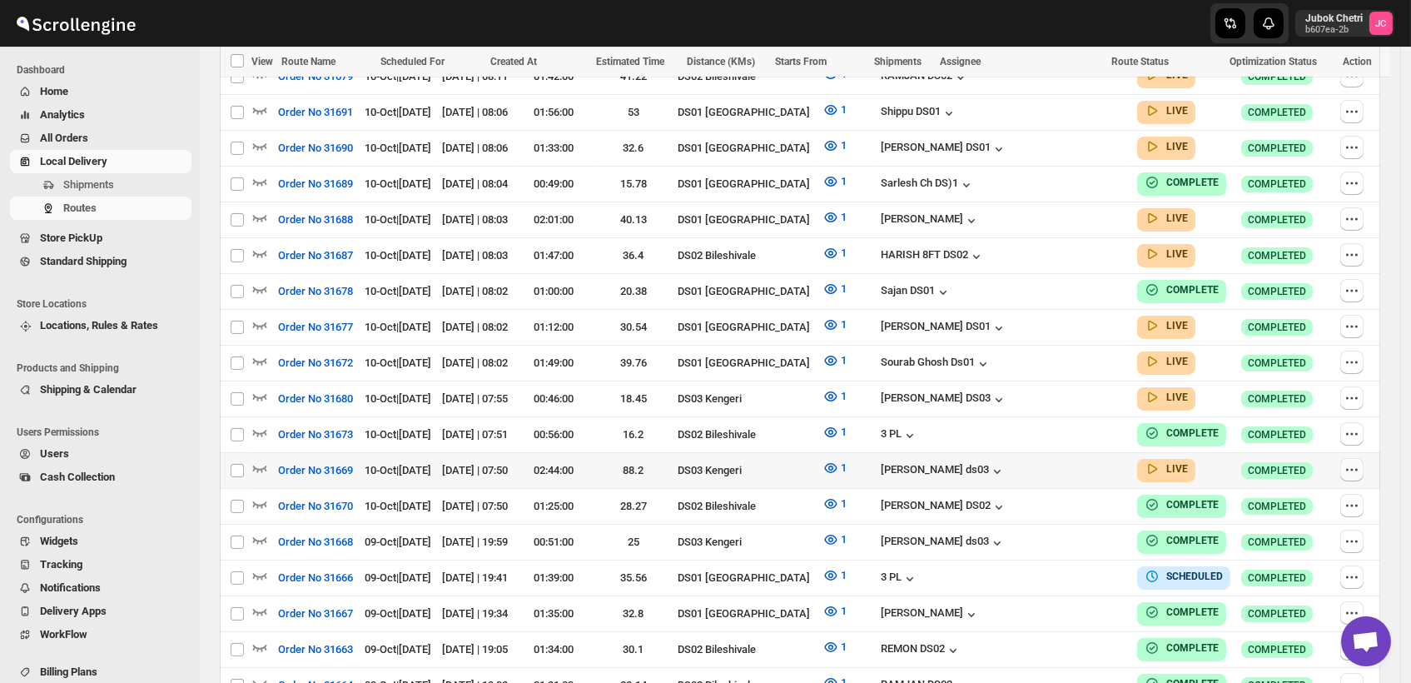
click at [1358, 469] on icon "button" at bounding box center [1357, 470] width 2 height 2
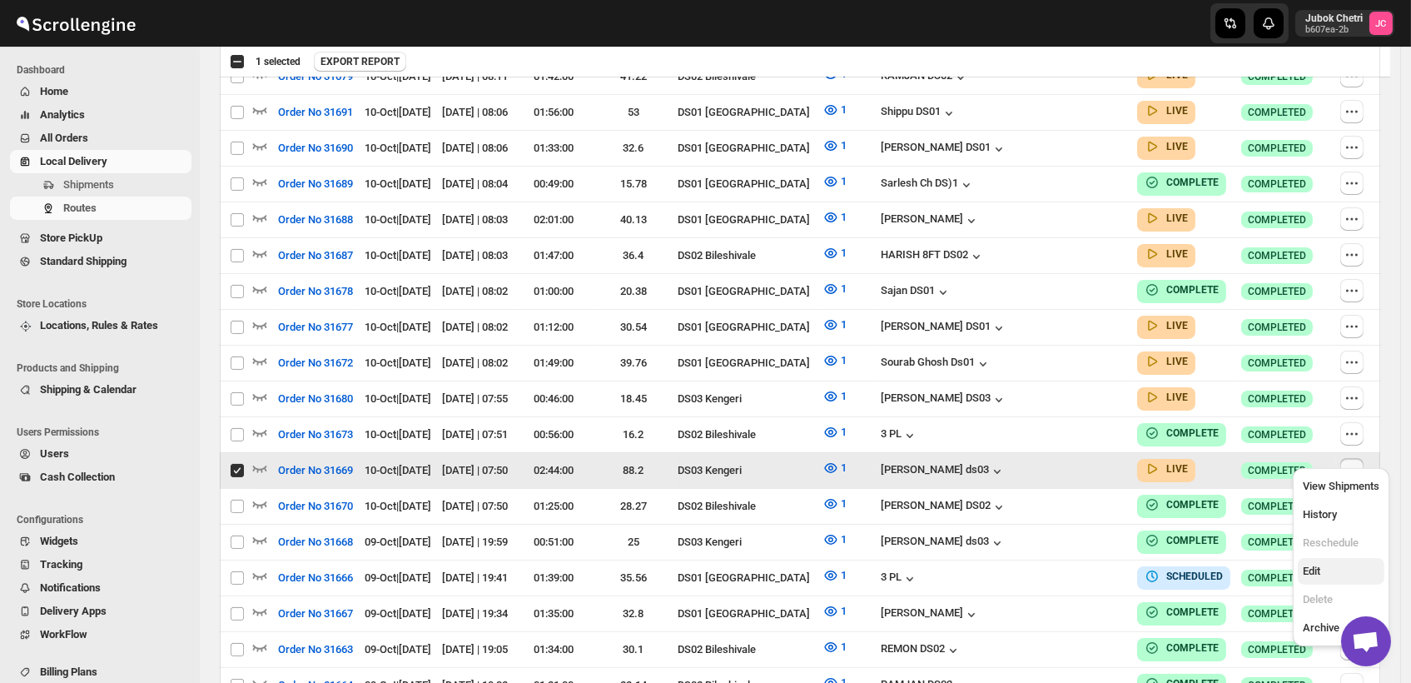
click at [1321, 574] on span "Edit" at bounding box center [1341, 571] width 77 height 17
checkbox input "false"
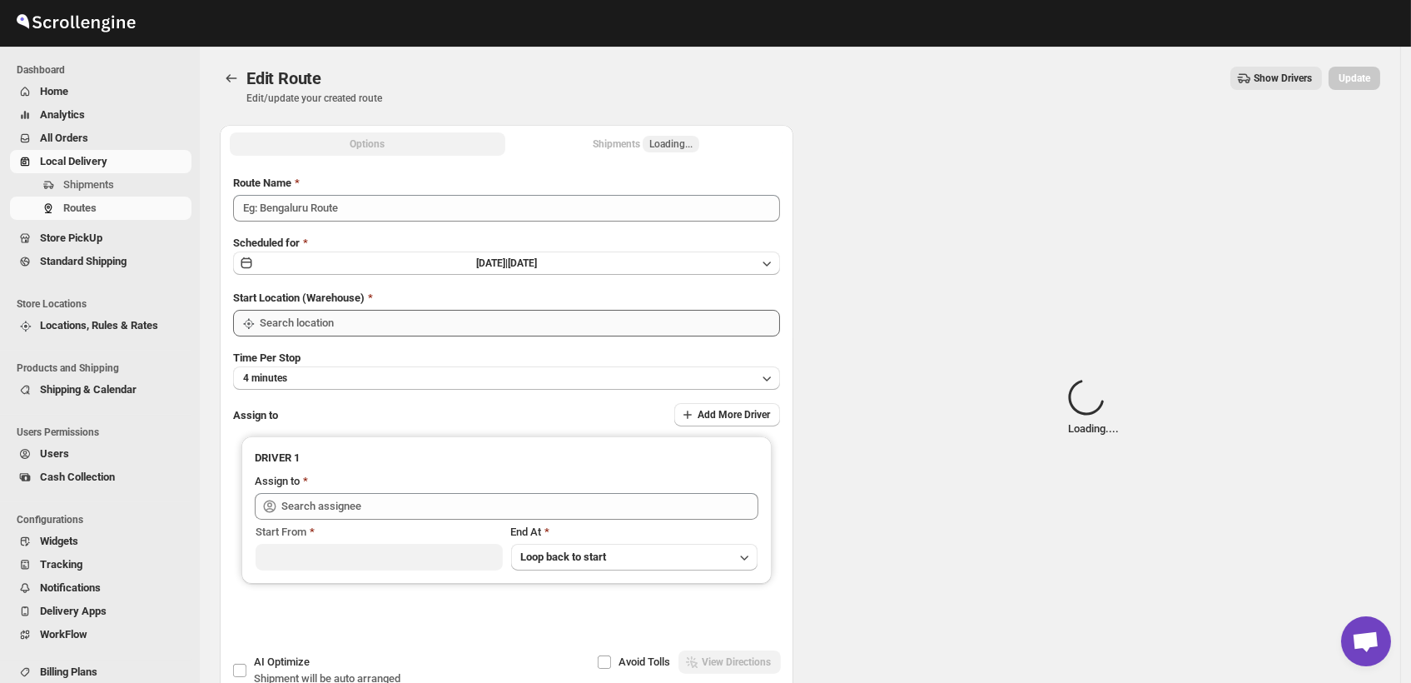
type input "Order No 31669"
type input "DS03 Kengeri"
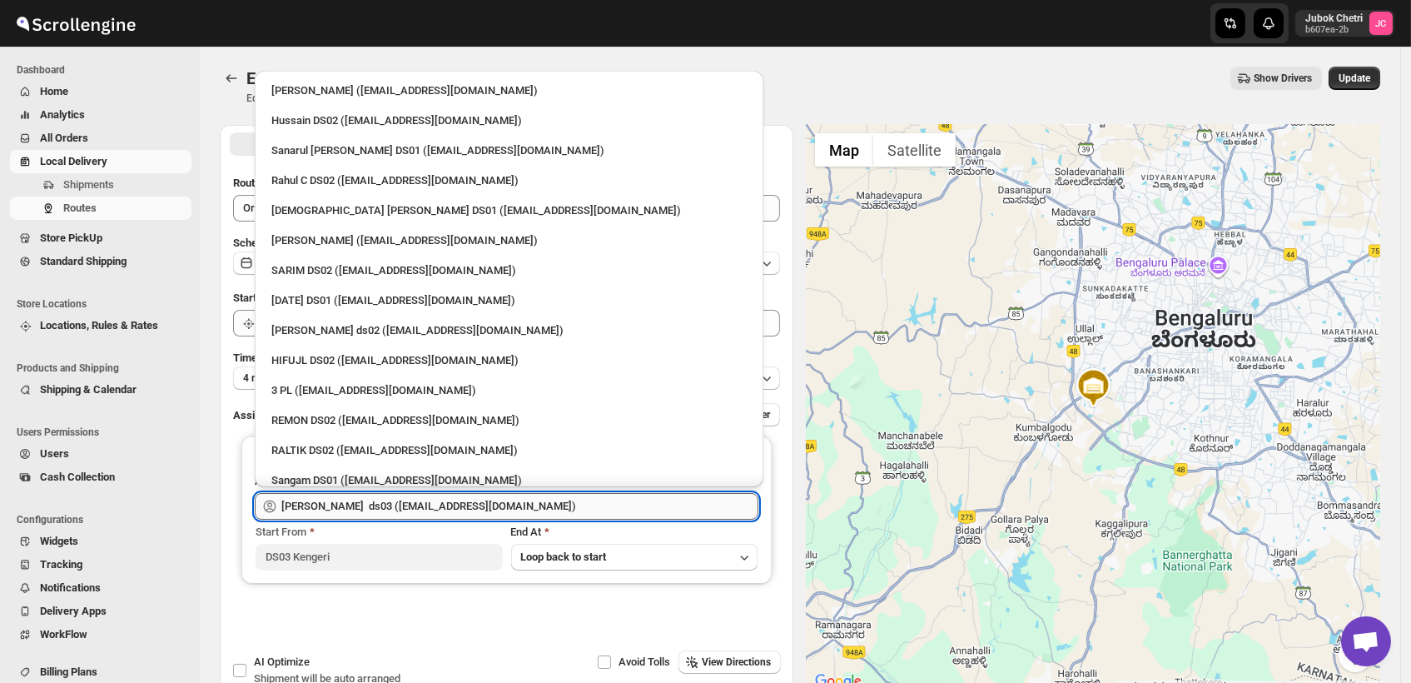
click at [615, 508] on input "[PERSON_NAME] ds03 ([EMAIL_ADDRESS][DOMAIN_NAME])" at bounding box center [519, 506] width 477 height 27
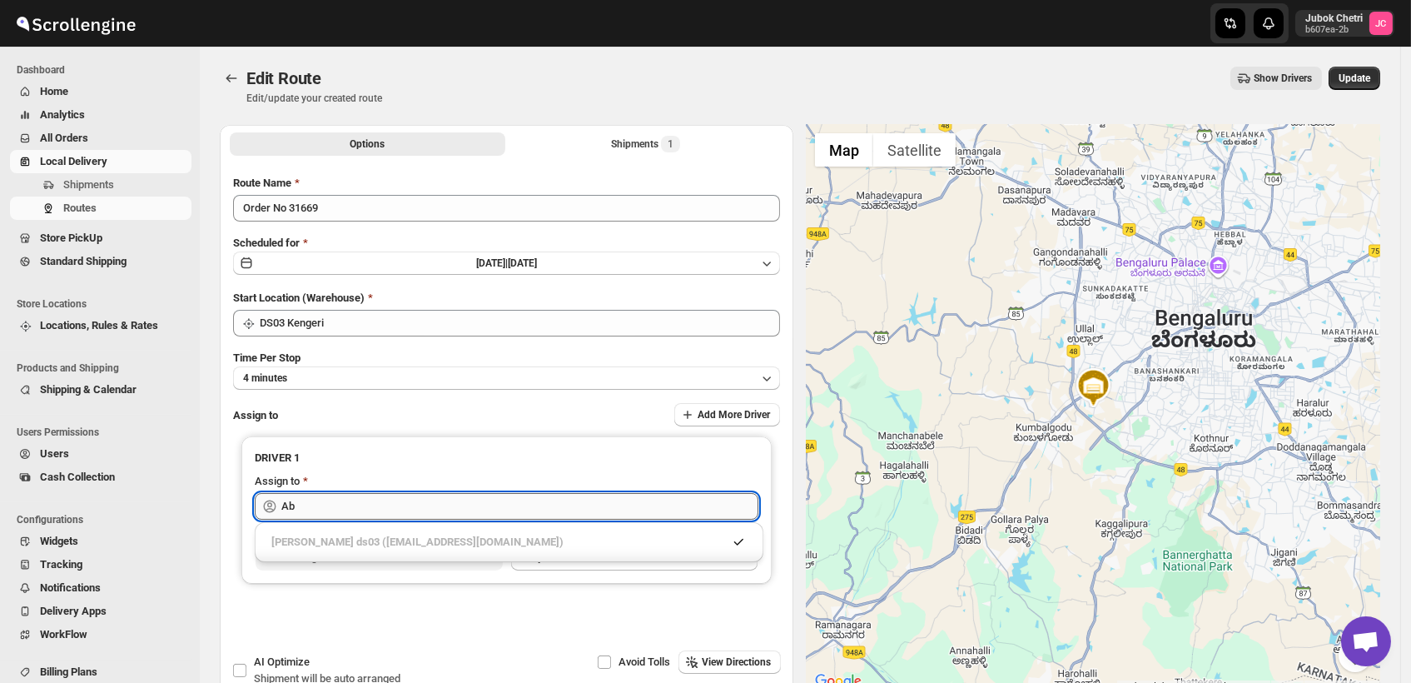
type input "A"
type input "3"
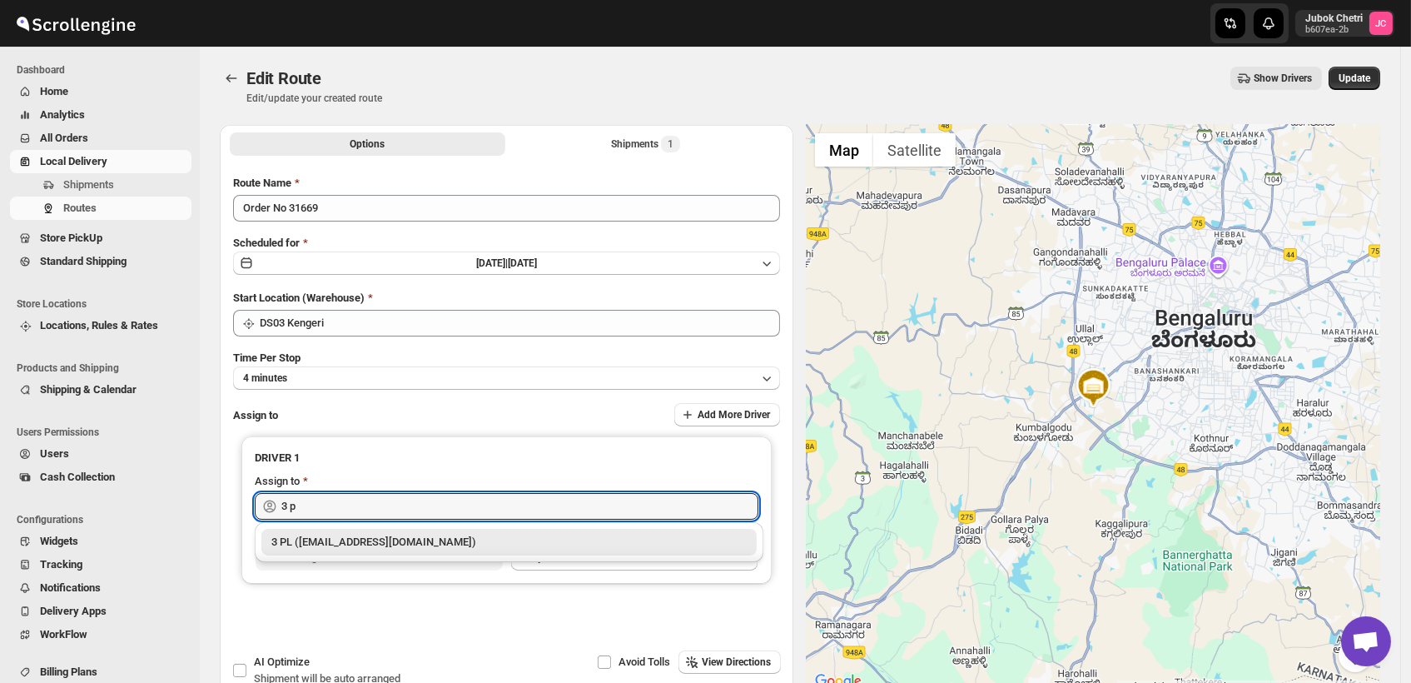
click at [380, 542] on div "3 PL ([EMAIL_ADDRESS][DOMAIN_NAME])" at bounding box center [508, 542] width 475 height 17
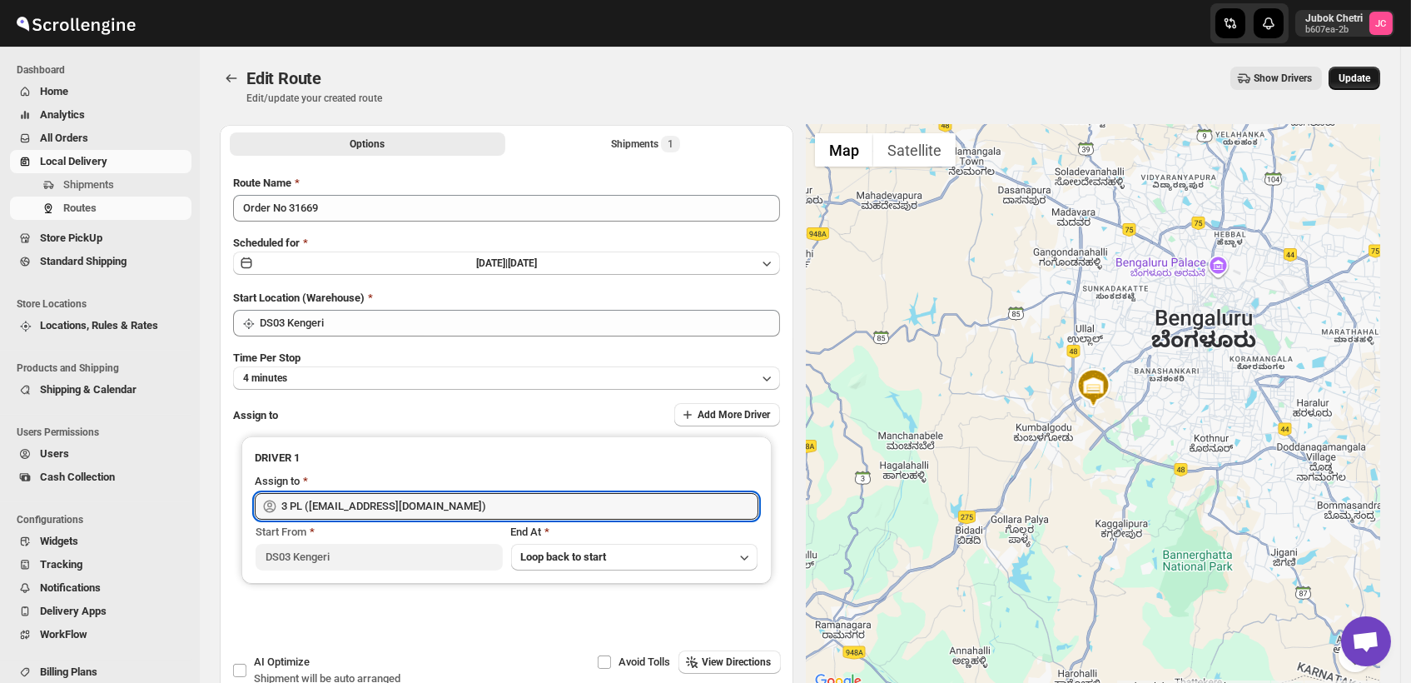
type input "3 PL ([EMAIL_ADDRESS][DOMAIN_NAME])"
click at [1371, 80] on span "Update" at bounding box center [1355, 78] width 32 height 13
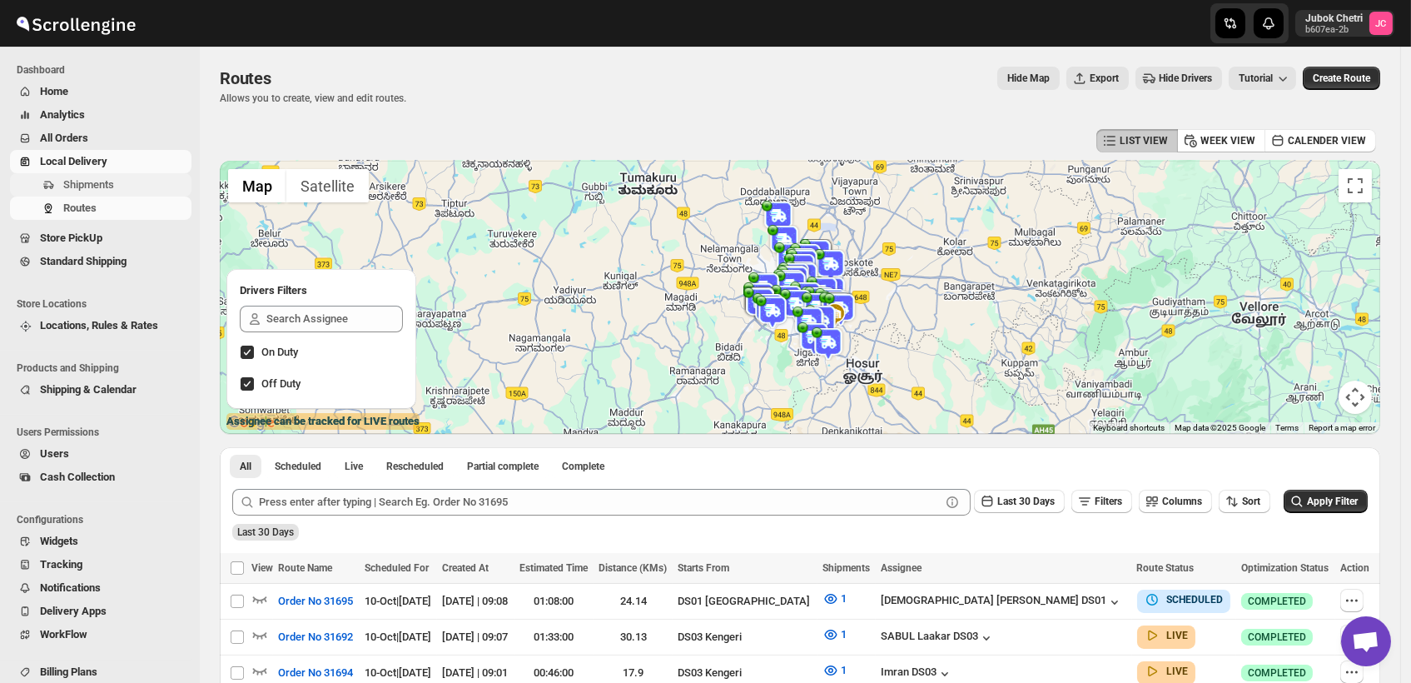
click at [124, 190] on span "Shipments" at bounding box center [125, 185] width 125 height 17
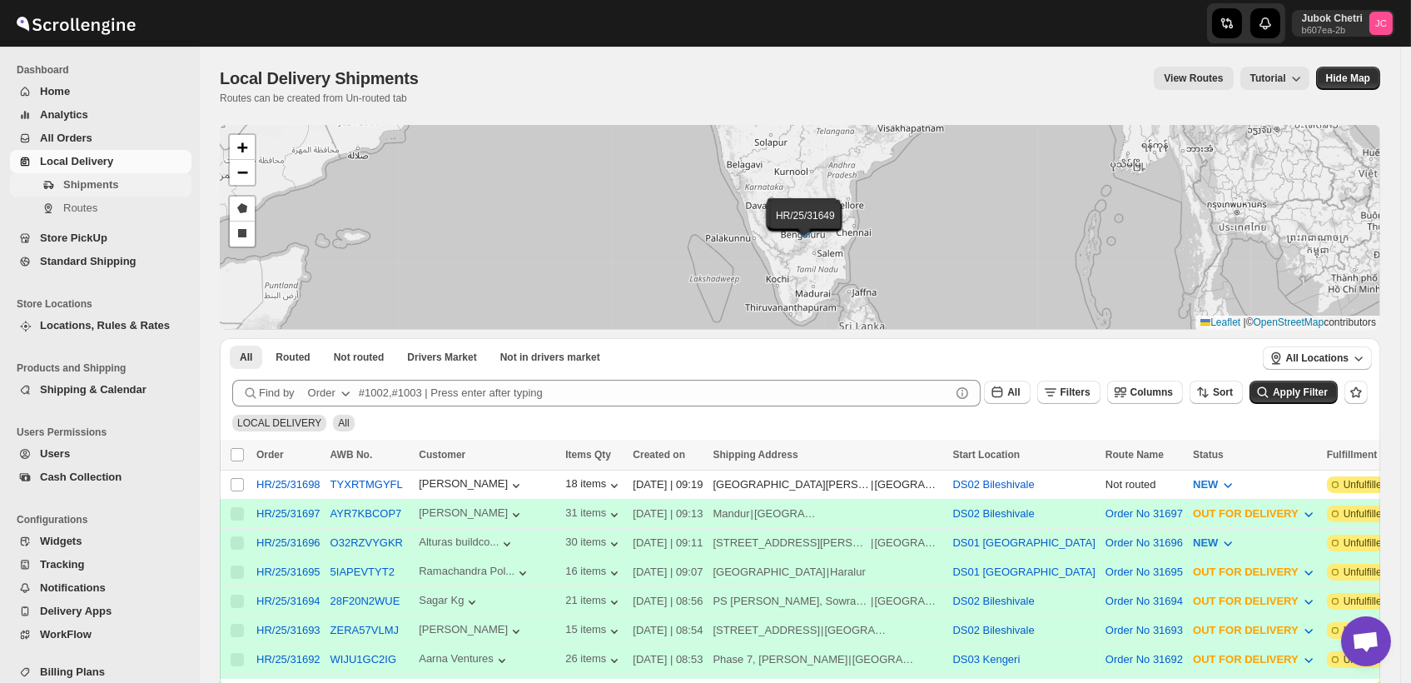
click at [132, 175] on button "Shipments" at bounding box center [101, 184] width 182 height 23
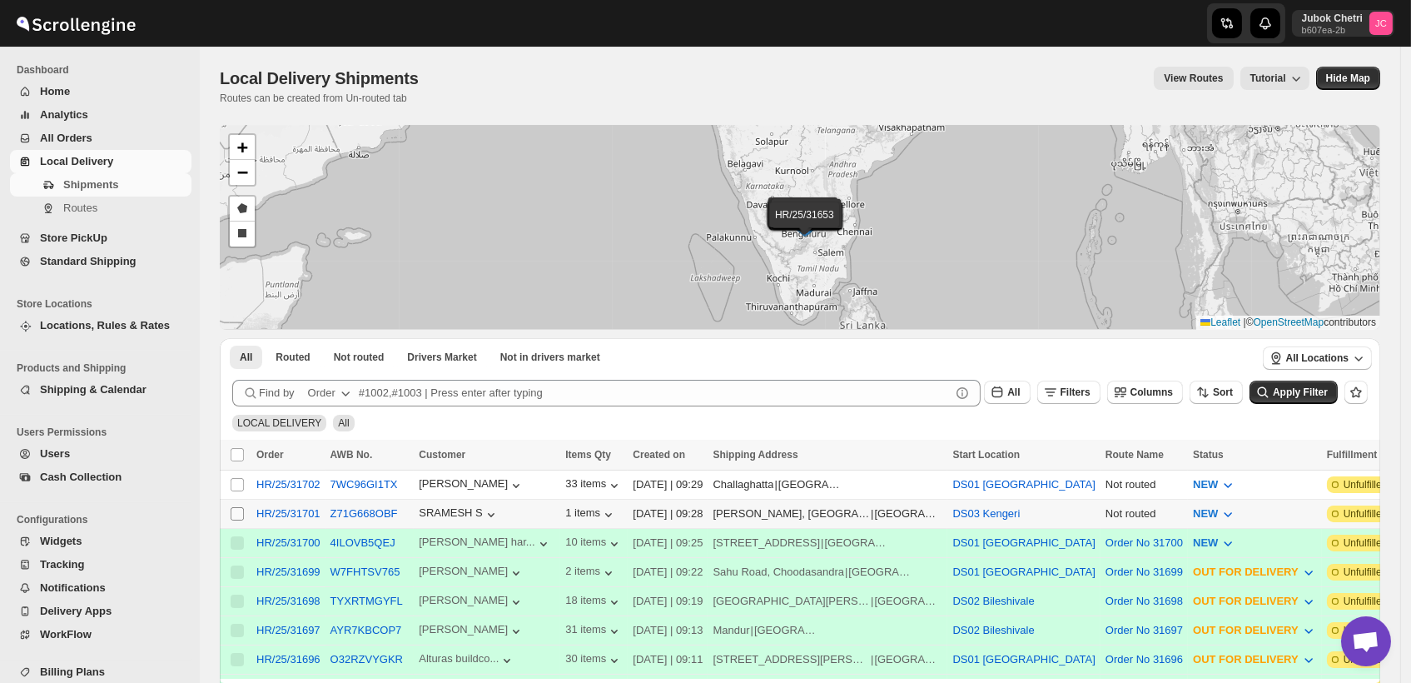
click at [240, 513] on input "Select shipment" at bounding box center [237, 513] width 13 height 13
checkbox input "true"
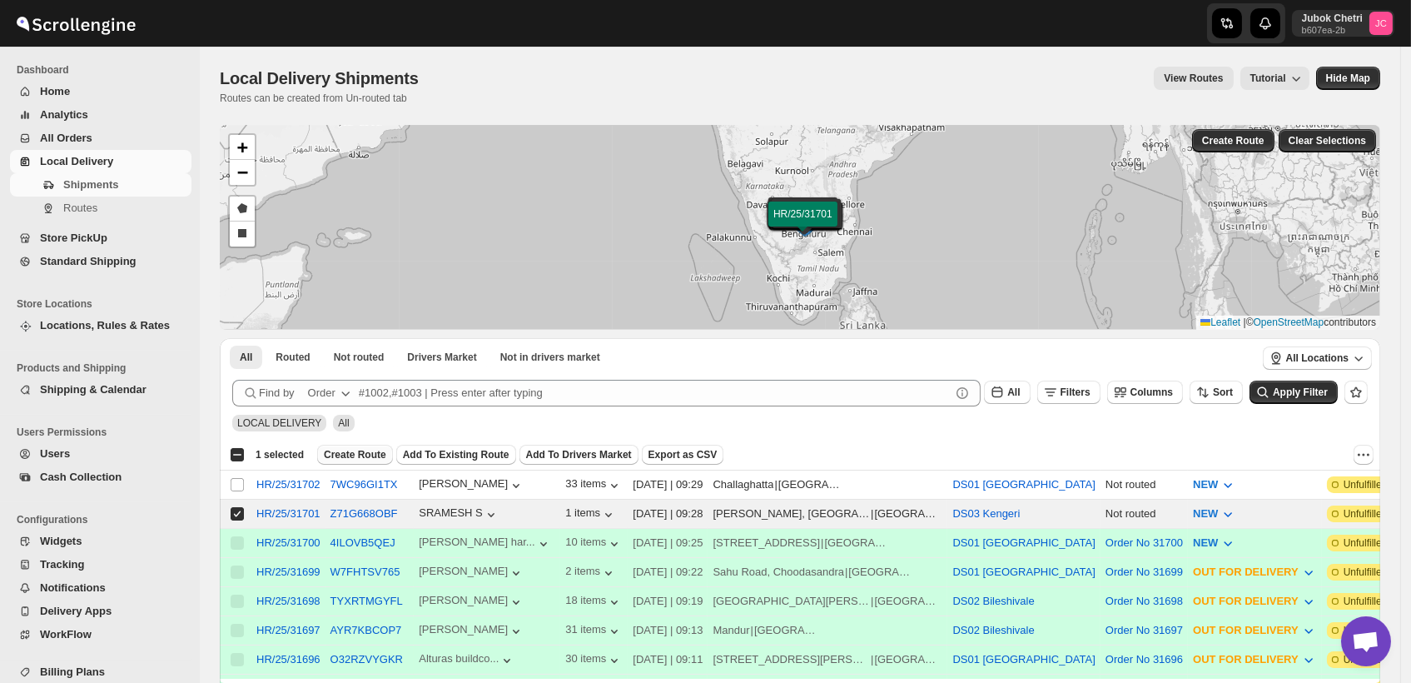
click at [353, 454] on span "Create Route" at bounding box center [355, 454] width 62 height 13
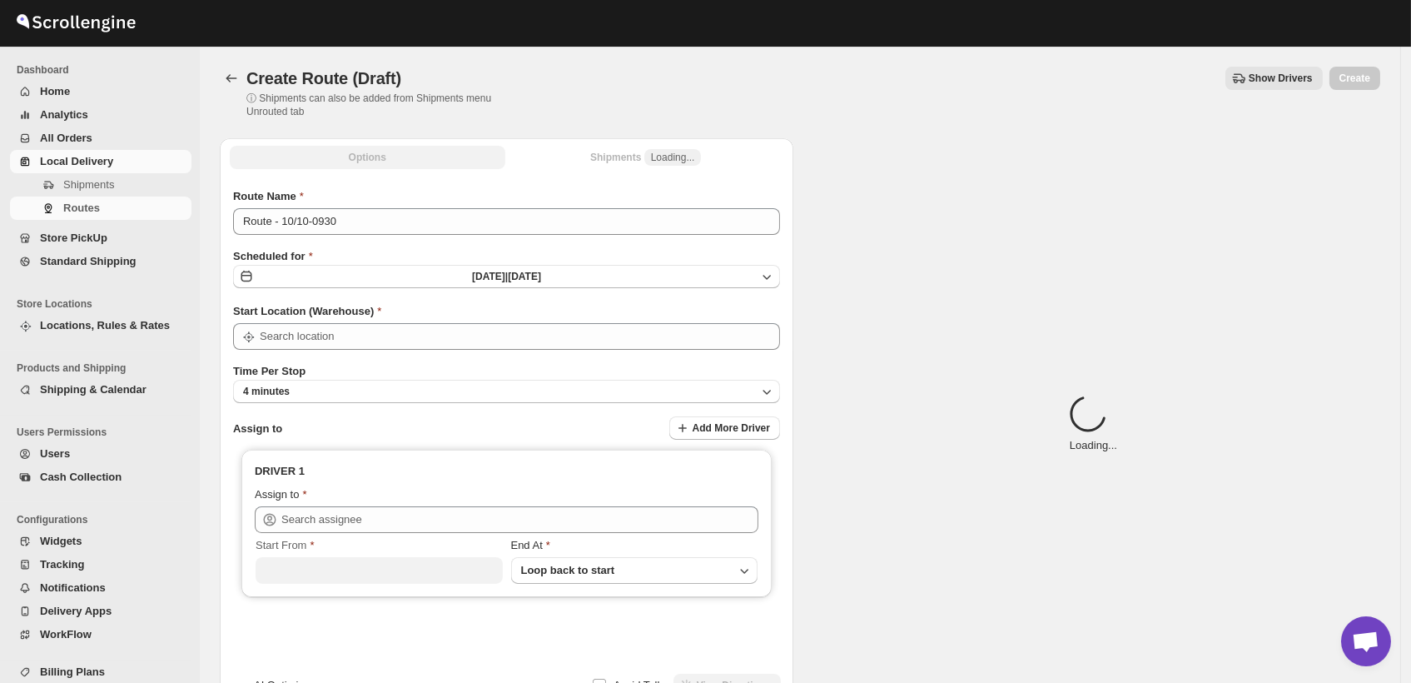
type input "DS03 Kengeri"
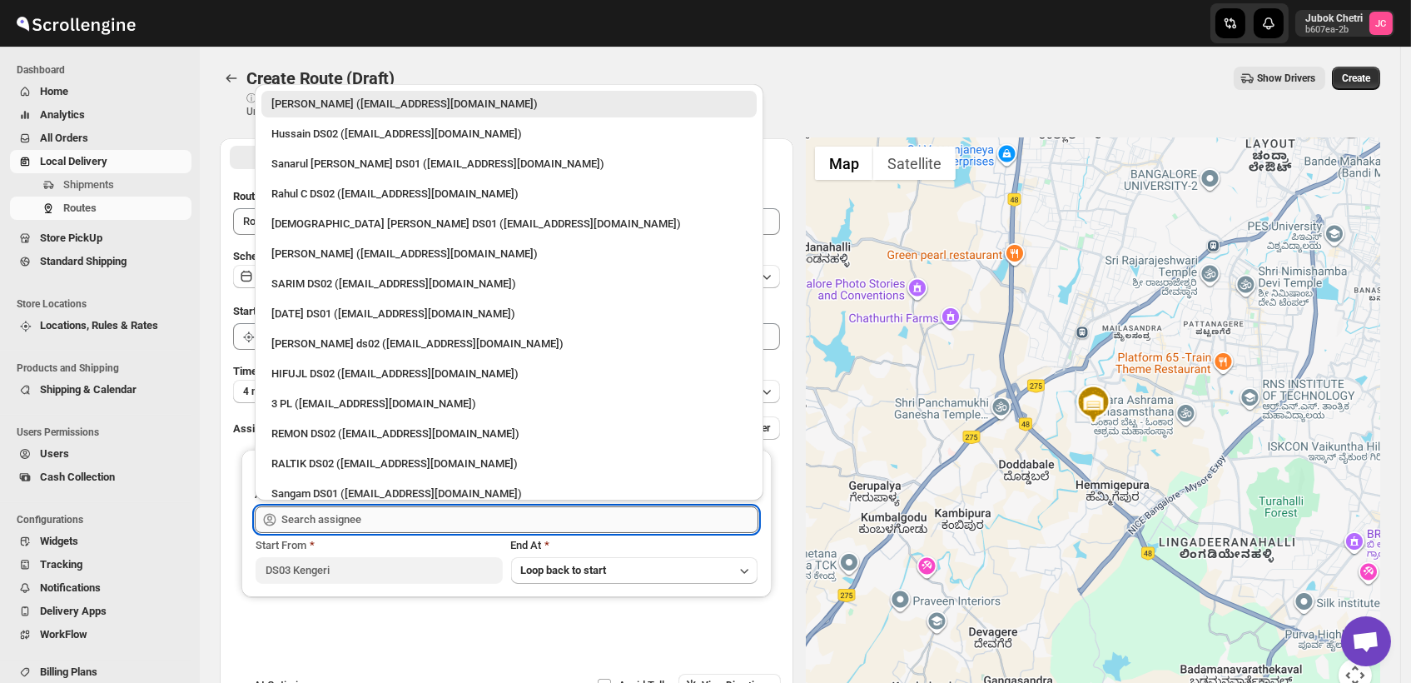
click at [364, 514] on input "text" at bounding box center [519, 519] width 477 height 27
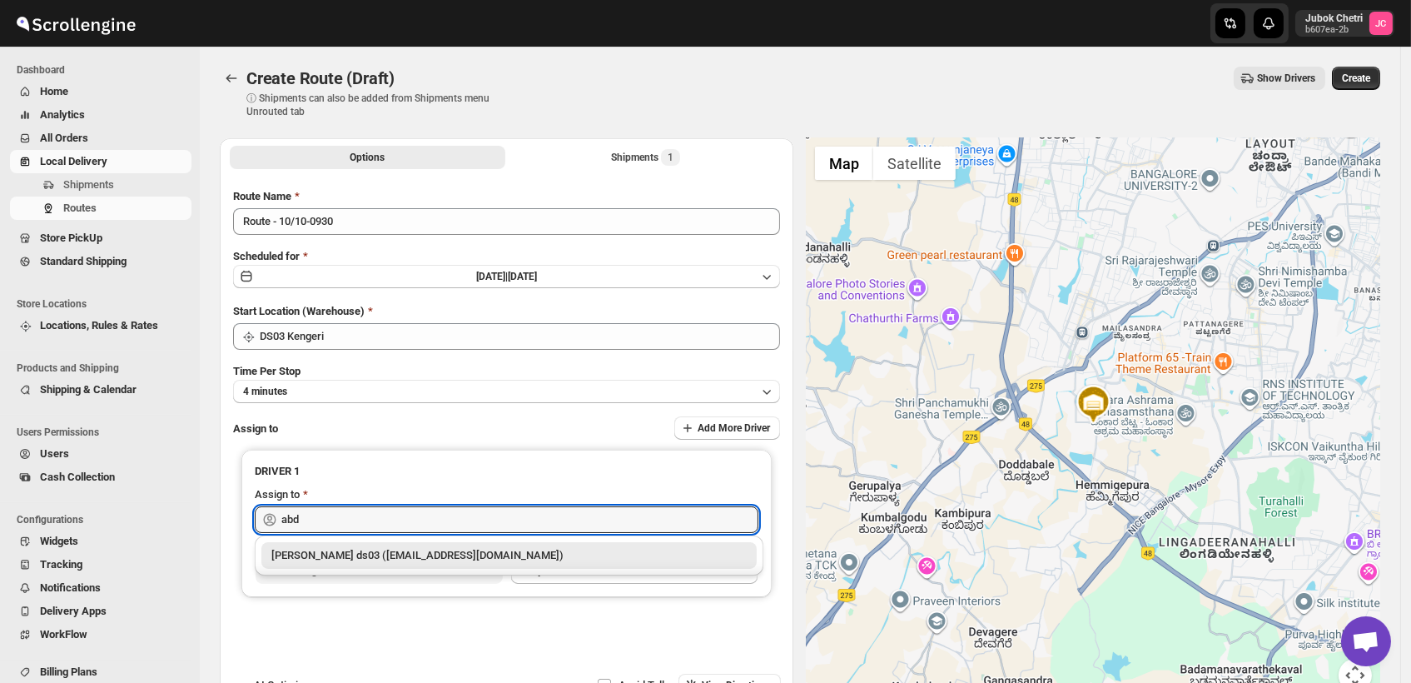
click at [381, 551] on div "[PERSON_NAME] ds03 ([EMAIL_ADDRESS][DOMAIN_NAME])" at bounding box center [508, 555] width 475 height 17
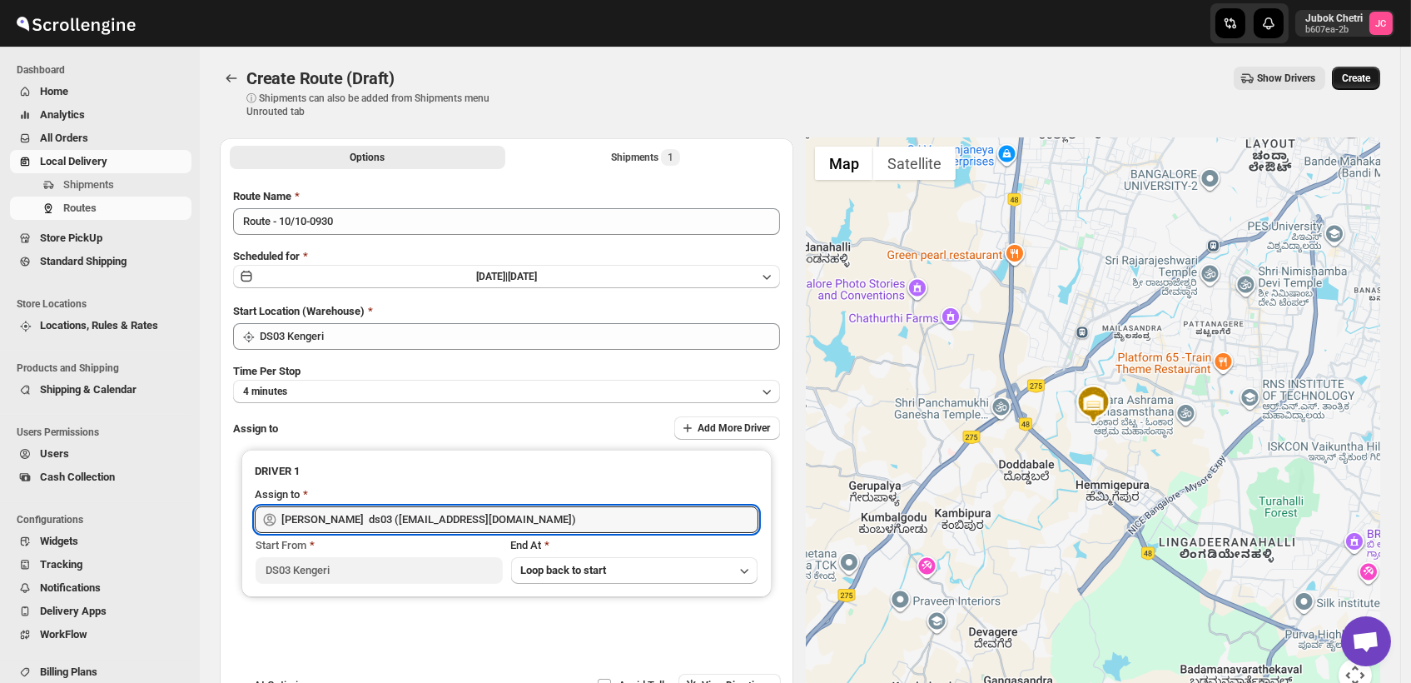
type input "[PERSON_NAME] ds03 ([EMAIL_ADDRESS][DOMAIN_NAME])"
click at [1369, 75] on span "Create" at bounding box center [1356, 78] width 28 height 13
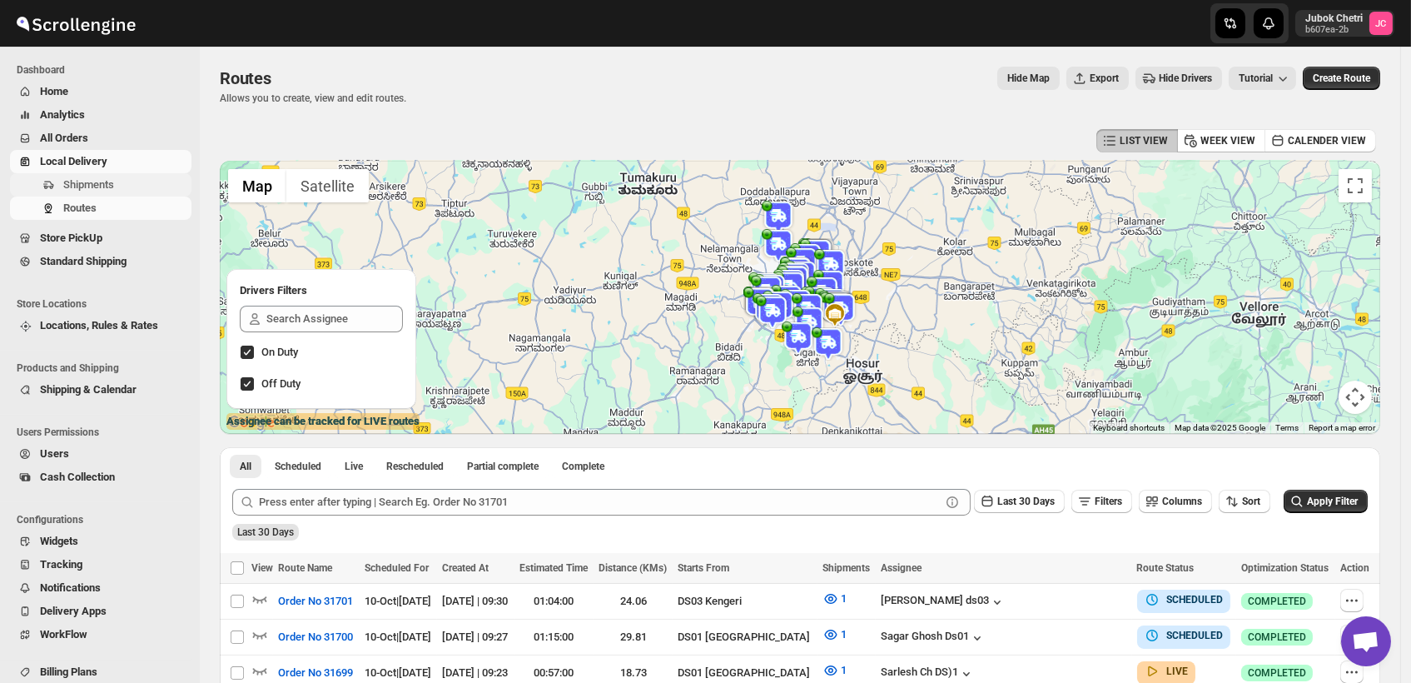
click at [127, 181] on span "Shipments" at bounding box center [125, 185] width 125 height 17
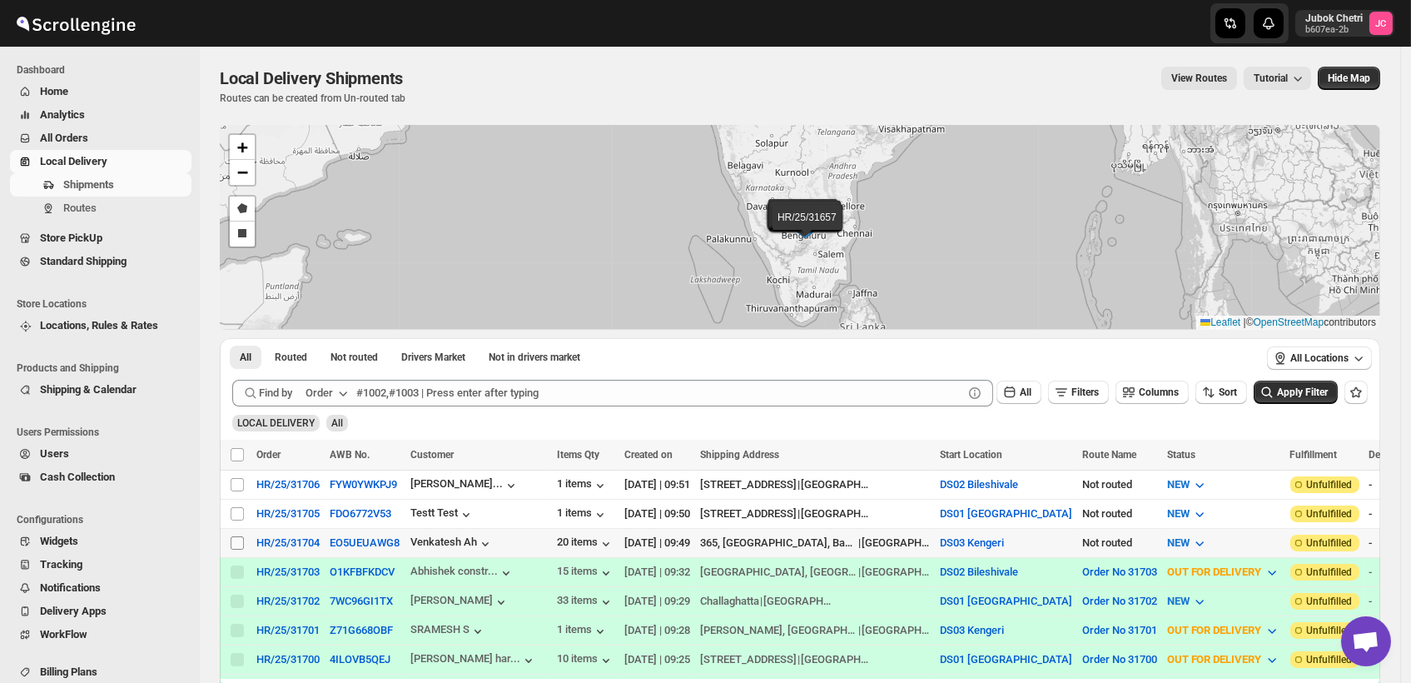
click at [236, 540] on input "Select shipment" at bounding box center [237, 542] width 13 height 13
checkbox input "true"
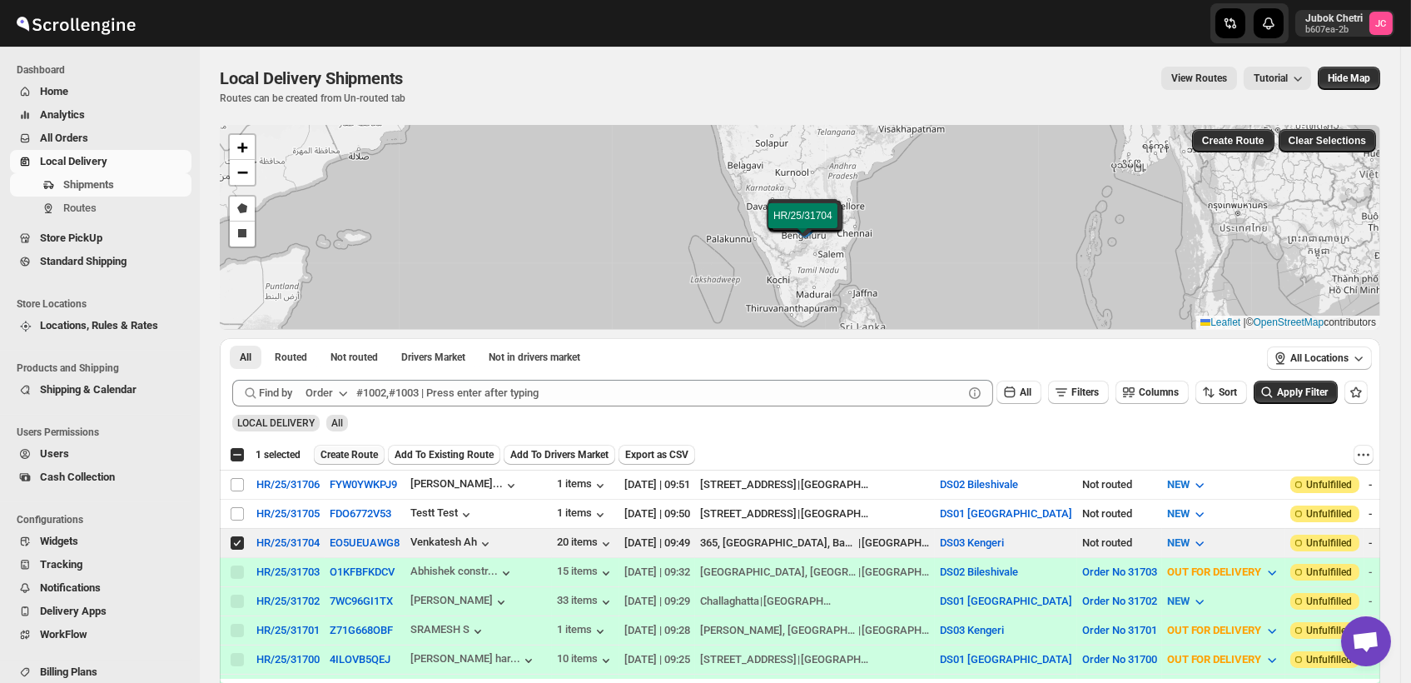
click at [364, 457] on span "Create Route" at bounding box center [349, 454] width 57 height 13
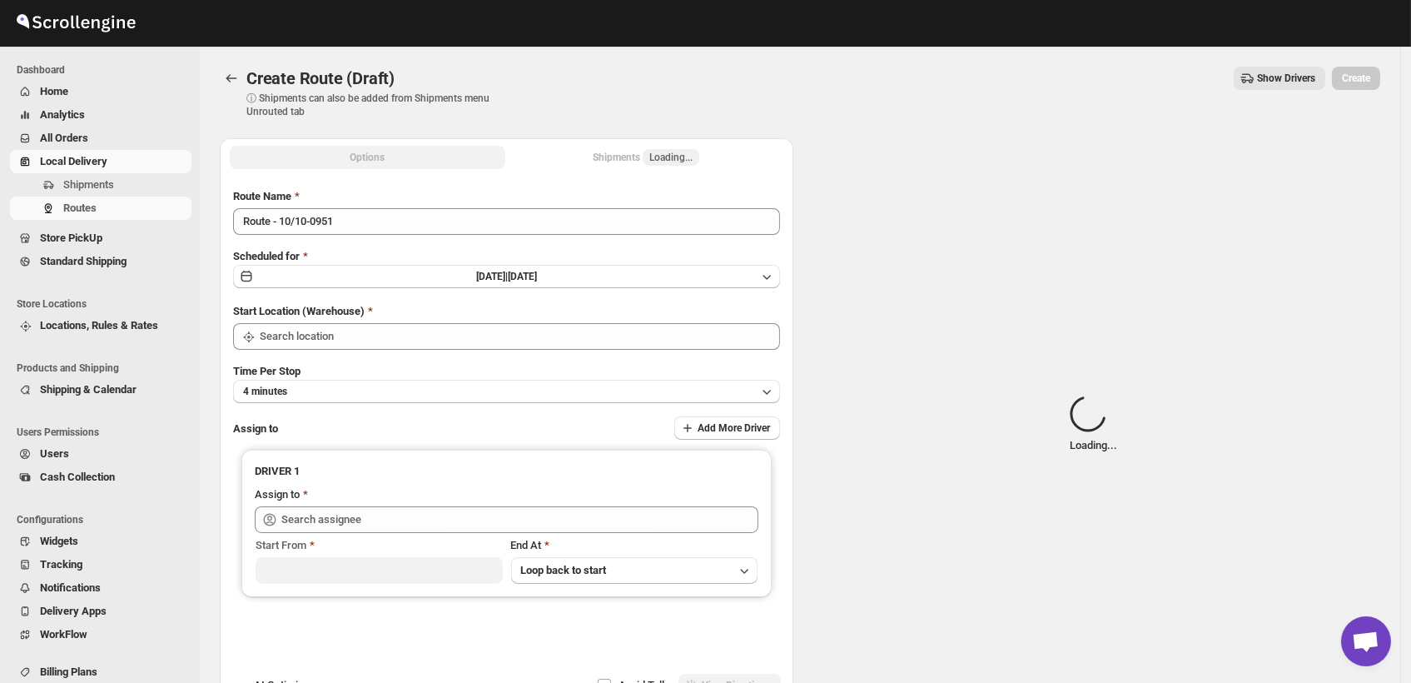
type input "DS03 Kengeri"
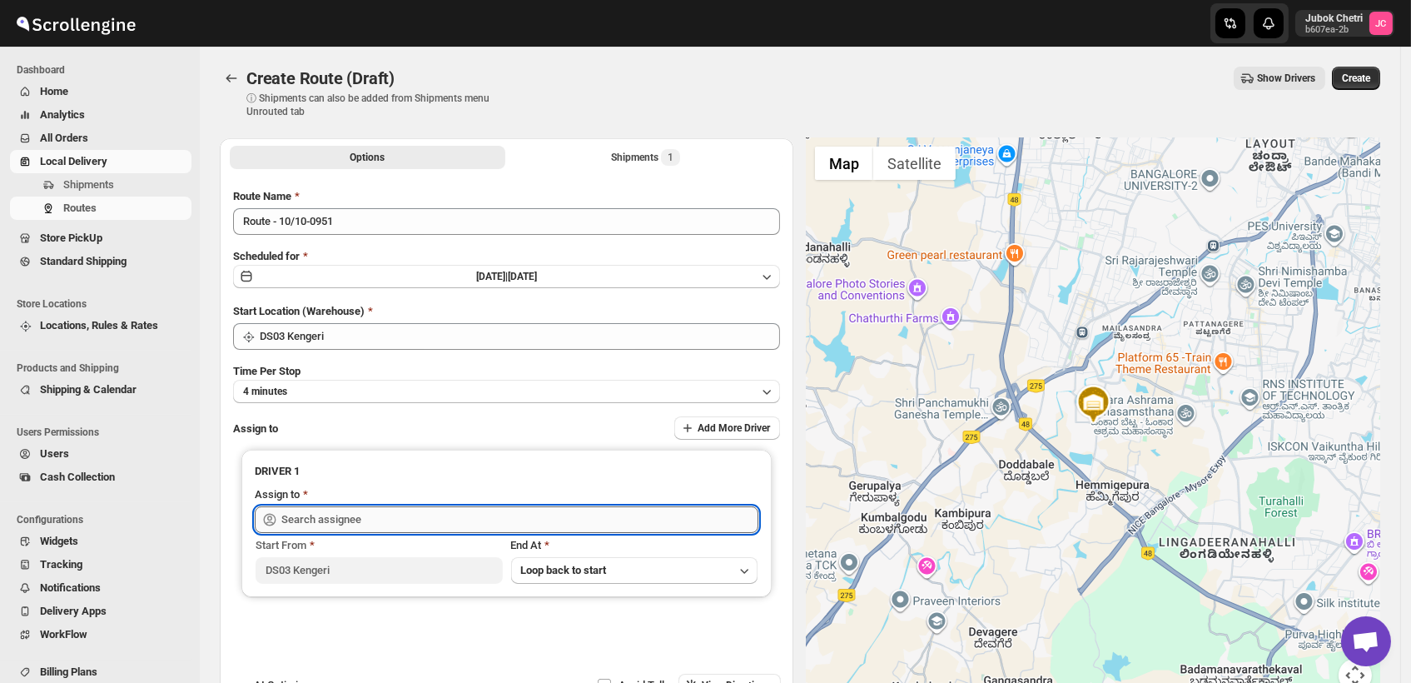
click at [412, 513] on input "text" at bounding box center [519, 519] width 477 height 27
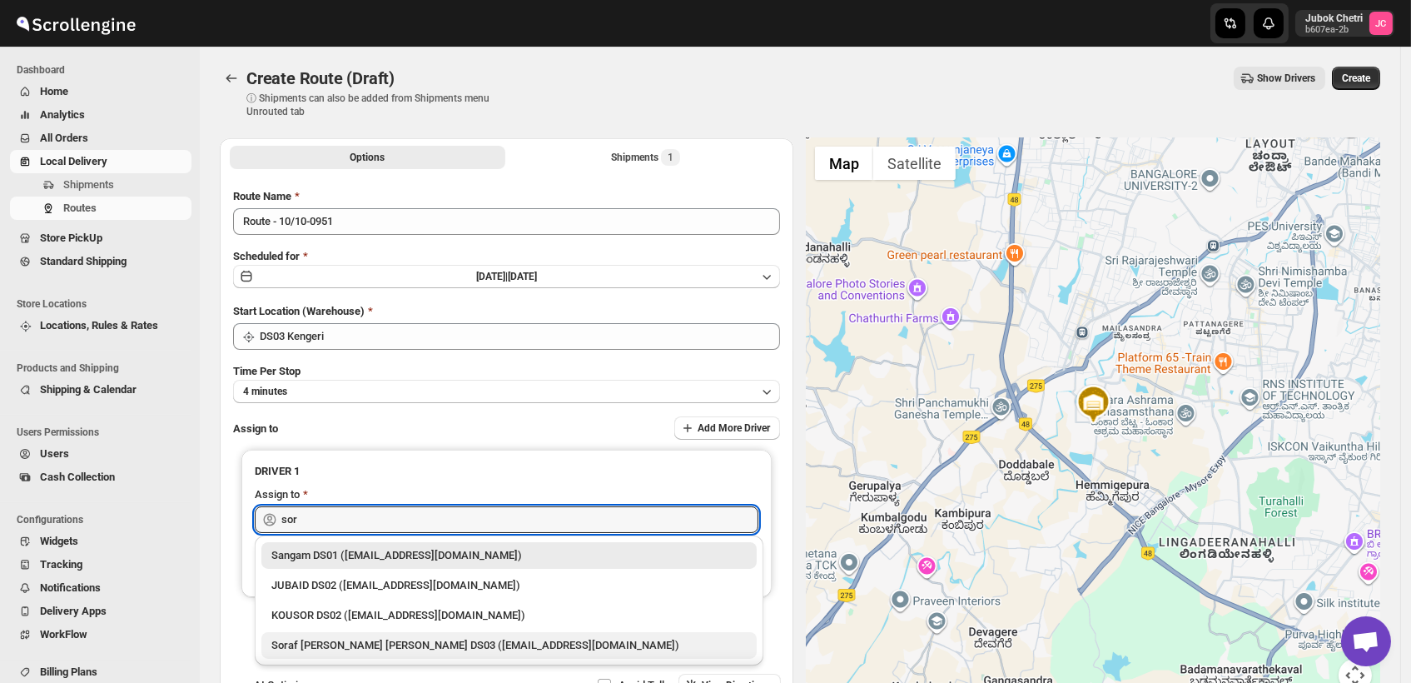
click at [378, 635] on div "Soraf [PERSON_NAME] [PERSON_NAME] DS03 ([EMAIL_ADDRESS][DOMAIN_NAME])" at bounding box center [508, 645] width 495 height 27
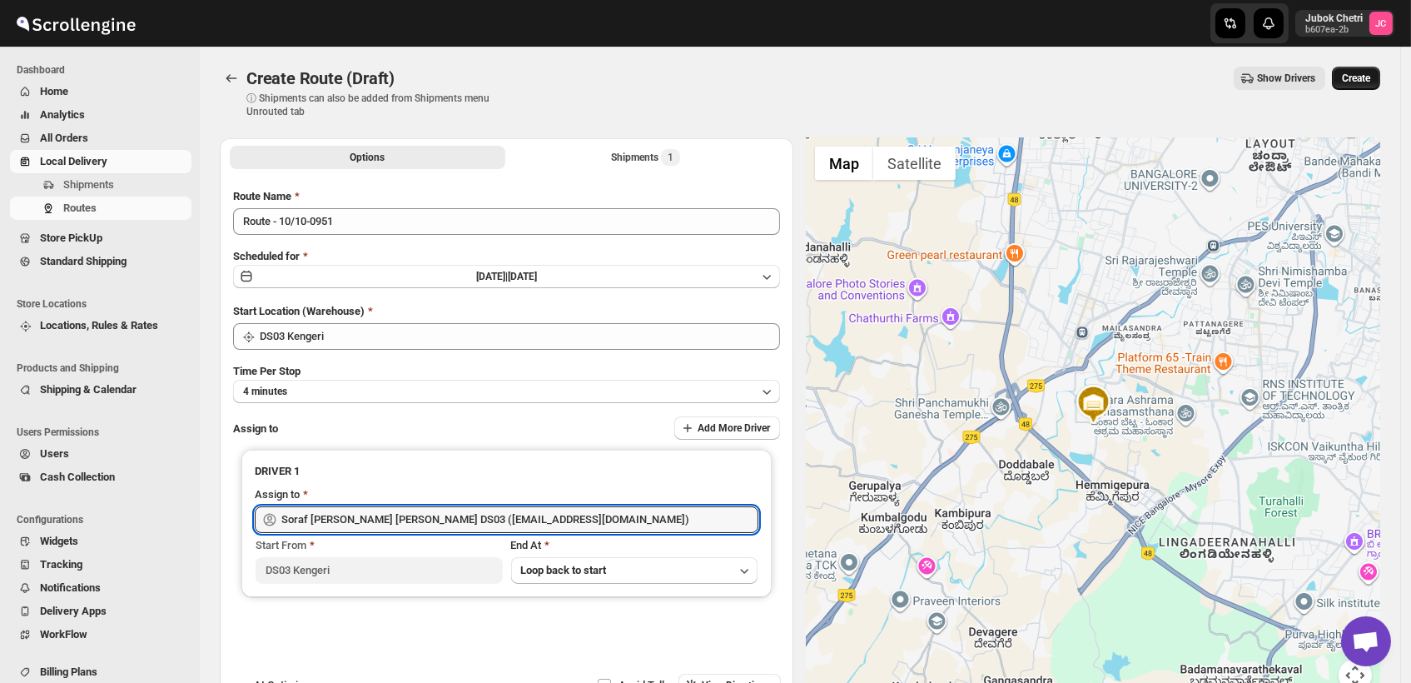
type input "Soraf [PERSON_NAME] [PERSON_NAME] DS03 ([EMAIL_ADDRESS][DOMAIN_NAME])"
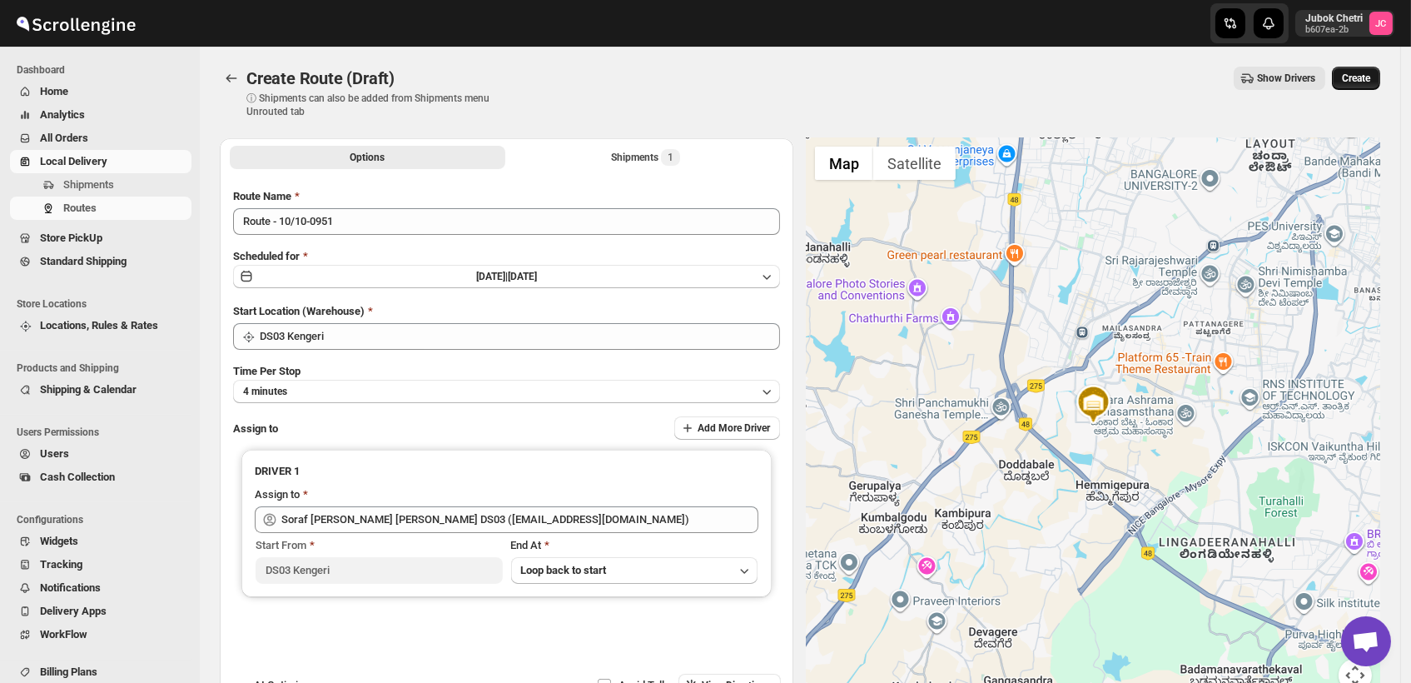
click at [1354, 75] on span "Create" at bounding box center [1356, 78] width 28 height 13
